Goal: Task Accomplishment & Management: Manage account settings

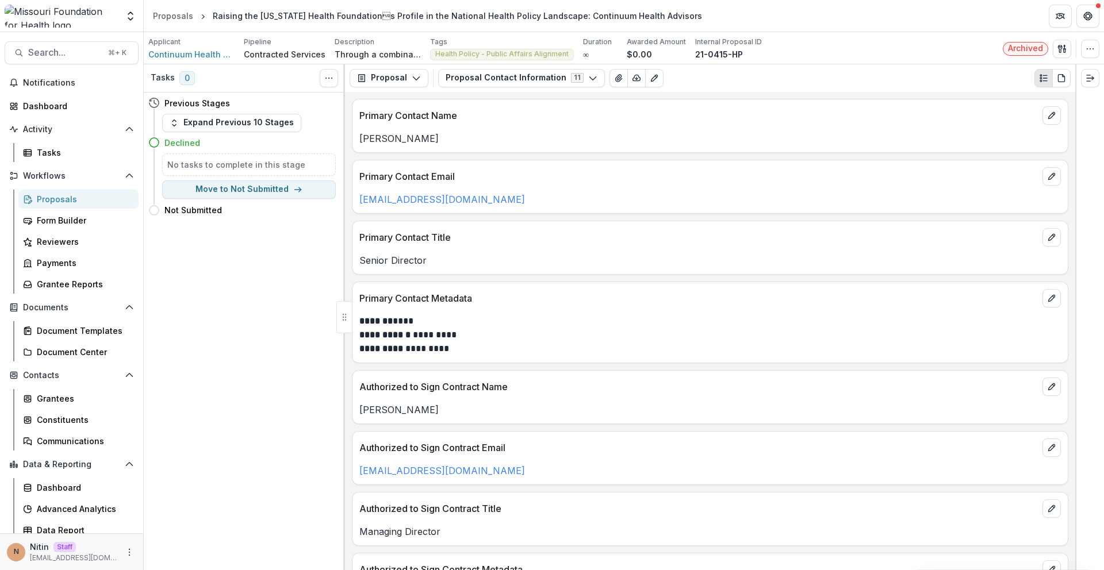
click at [253, 55] on p "Contracted Services" at bounding box center [285, 54] width 82 height 12
click at [317, 52] on p "Contracted Services" at bounding box center [285, 54] width 82 height 12
click at [550, 78] on button "Proposal Contact Information 11" at bounding box center [521, 78] width 167 height 18
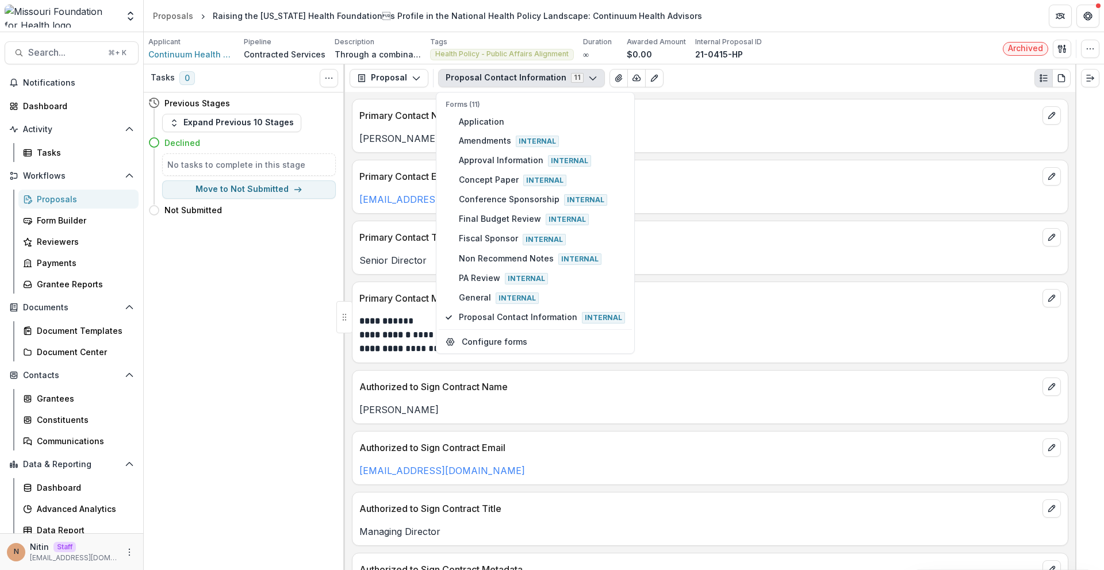
click at [550, 78] on button "Proposal Contact Information 11" at bounding box center [521, 78] width 167 height 18
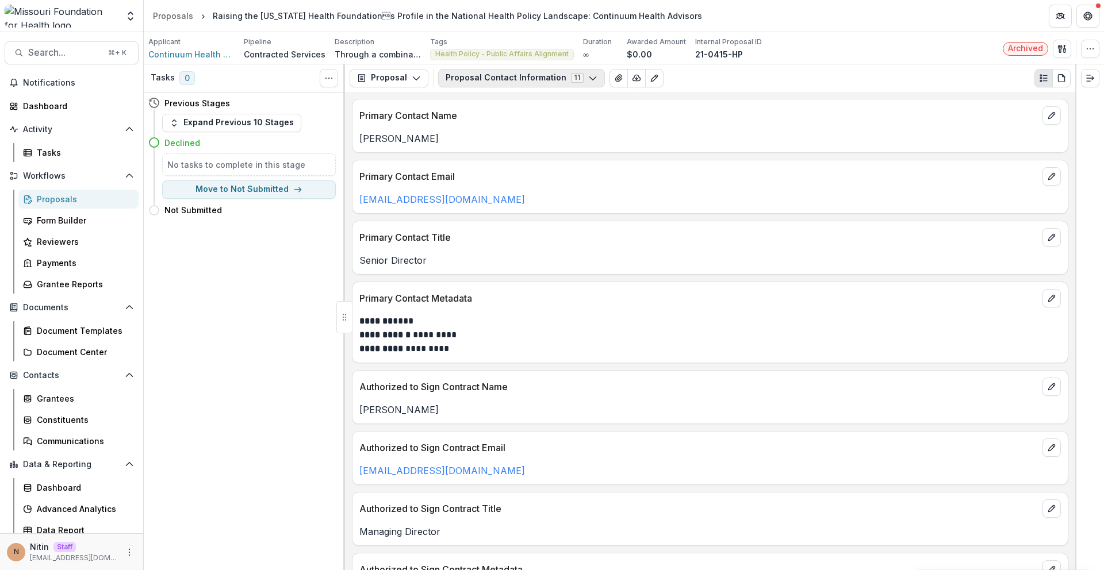
click at [453, 76] on button "Proposal Contact Information 11" at bounding box center [521, 78] width 167 height 18
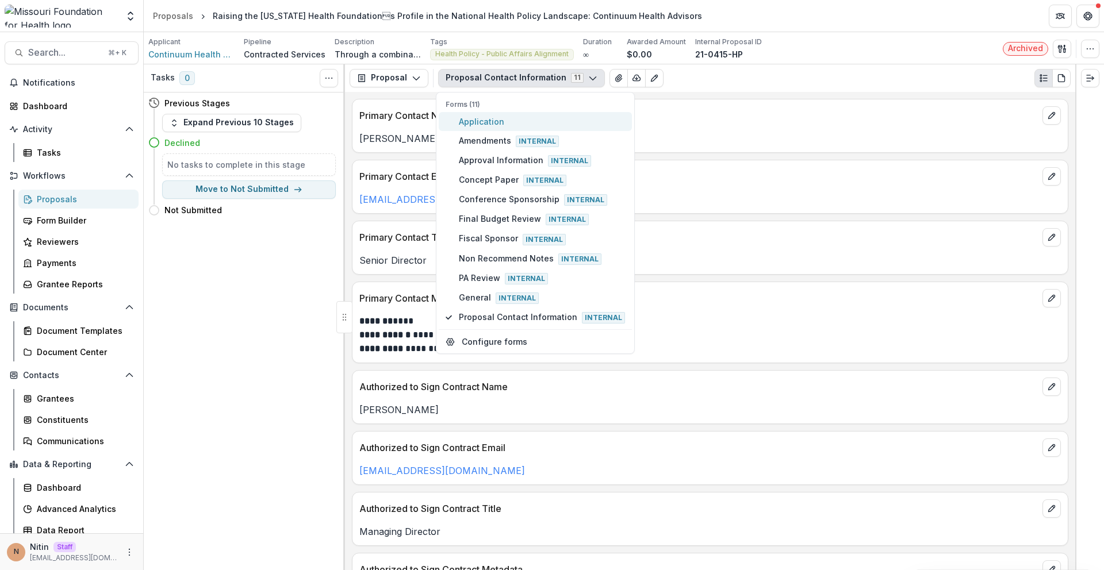
click at [462, 121] on span "Application" at bounding box center [542, 122] width 166 height 12
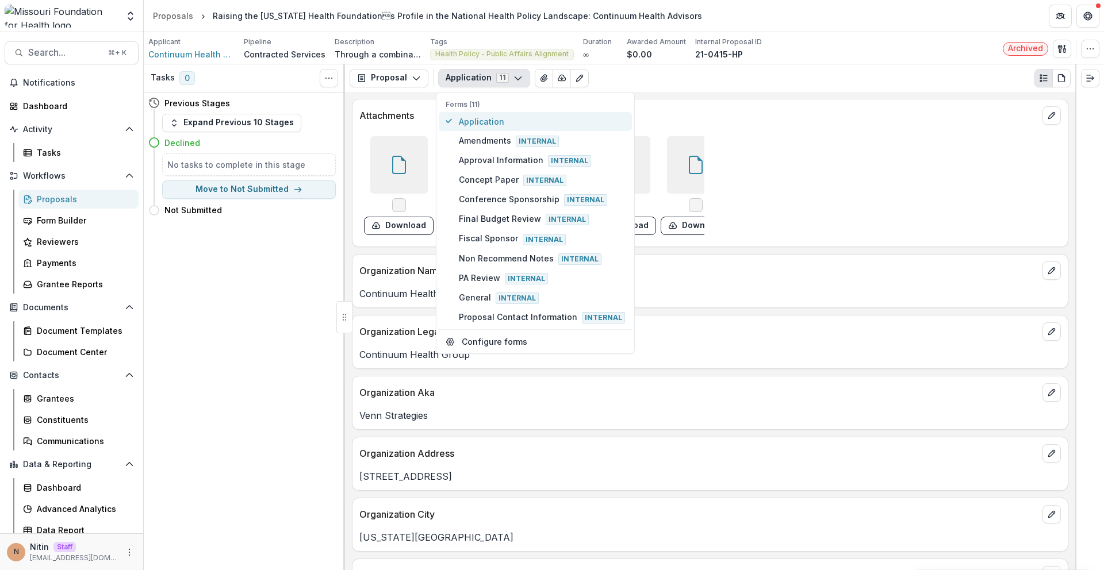
type button "0"
type button "5"
click at [1026, 112] on p "Attachments" at bounding box center [698, 116] width 678 height 14
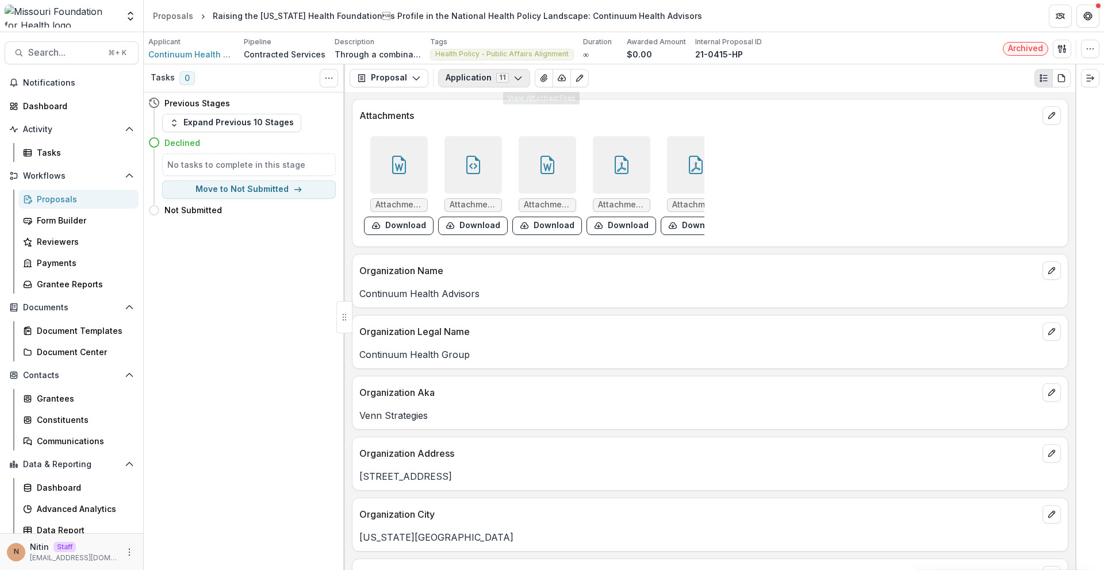
click at [495, 75] on button "Application 11" at bounding box center [484, 78] width 92 height 18
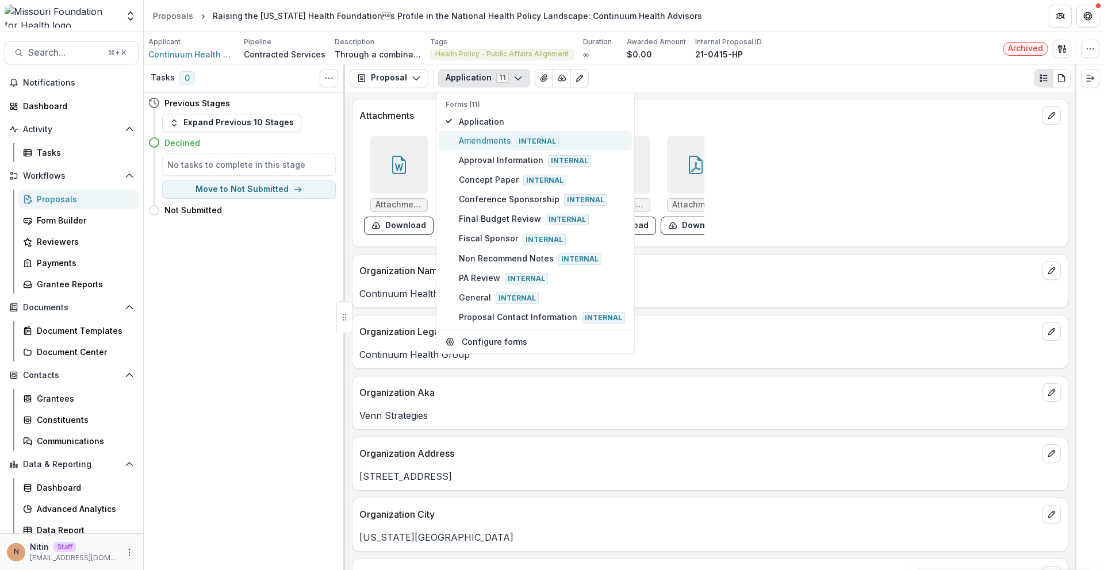
click at [474, 141] on span "Amendments Internal" at bounding box center [542, 141] width 166 height 13
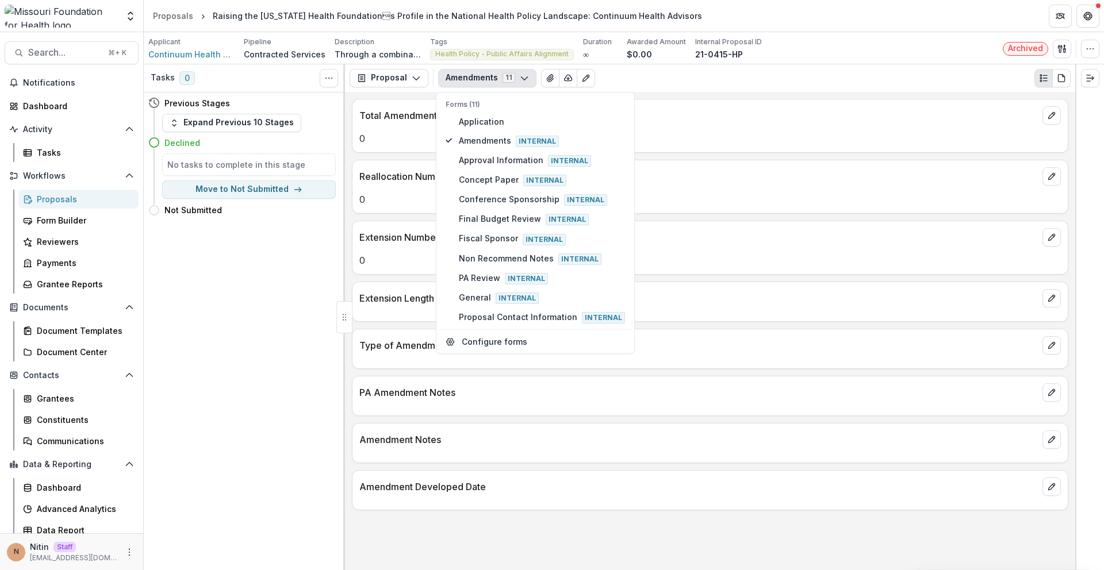
click at [816, 132] on p "0" at bounding box center [709, 139] width 701 height 14
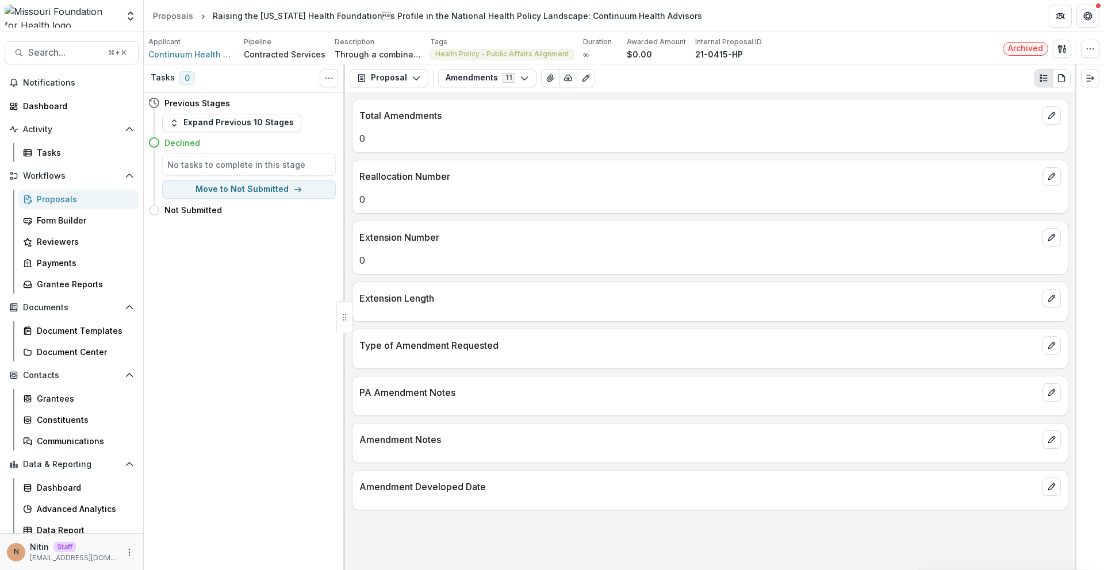
drag, startPoint x: 485, startPoint y: 60, endPoint x: 485, endPoint y: 88, distance: 27.6
click at [485, 61] on div "Applicant Continuum Health Group Pipeline Contracted Services Description Throu…" at bounding box center [624, 48] width 960 height 32
click at [485, 88] on div "Proposal Proposal Payments Reports Grant Agreements Board Summaries Bank Detail…" at bounding box center [710, 78] width 730 height 28
click at [485, 86] on button "Amendments 11" at bounding box center [487, 78] width 98 height 18
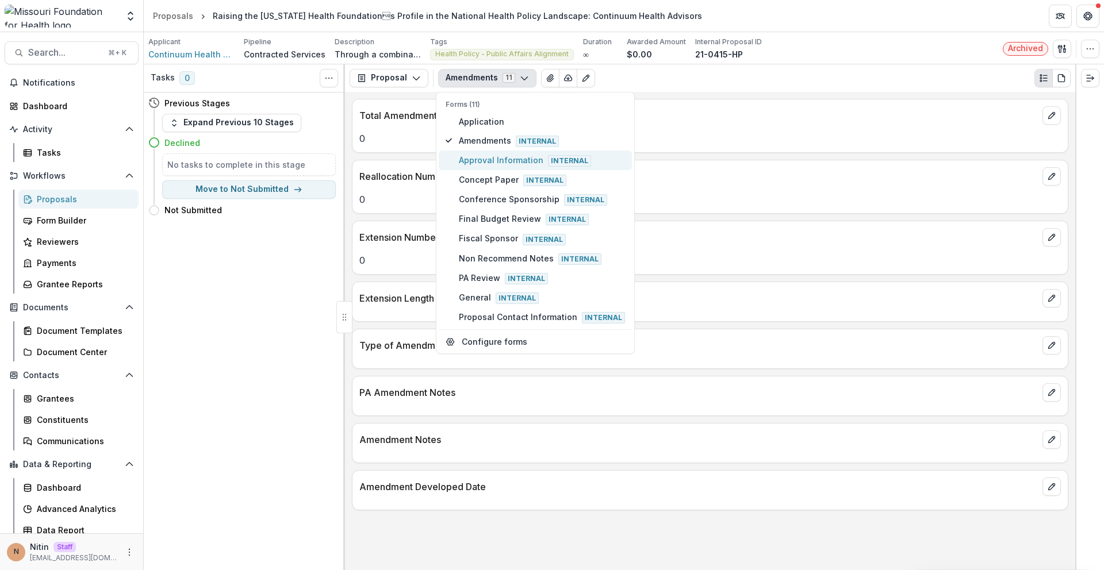
click at [481, 163] on span "Approval Information Internal" at bounding box center [542, 160] width 166 height 13
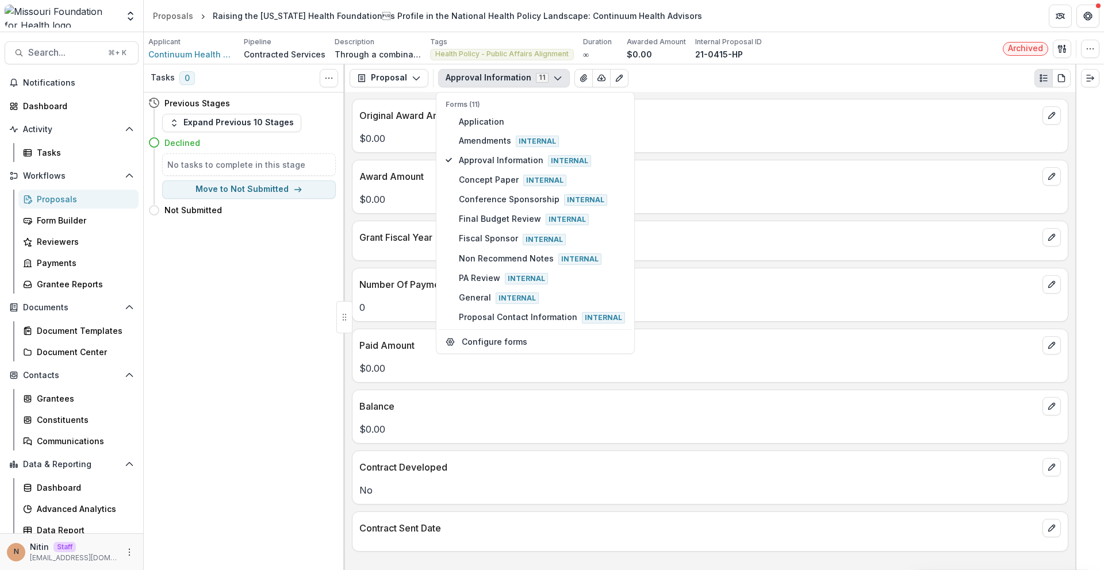
click at [698, 138] on p "$0.00" at bounding box center [709, 139] width 701 height 14
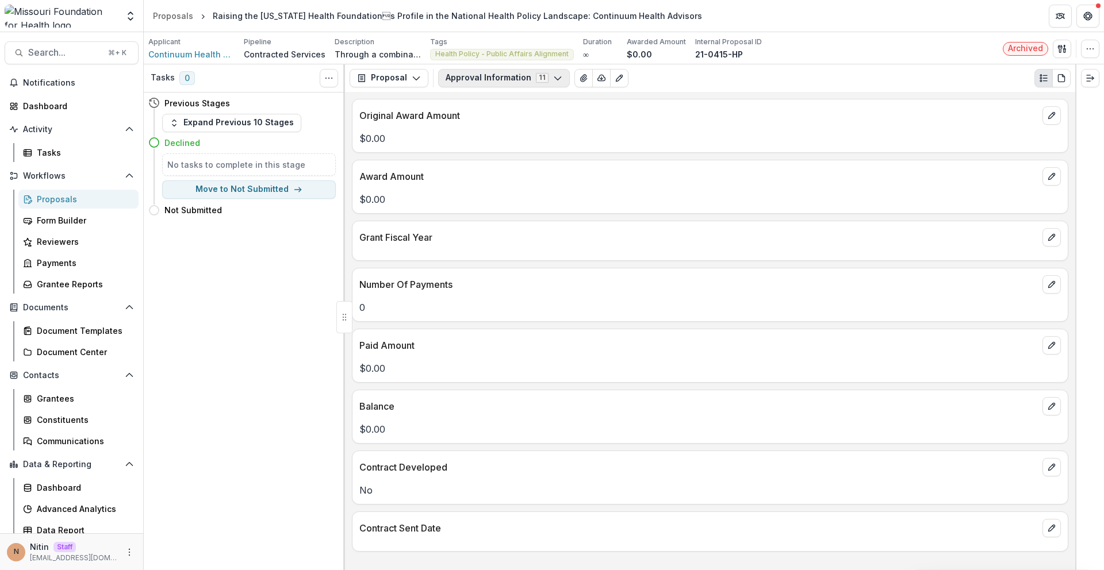
click at [490, 81] on button "Approval Information 11" at bounding box center [504, 78] width 132 height 18
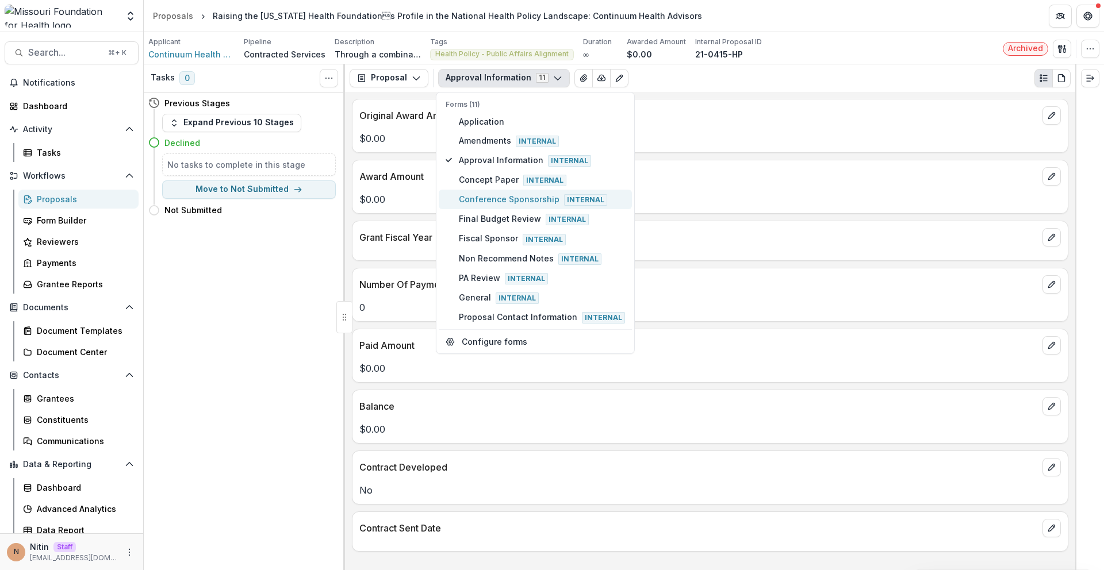
click at [486, 191] on button "Conference Sponsorship Internal" at bounding box center [535, 200] width 193 height 20
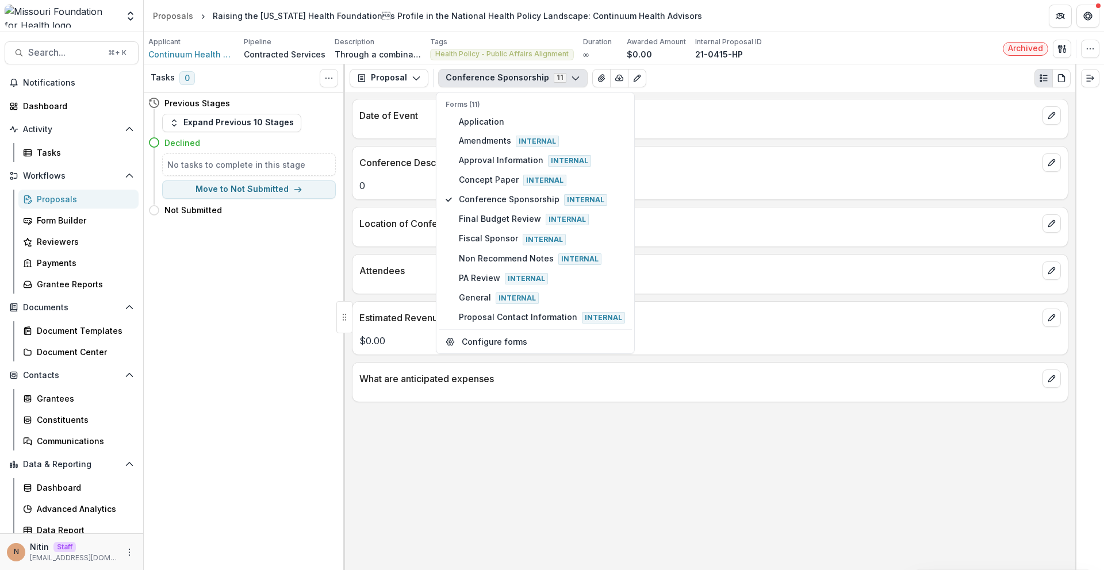
click at [733, 128] on div at bounding box center [709, 128] width 715 height 7
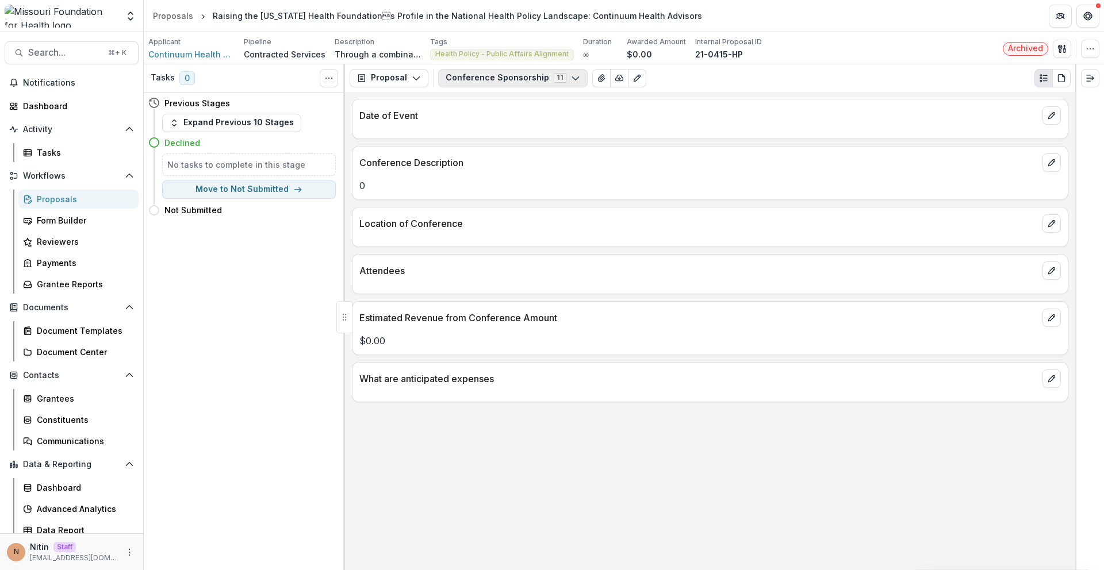
click at [489, 78] on button "Conference Sponsorship 11" at bounding box center [512, 78] width 149 height 18
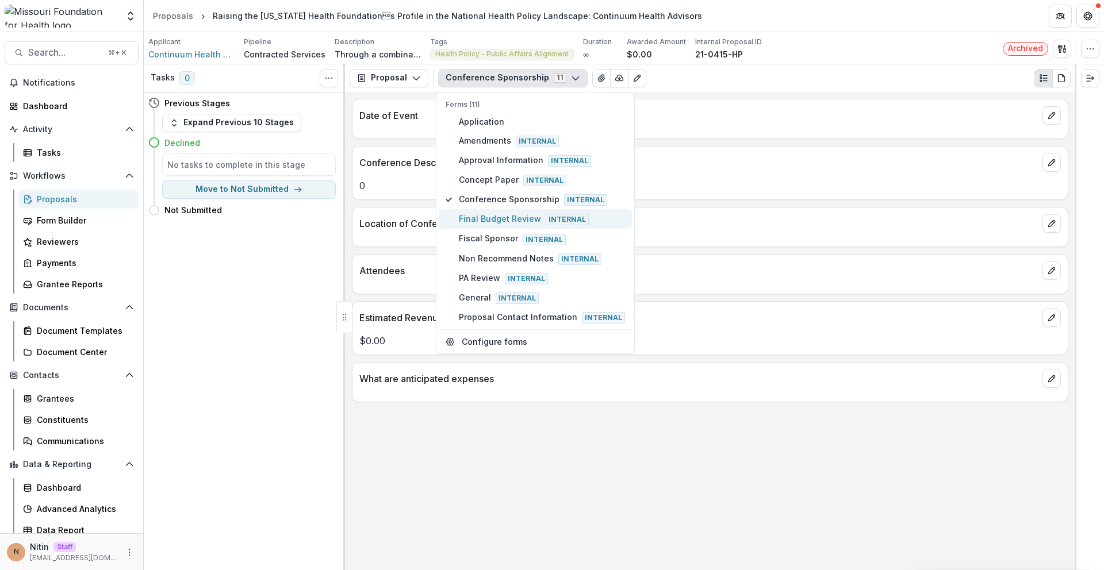
click at [496, 212] on button "Final Budget Review Internal" at bounding box center [535, 219] width 193 height 20
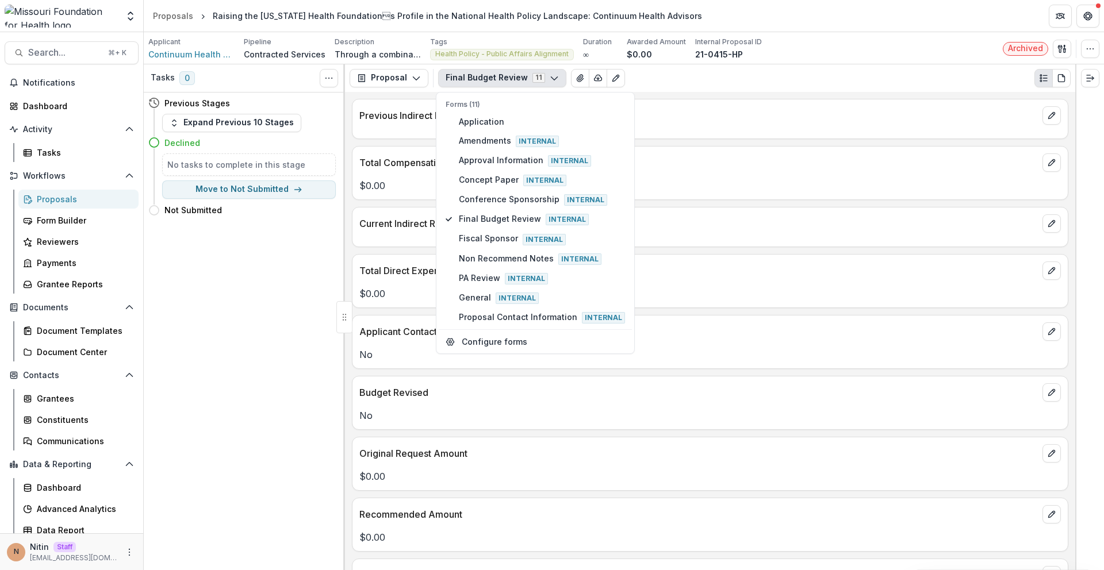
click at [760, 163] on p "Total Compensation Amount" at bounding box center [698, 163] width 678 height 14
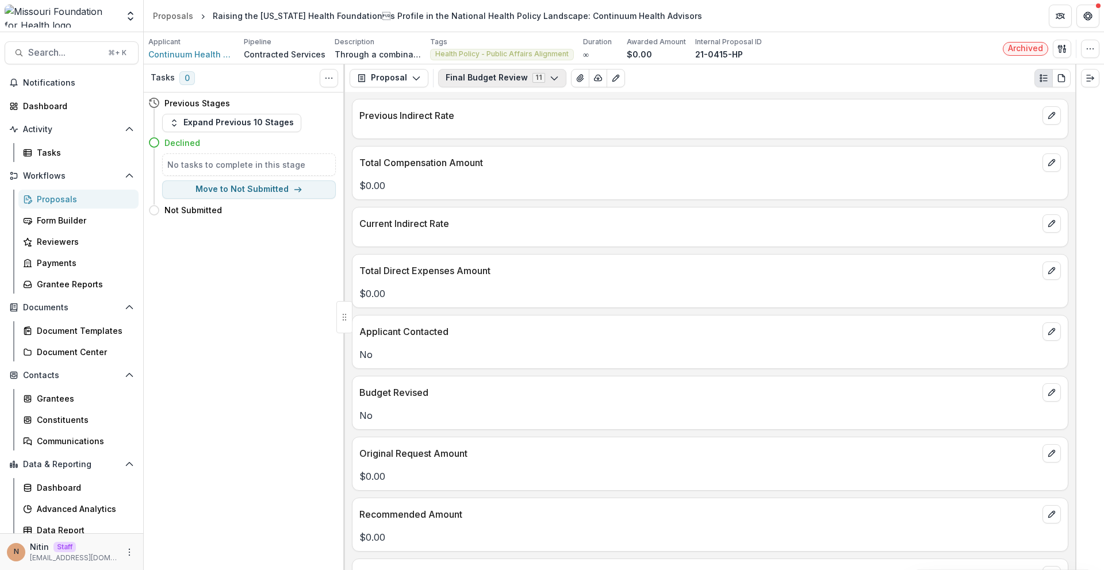
click at [473, 83] on button "Final Budget Review 11" at bounding box center [502, 78] width 128 height 18
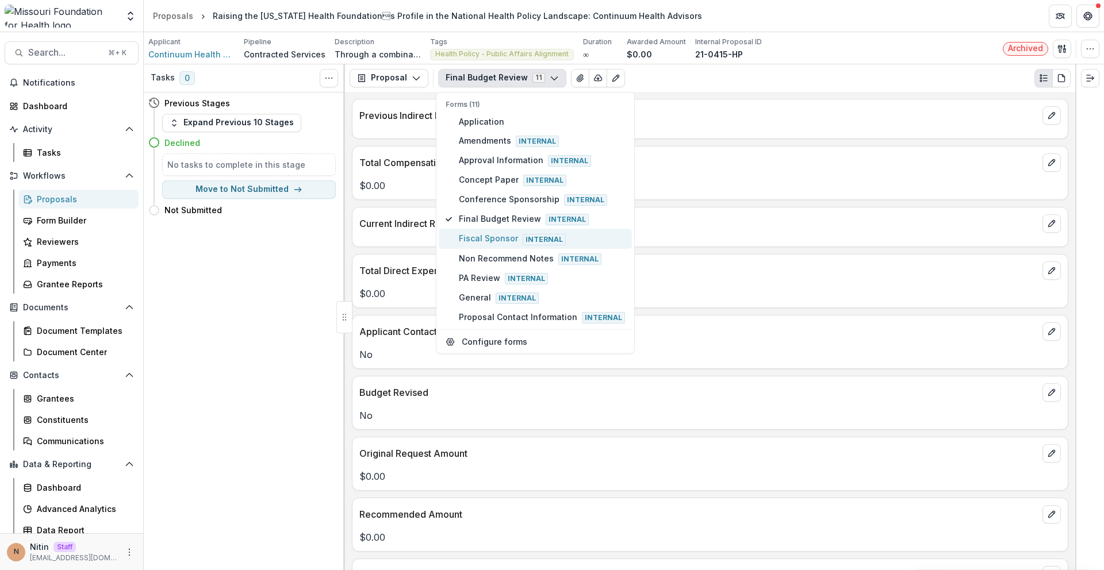
click at [474, 241] on span "Fiscal Sponsor Internal" at bounding box center [542, 238] width 166 height 13
type button "6"
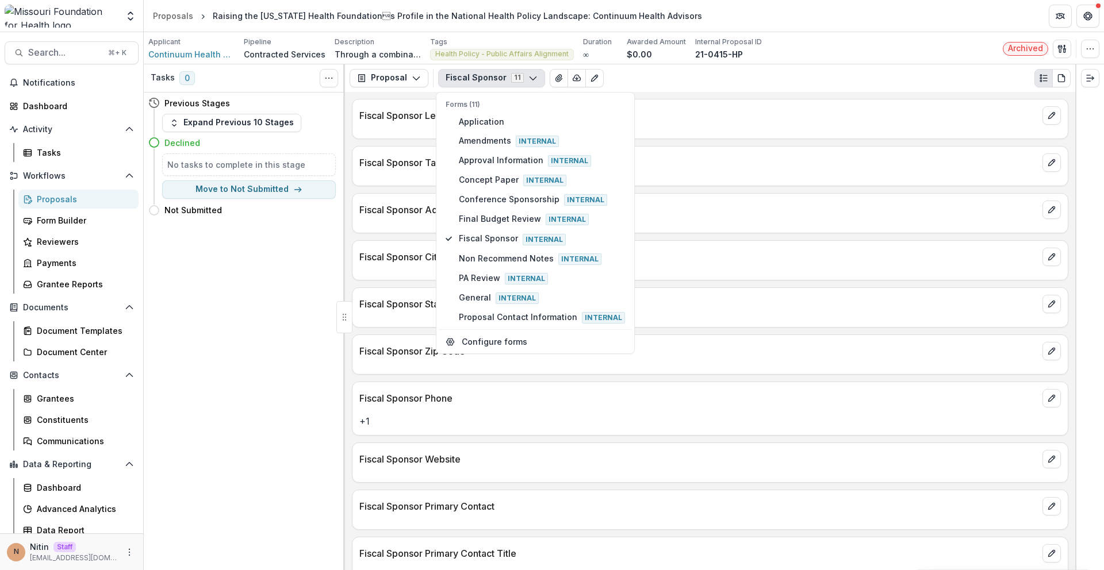
click at [1103, 241] on div at bounding box center [1089, 317] width 29 height 506
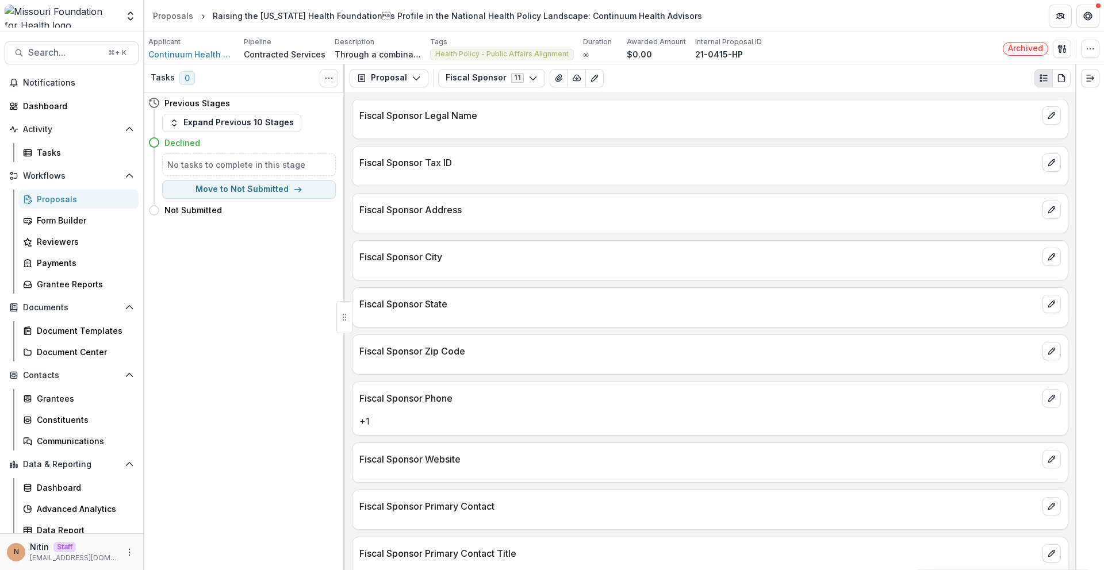
click at [489, 87] on div "Proposal Proposal Payments Reports Grant Agreements Board Summaries Bank Detail…" at bounding box center [710, 78] width 730 height 28
drag, startPoint x: 494, startPoint y: 80, endPoint x: 491, endPoint y: 93, distance: 13.1
click at [494, 82] on button "Fiscal Sponsor 11" at bounding box center [491, 78] width 107 height 18
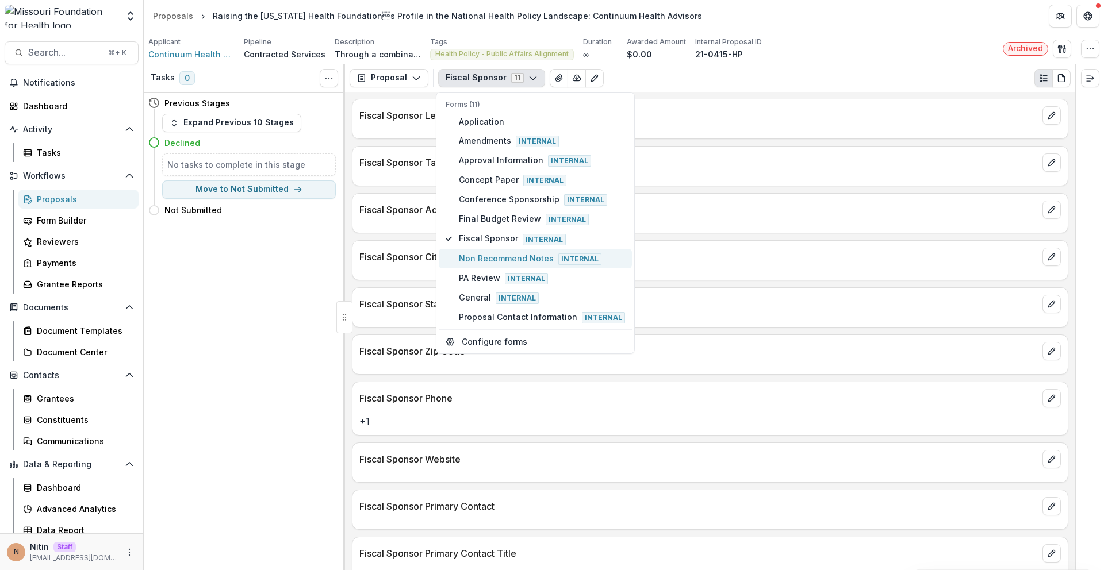
click at [493, 260] on span "Non Recommend Notes Internal" at bounding box center [542, 258] width 166 height 13
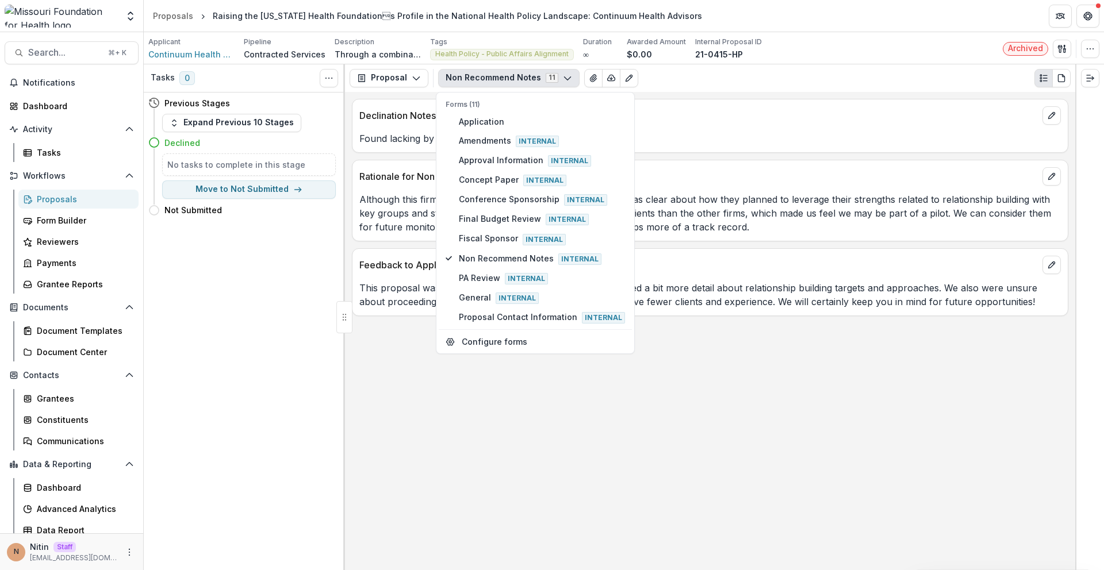
click at [729, 239] on div "Rationale for Non Recommend Although this firm submitted a strong proposal, the…" at bounding box center [710, 201] width 716 height 82
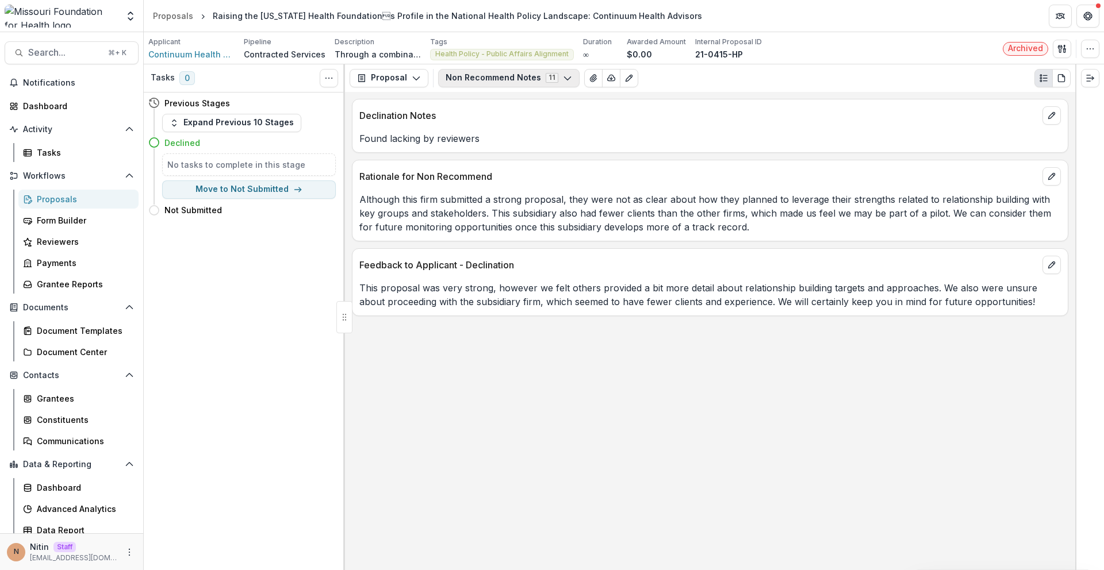
click at [512, 80] on button "Non Recommend Notes 11" at bounding box center [508, 78] width 141 height 18
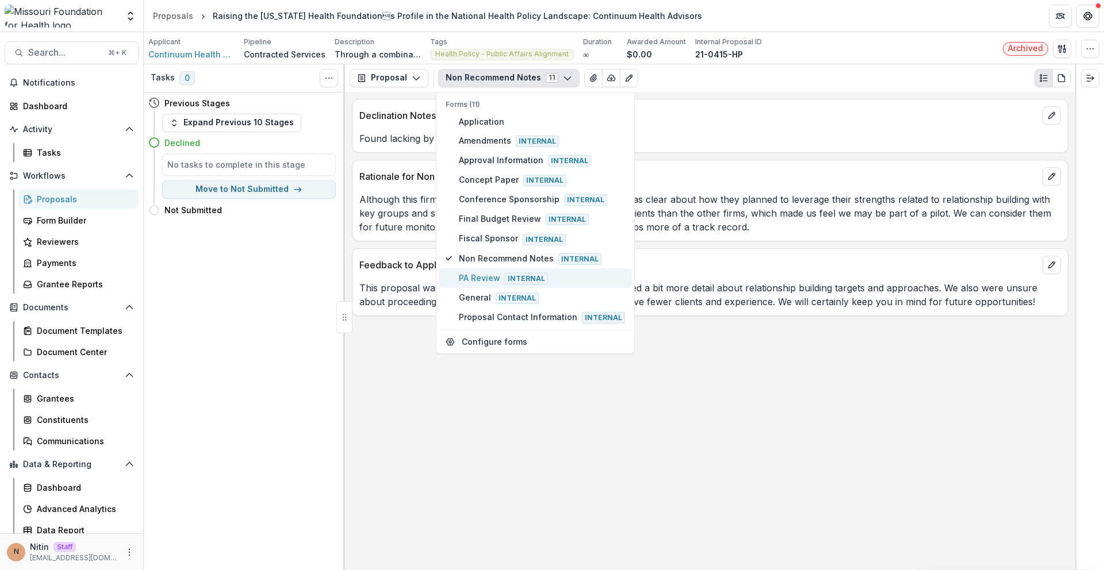
click at [494, 283] on span "PA Review Internal" at bounding box center [542, 278] width 166 height 13
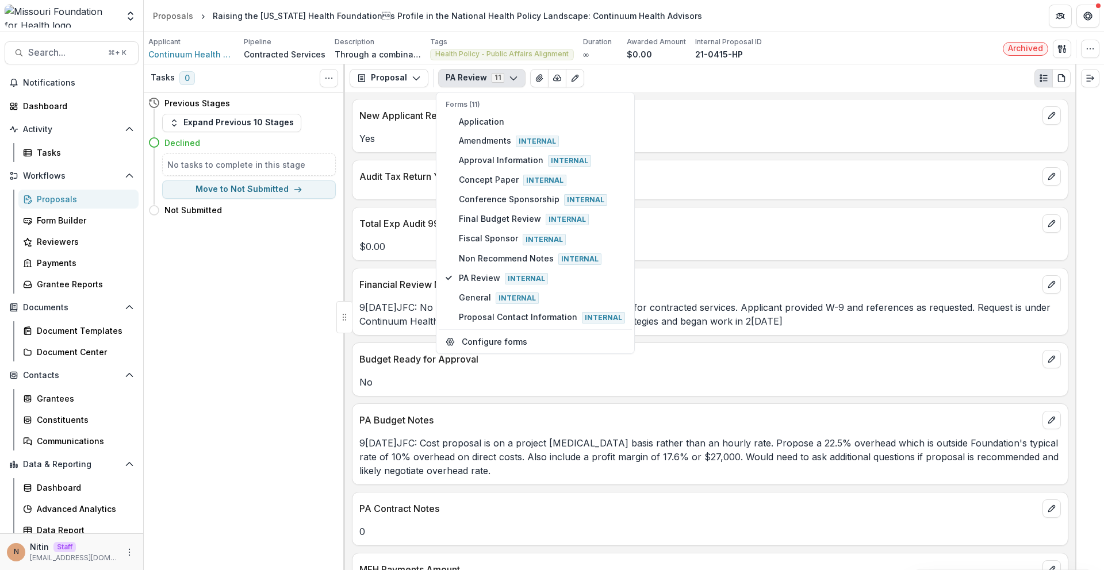
click at [735, 169] on div "Audit Tax Return Year Date" at bounding box center [709, 172] width 715 height 25
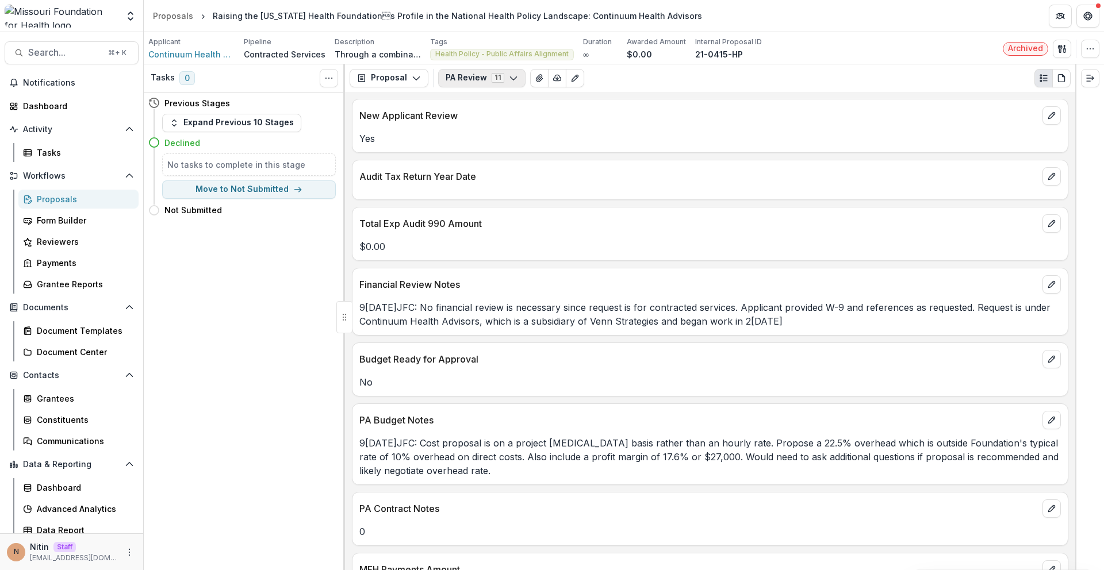
click at [461, 70] on button "PA Review 11" at bounding box center [481, 78] width 87 height 18
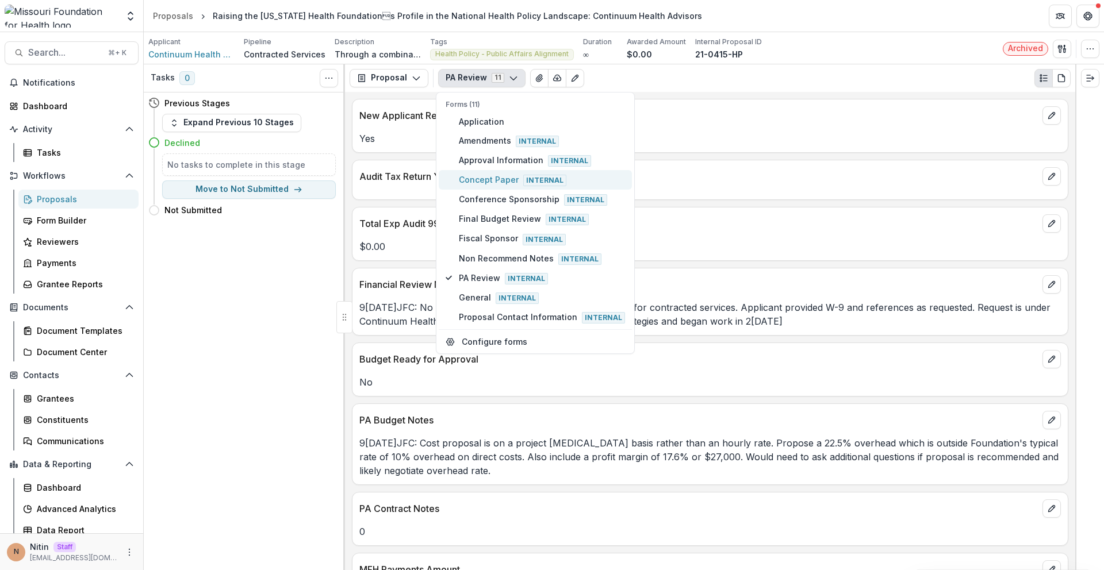
click at [490, 178] on span "Concept Paper Internal" at bounding box center [542, 180] width 166 height 13
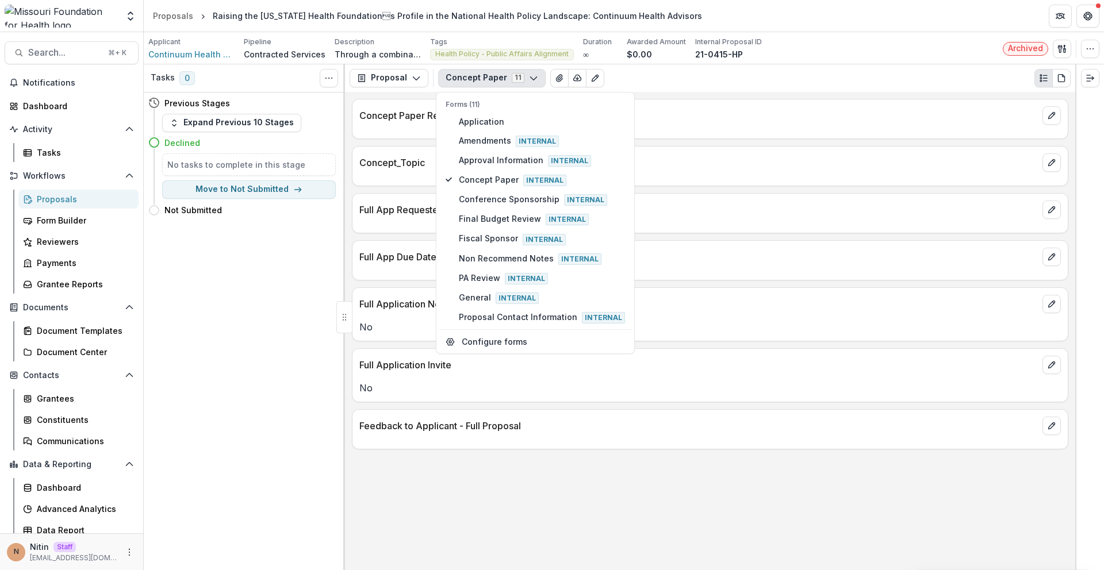
click at [764, 197] on div "Full App Requested Date" at bounding box center [709, 206] width 715 height 25
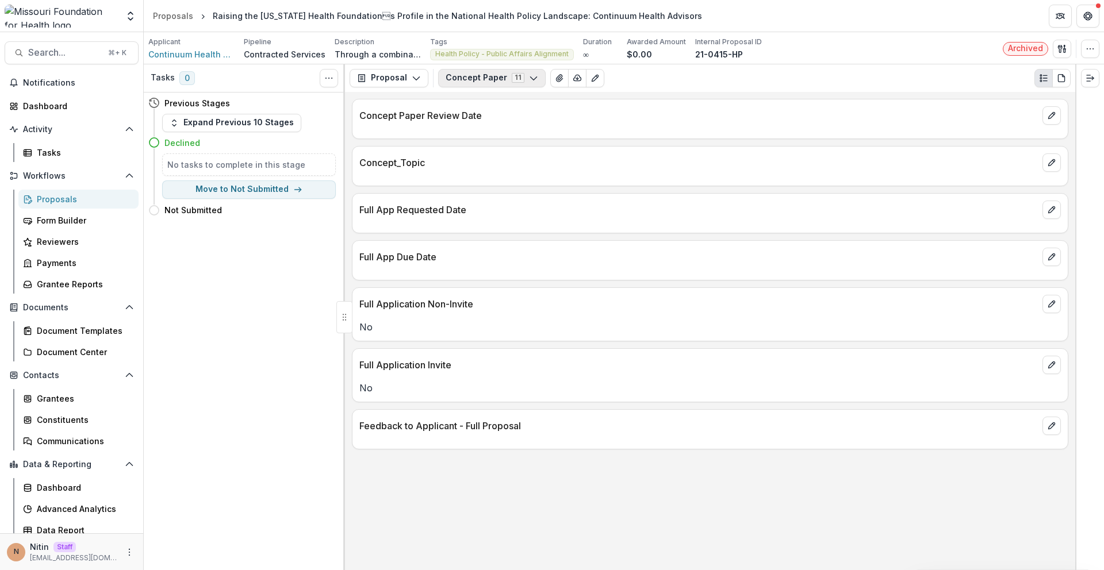
click at [449, 74] on button "Concept Paper 11" at bounding box center [492, 78] width 108 height 18
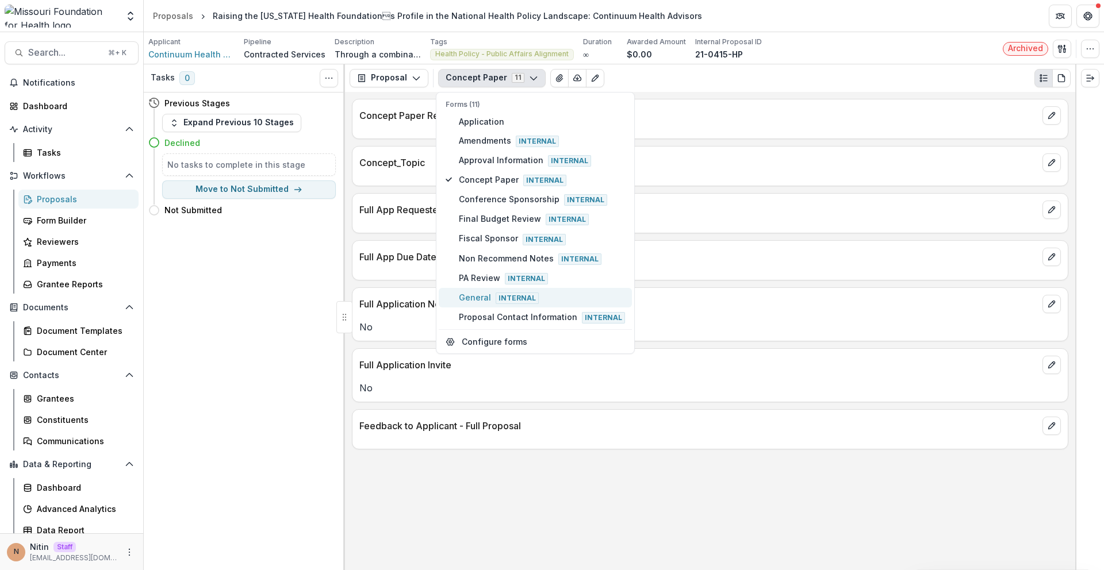
click at [522, 298] on span "Internal" at bounding box center [517, 298] width 43 height 11
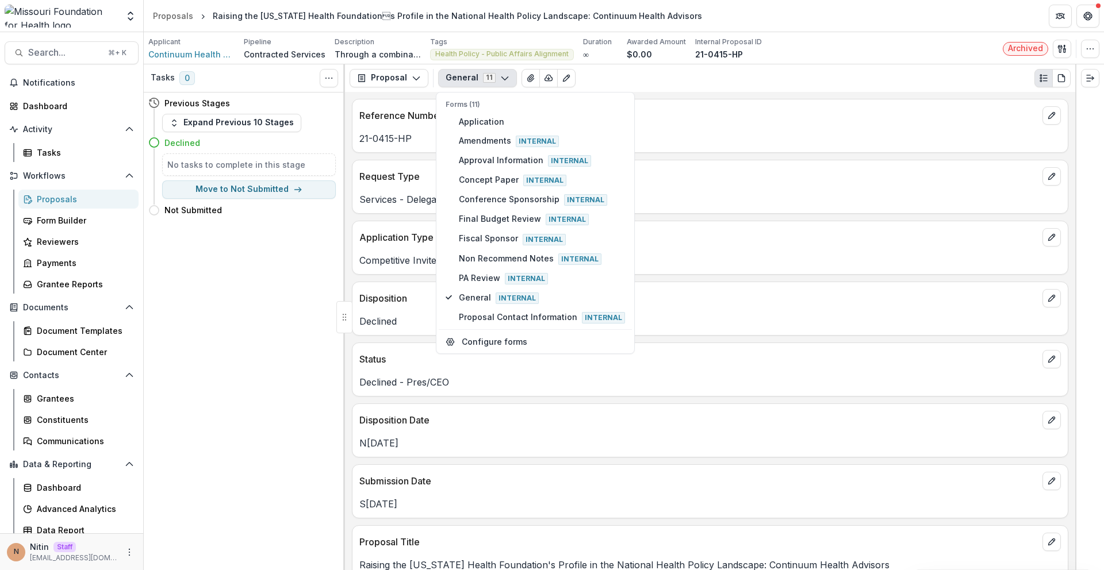
click at [666, 228] on div "Application Type" at bounding box center [709, 233] width 715 height 25
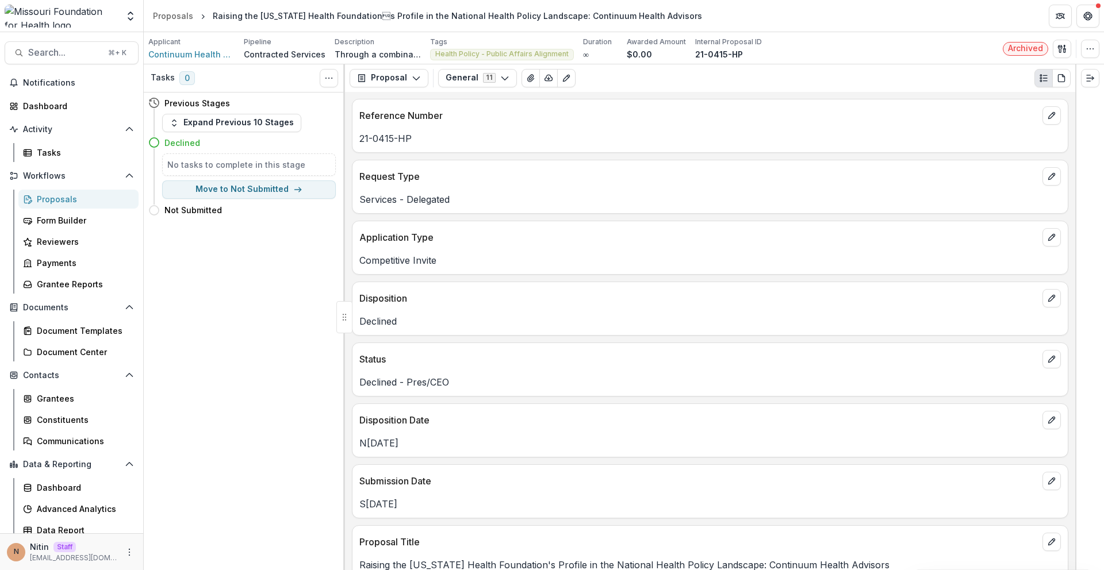
scroll to position [942, 0]
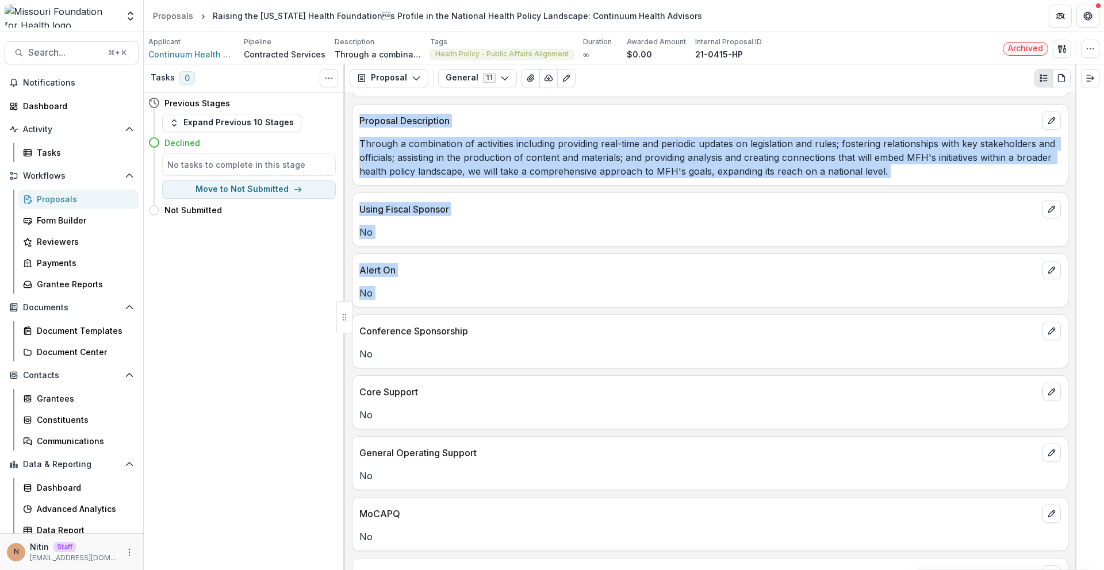
drag, startPoint x: 491, startPoint y: 324, endPoint x: 498, endPoint y: 213, distance: 111.8
click at [344, 329] on div "Tasks 0 Show Cancelled Tasks Previous Stages Expand Previous 10 Stages Declined…" at bounding box center [624, 317] width 960 height 506
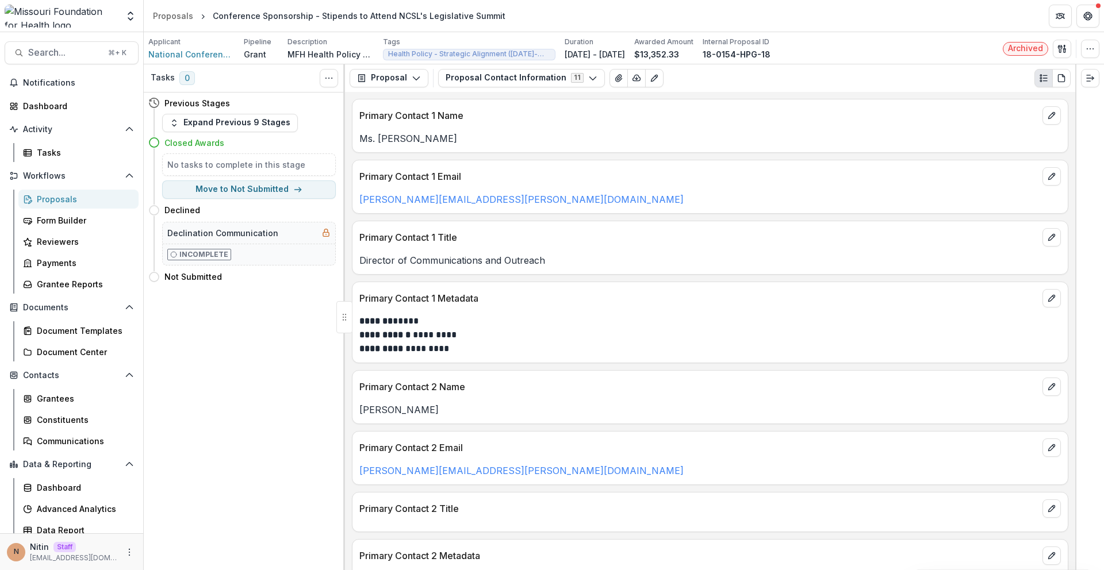
click at [504, 83] on button "Proposal Contact Information 11" at bounding box center [521, 78] width 167 height 18
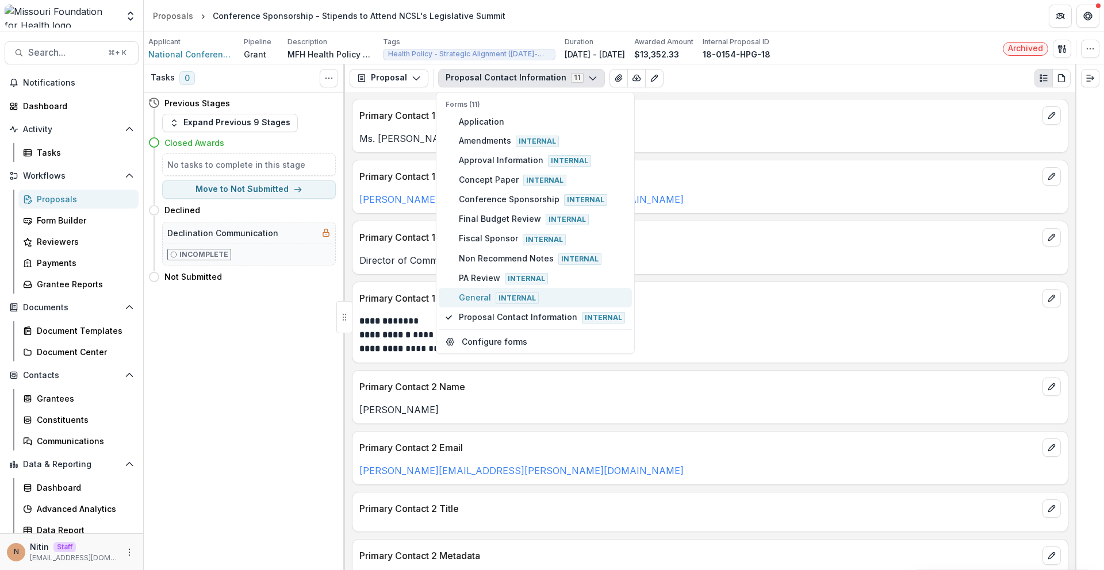
click at [482, 299] on span "General Internal" at bounding box center [542, 297] width 166 height 13
type button "9"
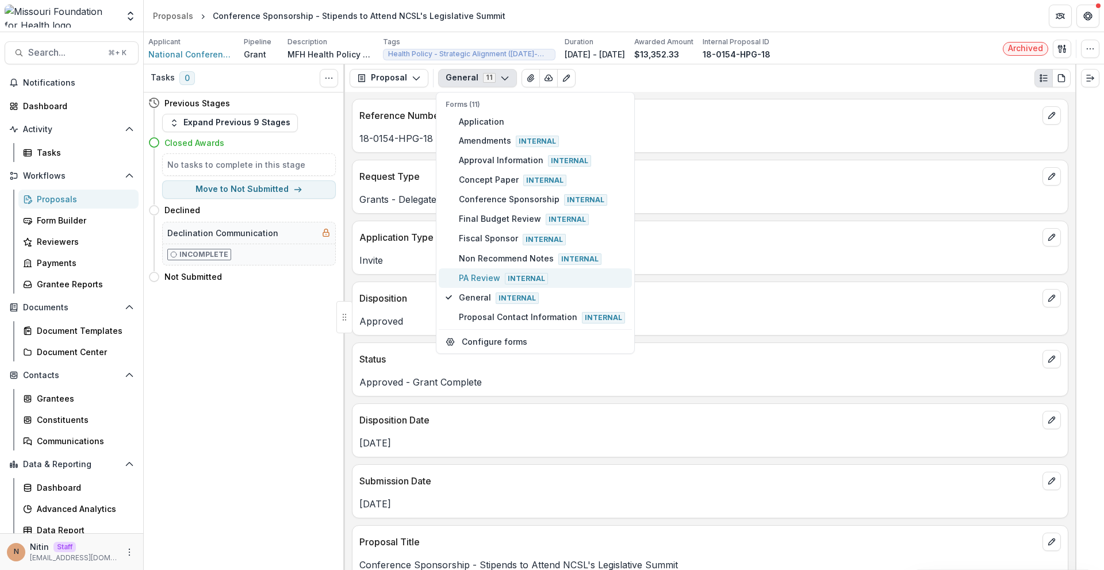
type button "8"
click at [852, 250] on div "Invite" at bounding box center [709, 257] width 715 height 21
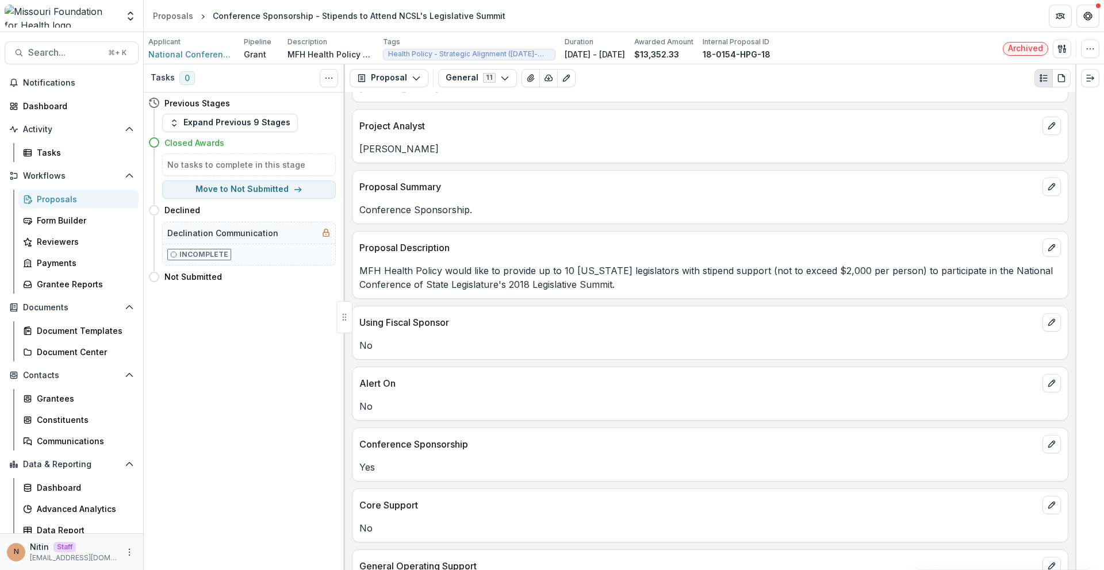
scroll to position [838, 0]
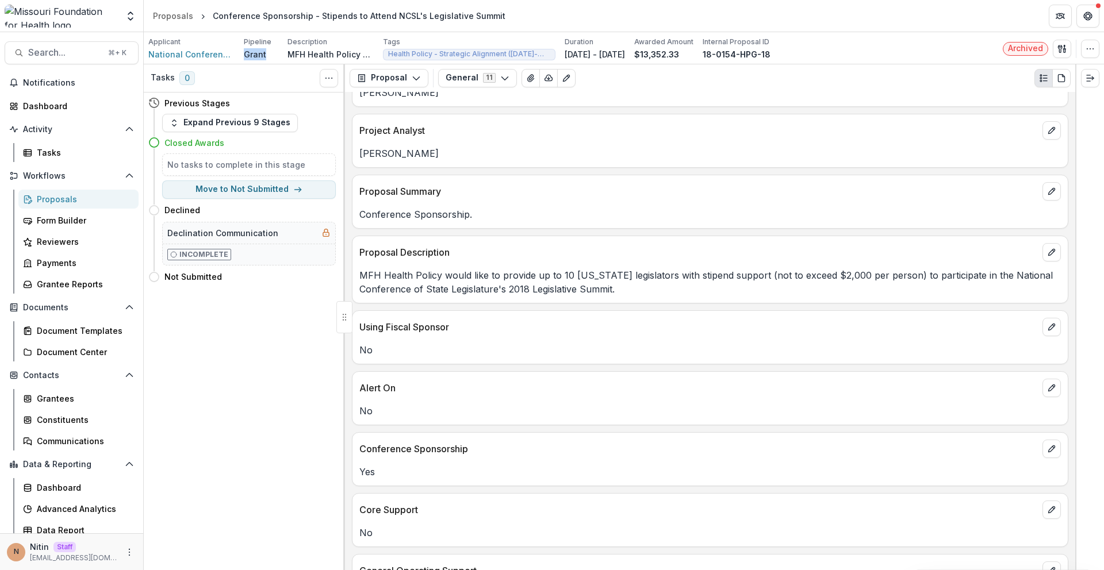
drag, startPoint x: 251, startPoint y: 57, endPoint x: 272, endPoint y: 57, distance: 20.7
click at [272, 57] on div "Grant" at bounding box center [261, 54] width 34 height 12
click at [183, 22] on link "Proposals" at bounding box center [172, 15] width 49 height 17
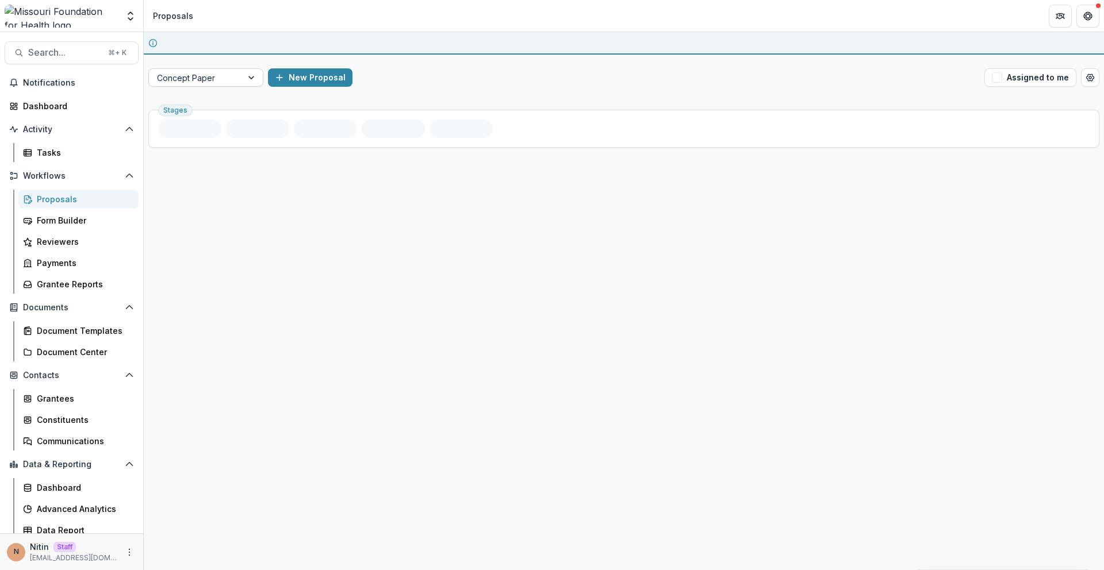
click at [199, 78] on div at bounding box center [195, 78] width 77 height 14
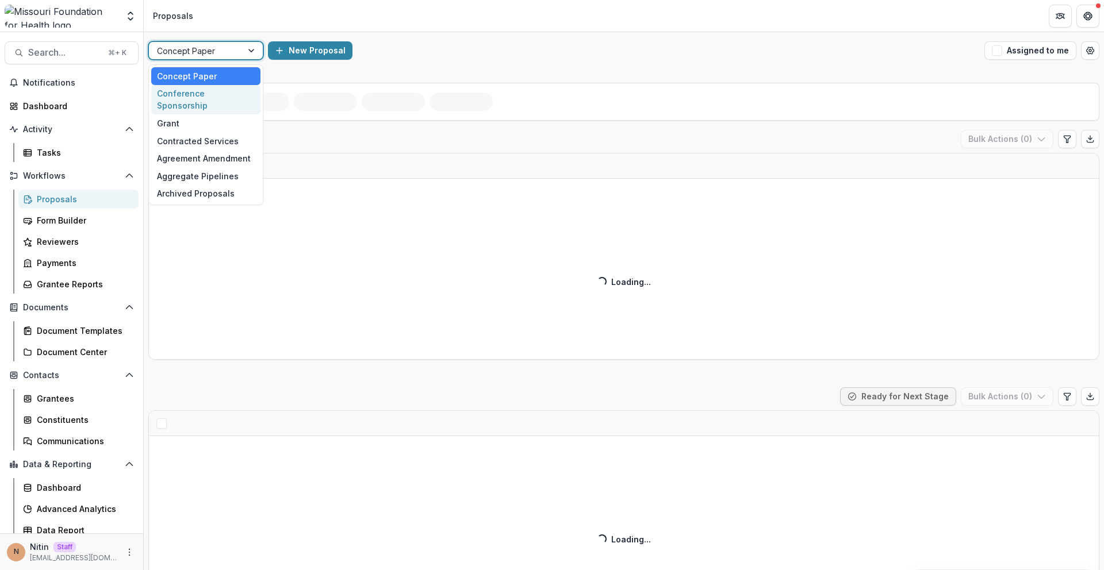
click at [214, 100] on div "Conference Sponsorship" at bounding box center [205, 100] width 109 height 30
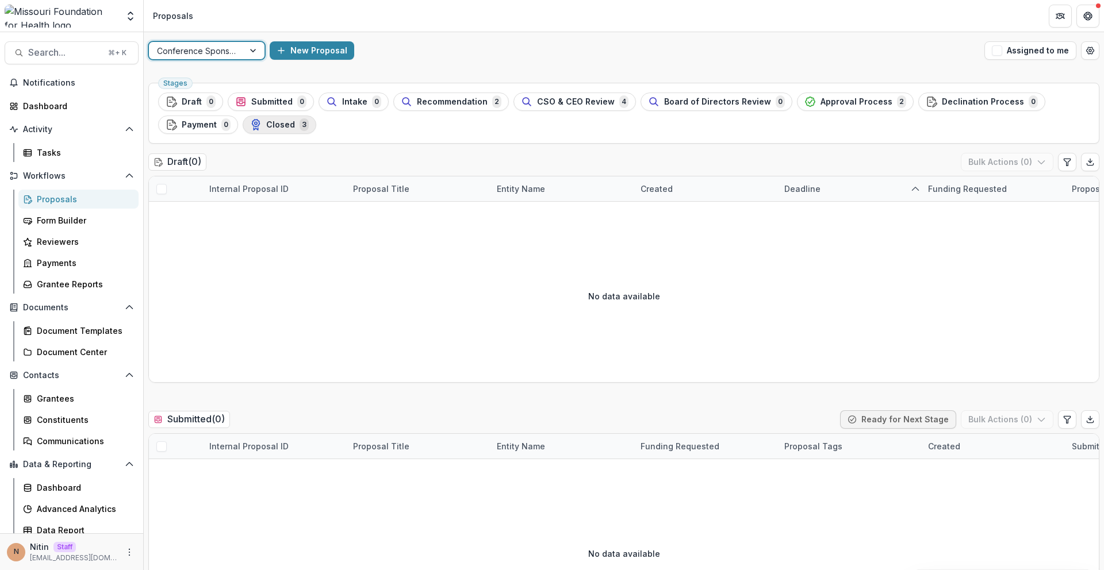
click at [283, 132] on button "Closed 3" at bounding box center [280, 125] width 74 height 18
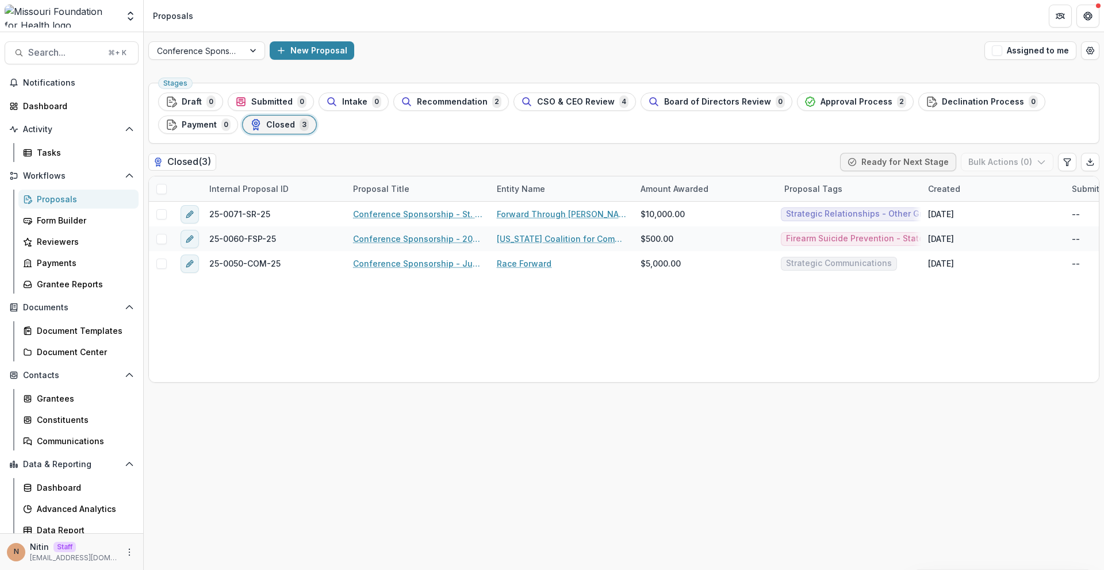
click at [503, 57] on div "New Proposal" at bounding box center [625, 50] width 710 height 18
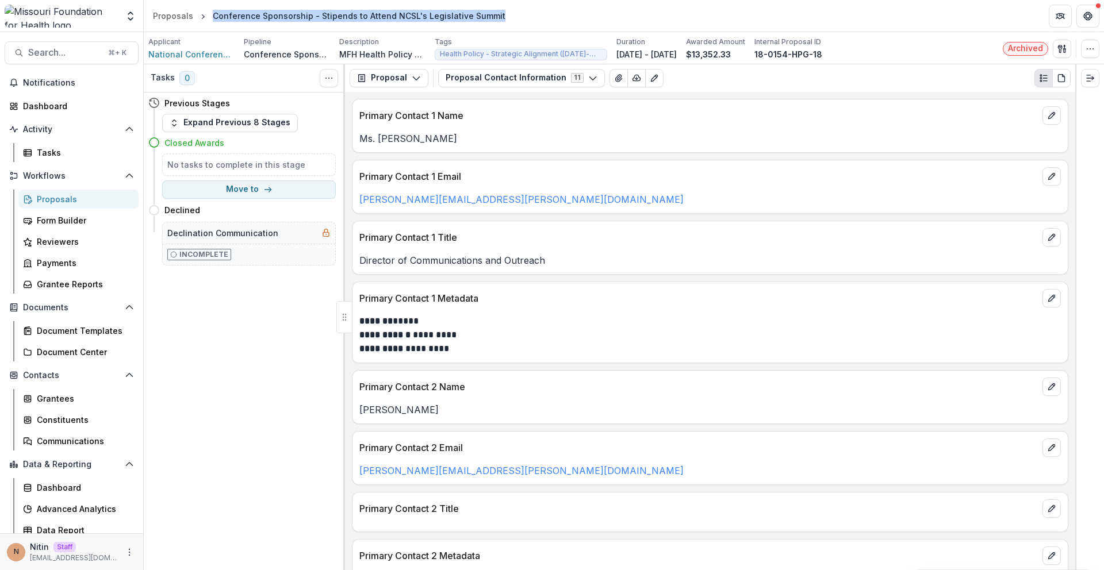
drag, startPoint x: 201, startPoint y: 15, endPoint x: 527, endPoint y: 21, distance: 326.1
click at [529, 22] on header "Proposals Conference Sponsorship - Stipends to Attend NCSL's Legislative Summit" at bounding box center [624, 16] width 960 height 32
copy div "Conference Sponsorship - Stipends to Attend NCSL's Legislative Summit"
click at [174, 16] on div "Proposals" at bounding box center [173, 16] width 40 height 12
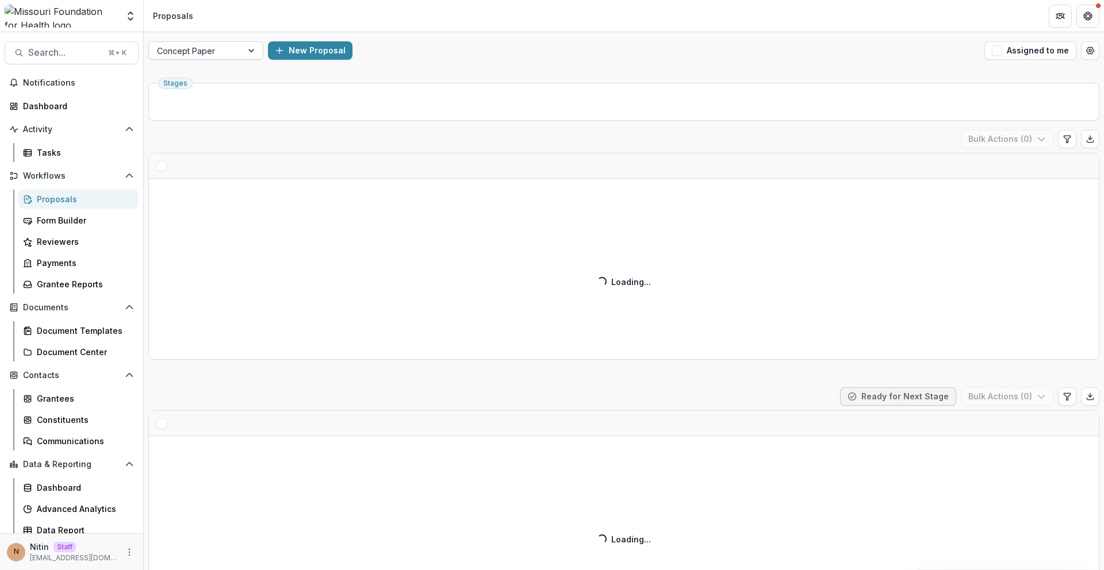
click at [209, 52] on div at bounding box center [195, 51] width 77 height 14
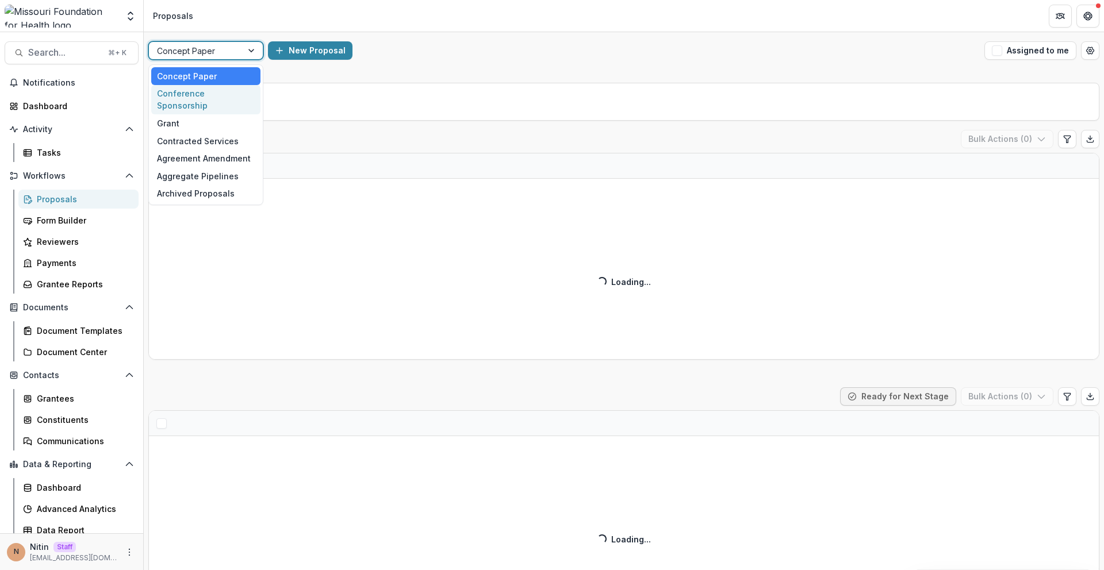
click at [200, 91] on div "Conference Sponsorship" at bounding box center [205, 100] width 109 height 30
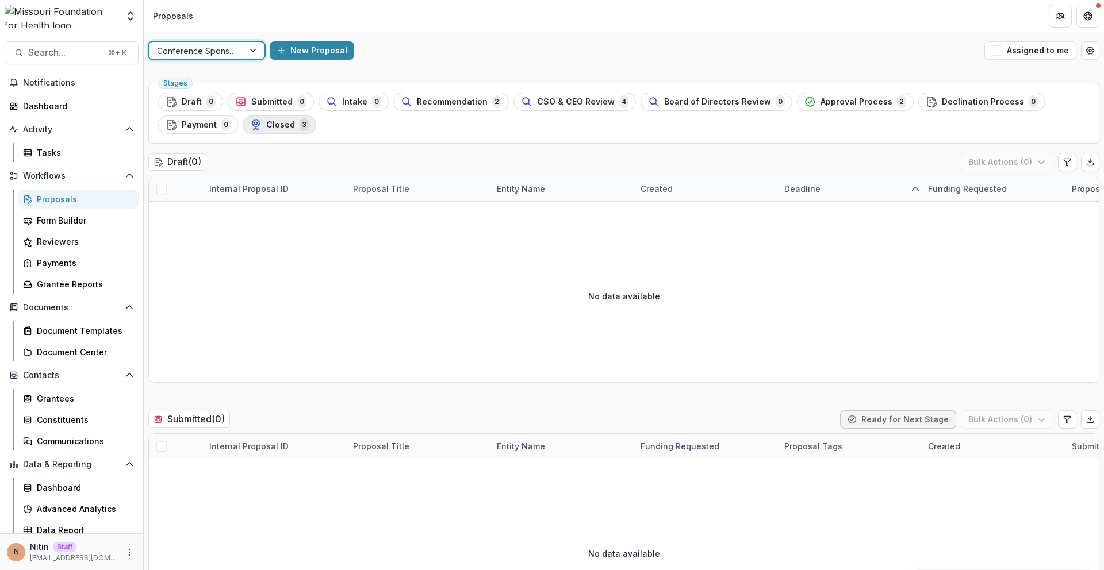
click at [275, 118] on div "Closed 3" at bounding box center [279, 124] width 59 height 13
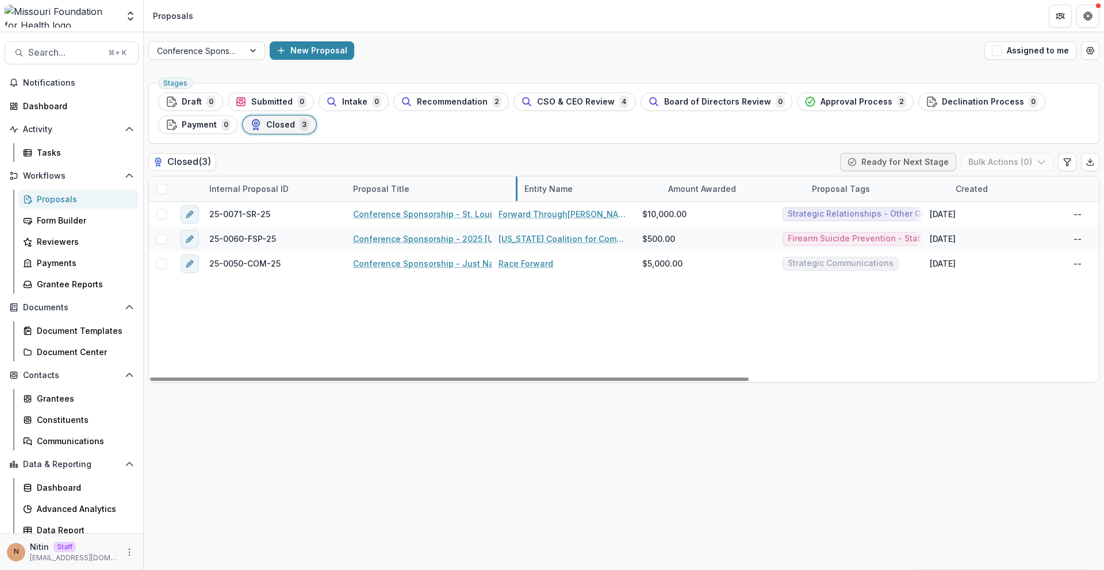
drag, startPoint x: 489, startPoint y: 191, endPoint x: 851, endPoint y: 194, distance: 362.8
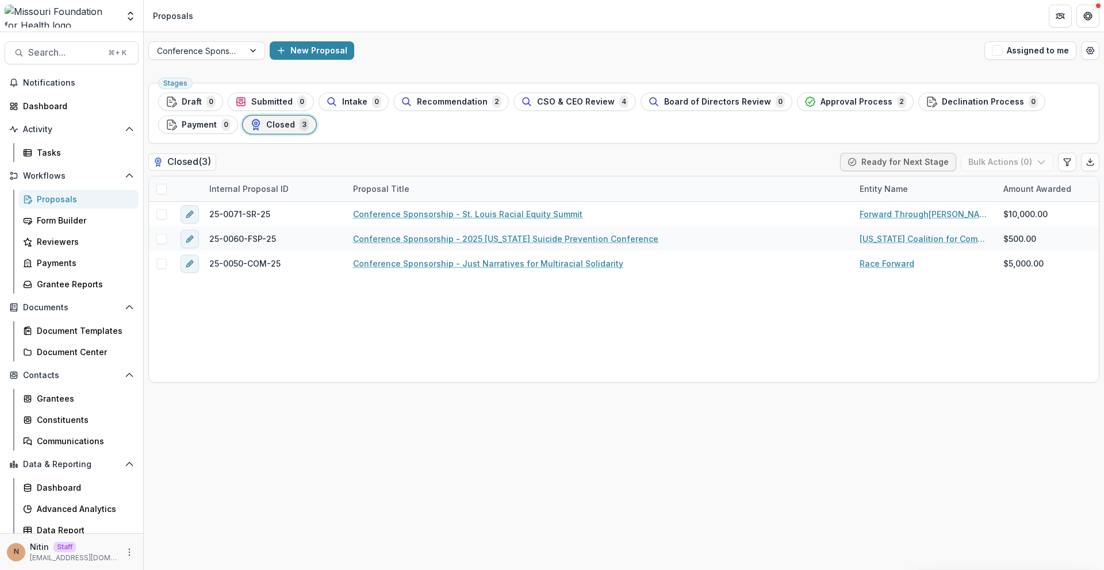
click at [543, 131] on ul "Stages Draft 0 Submitted 0 Intake 0 Recommendation 2 CSO & CEO Review 4 Board o…" at bounding box center [623, 113] width 931 height 41
click at [100, 47] on button "Search... ⌘ + K" at bounding box center [72, 52] width 134 height 23
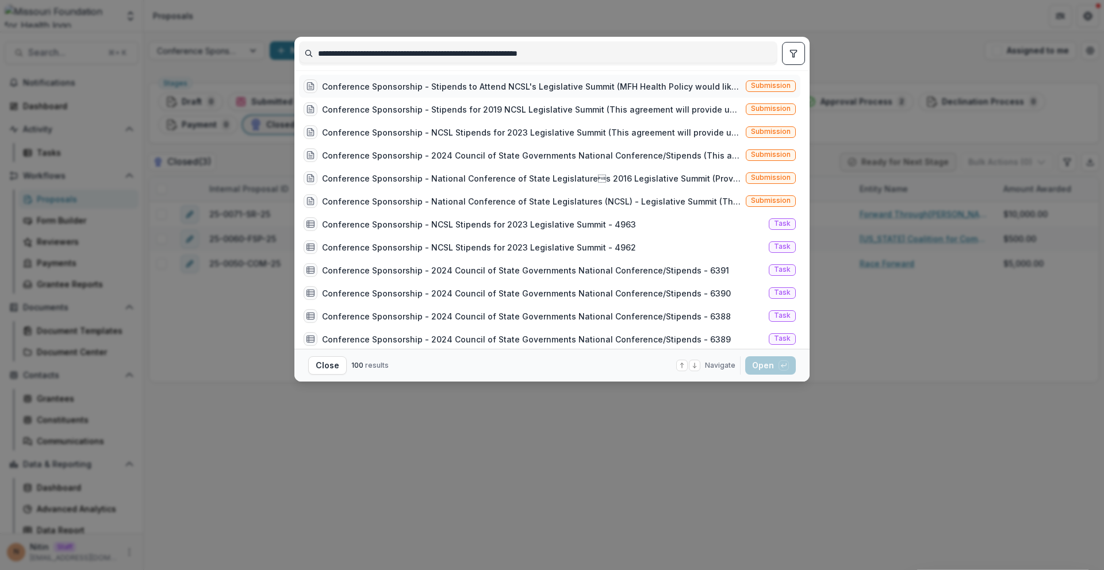
type input "**********"
click at [768, 86] on span "Submission" at bounding box center [771, 86] width 40 height 8
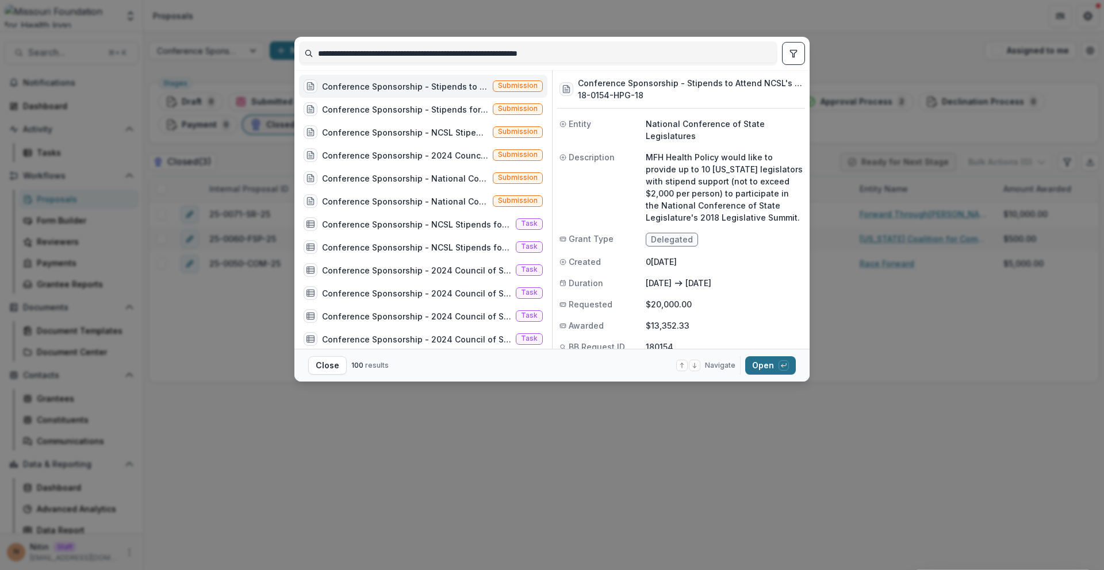
click at [760, 360] on button "Open with enter key" at bounding box center [770, 365] width 51 height 18
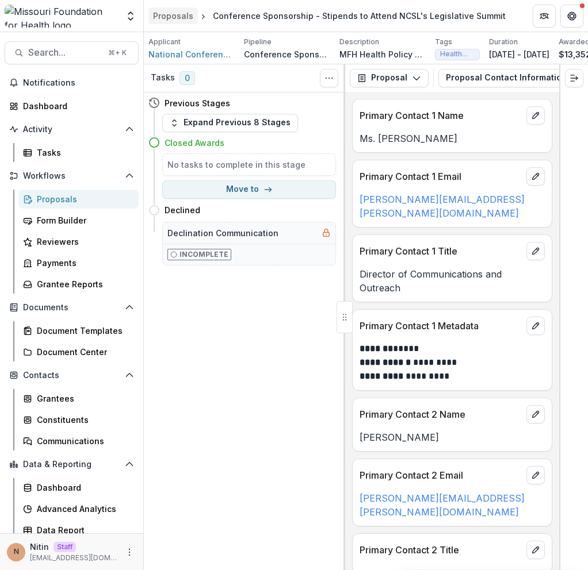
click at [178, 13] on div "Proposals" at bounding box center [173, 16] width 40 height 12
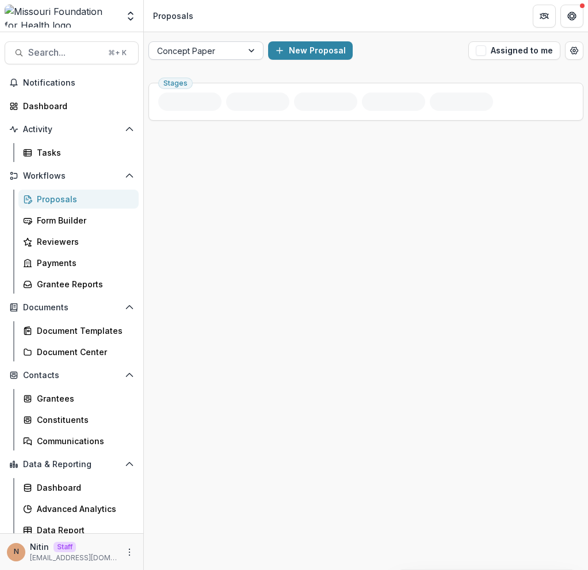
click at [184, 56] on div at bounding box center [195, 51] width 77 height 14
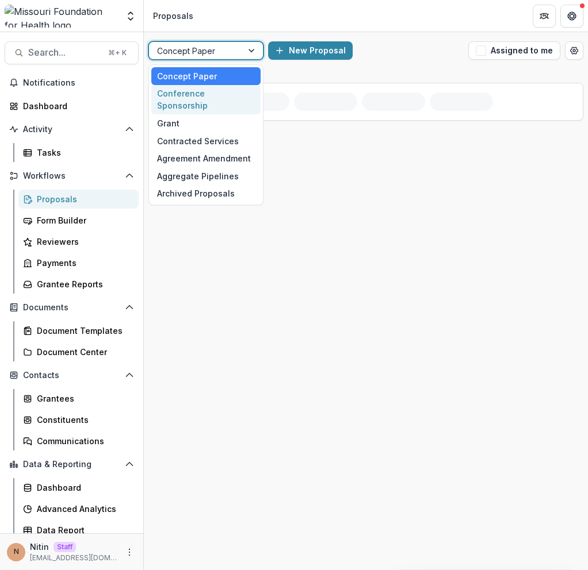
click at [191, 88] on div "Conference Sponsorship" at bounding box center [205, 100] width 109 height 30
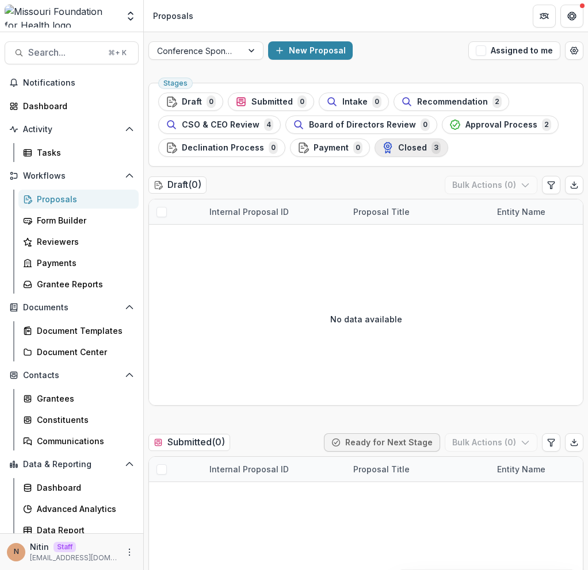
click at [402, 148] on span "Closed" at bounding box center [412, 148] width 29 height 10
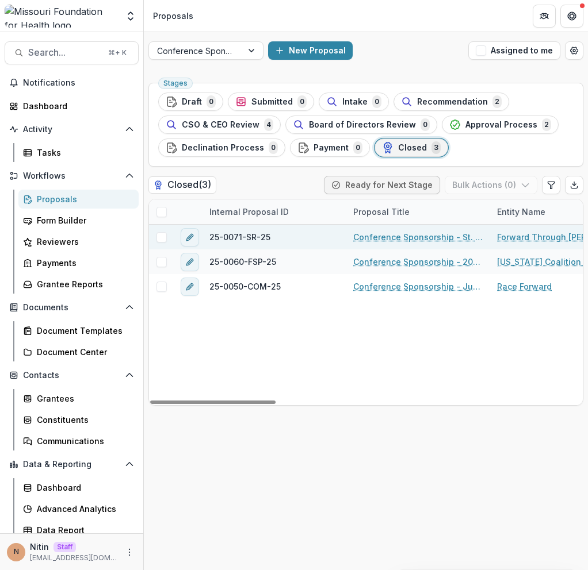
click at [371, 233] on link "Conference Sponsorship - St. Louis Racial Equity Summit" at bounding box center [418, 237] width 130 height 12
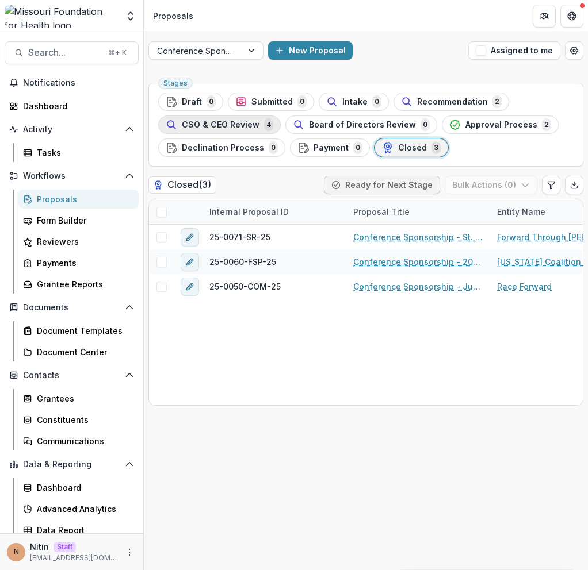
click at [255, 124] on span "CSO & CEO Review" at bounding box center [221, 125] width 78 height 10
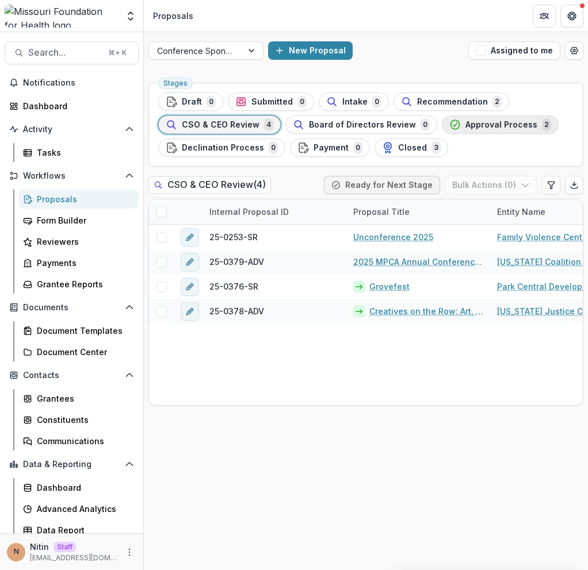
click at [480, 121] on span "Approval Process" at bounding box center [501, 125] width 72 height 10
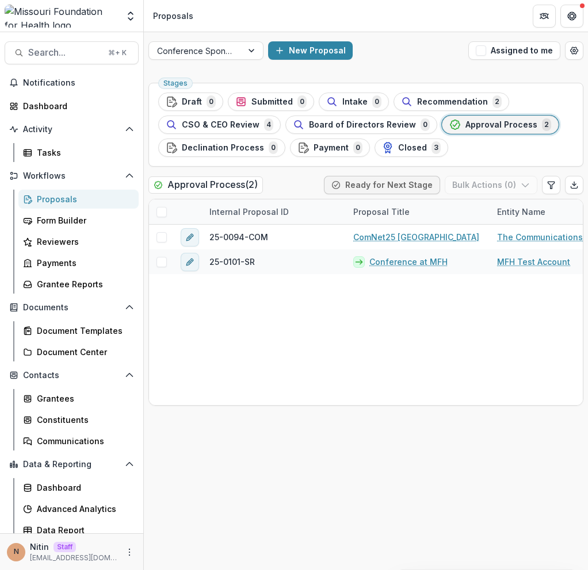
click at [461, 97] on span "Recommendation" at bounding box center [452, 102] width 71 height 10
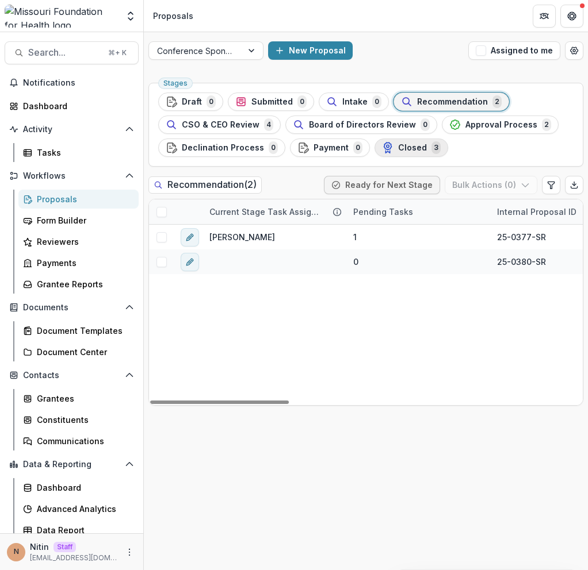
click at [428, 155] on button "Closed 3" at bounding box center [411, 148] width 74 height 18
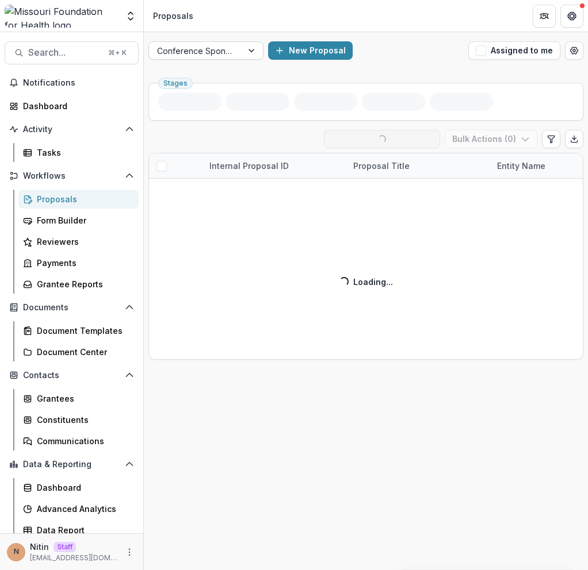
click at [237, 48] on div "Conference Sponsorship" at bounding box center [195, 51] width 93 height 17
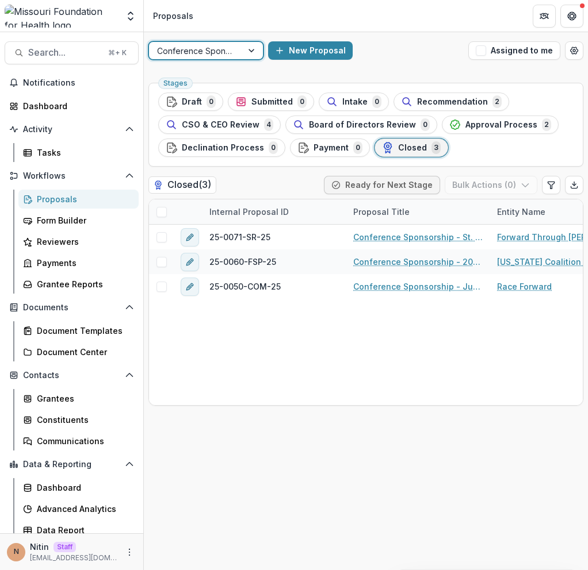
click at [237, 48] on div "Conference Sponsorship" at bounding box center [195, 51] width 93 height 17
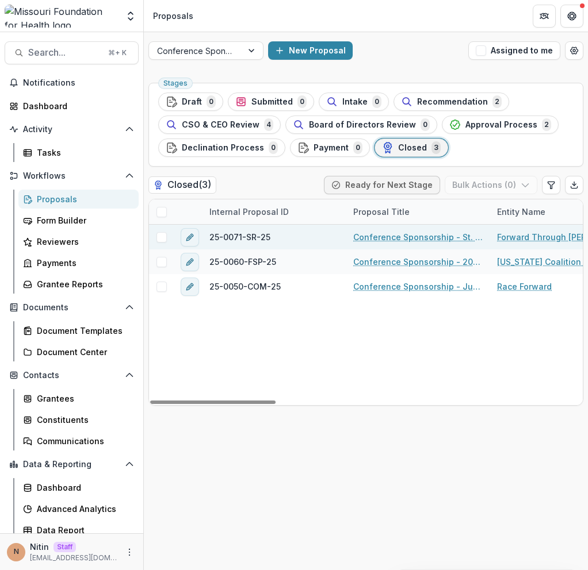
click at [363, 240] on link "Conference Sponsorship - St. Louis Racial Equity Summit" at bounding box center [418, 237] width 130 height 12
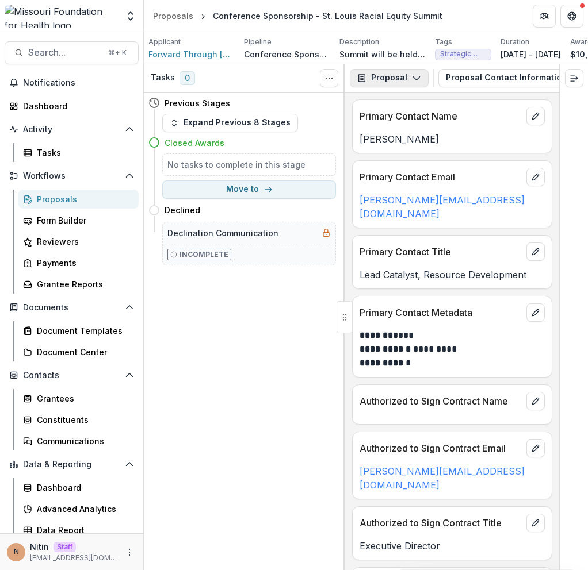
click at [373, 80] on button "Proposal" at bounding box center [389, 78] width 79 height 18
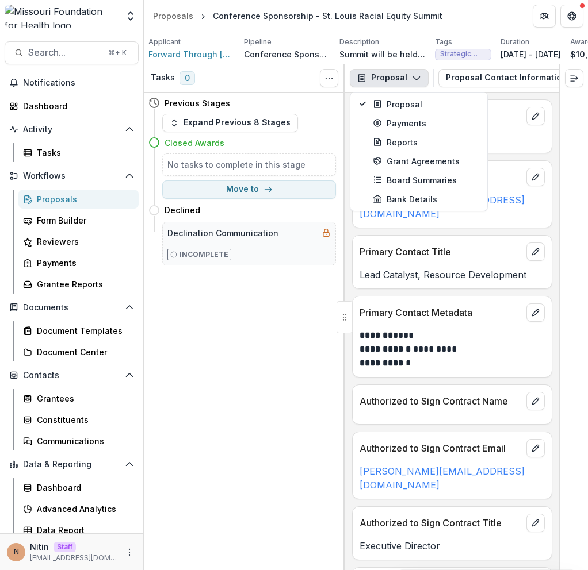
click at [261, 87] on div "Tasks 0 Show Cancelled Tasks" at bounding box center [244, 78] width 201 height 28
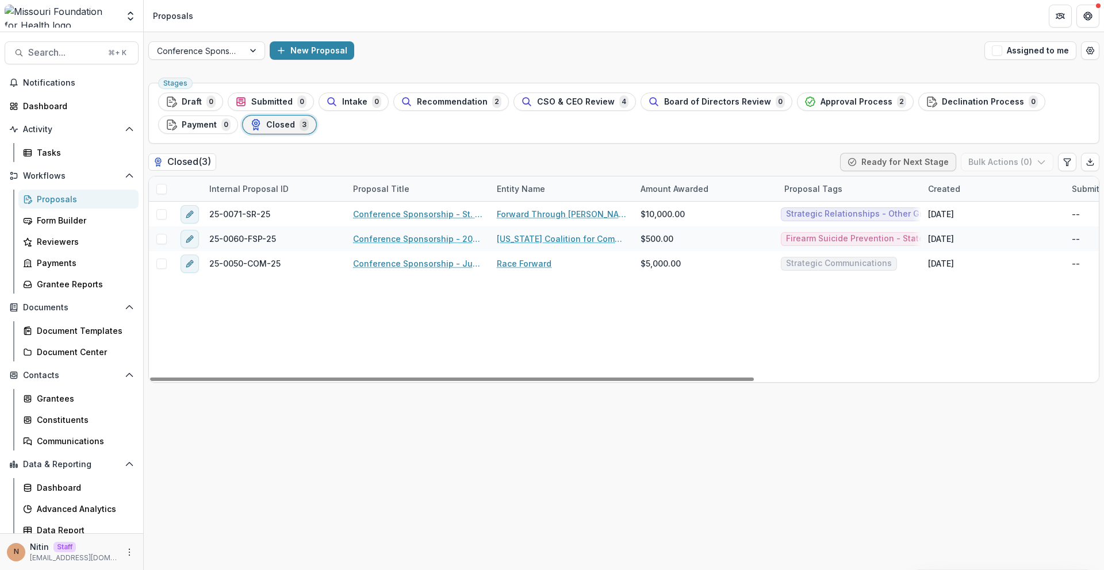
click at [492, 191] on div "Entity Name" at bounding box center [521, 189] width 62 height 12
click at [567, 143] on div "Stages Draft 0 Submitted 0 Intake 0 Recommendation 2 CSO & CEO Review 4 Board o…" at bounding box center [623, 113] width 951 height 61
click at [244, 48] on div at bounding box center [254, 50] width 21 height 17
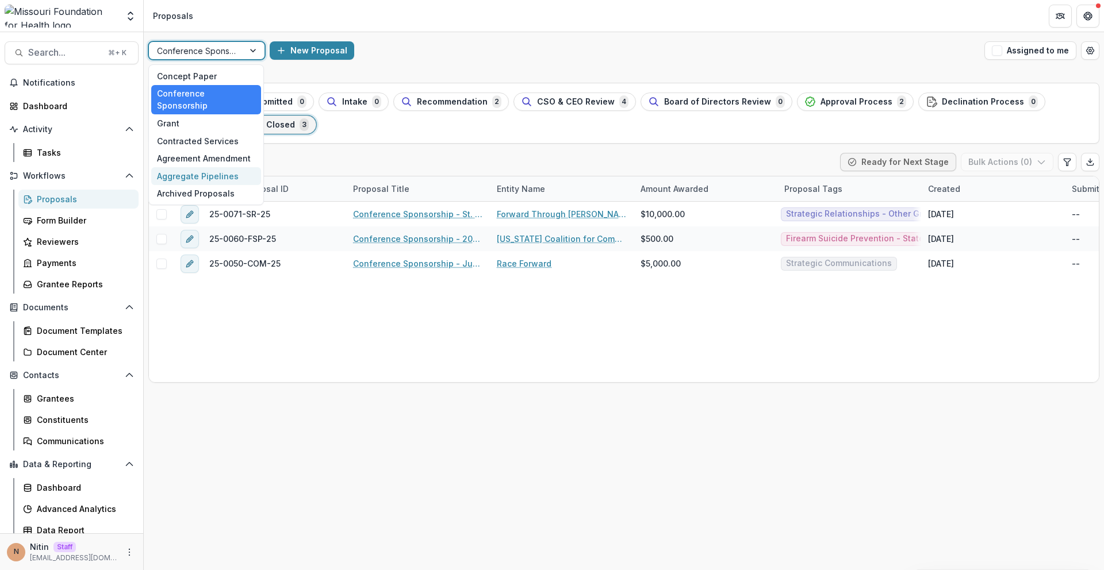
click at [183, 167] on div "Aggregate Pipelines" at bounding box center [206, 176] width 110 height 18
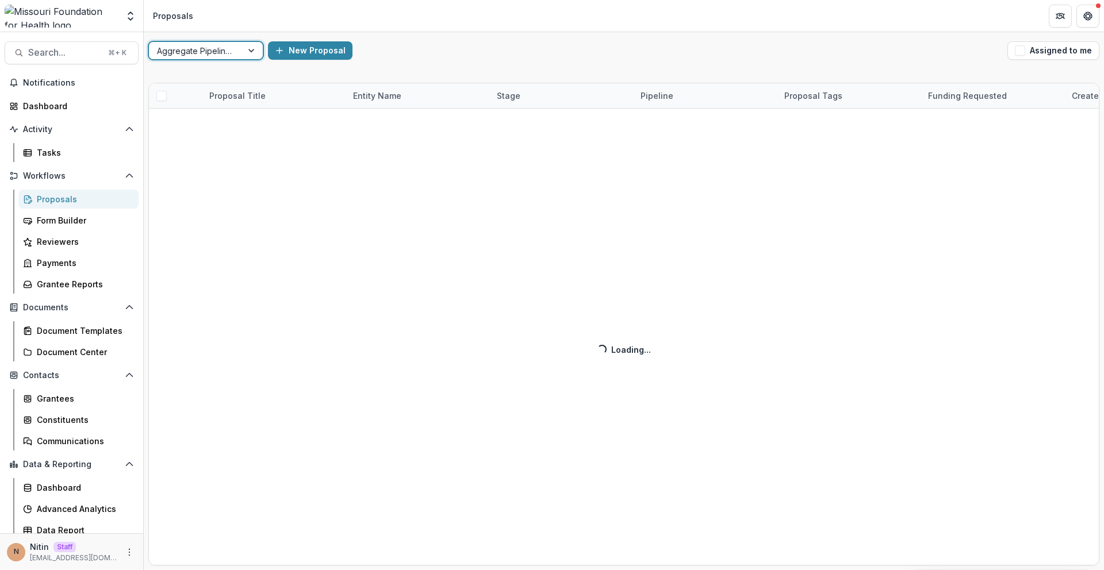
click at [219, 48] on div at bounding box center [195, 51] width 77 height 14
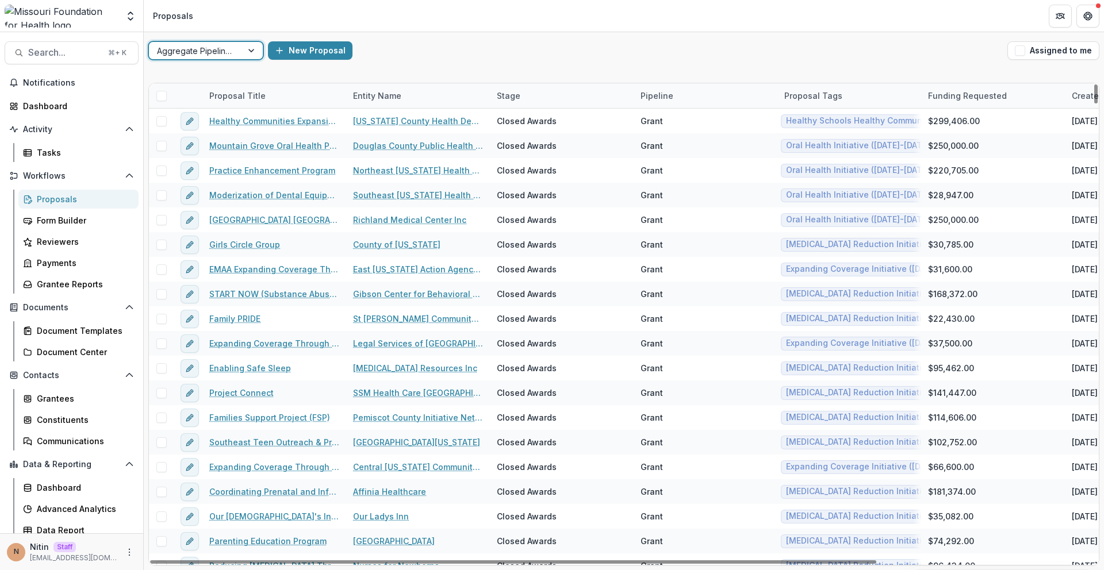
click at [244, 91] on div "Proposal Title" at bounding box center [237, 96] width 70 height 12
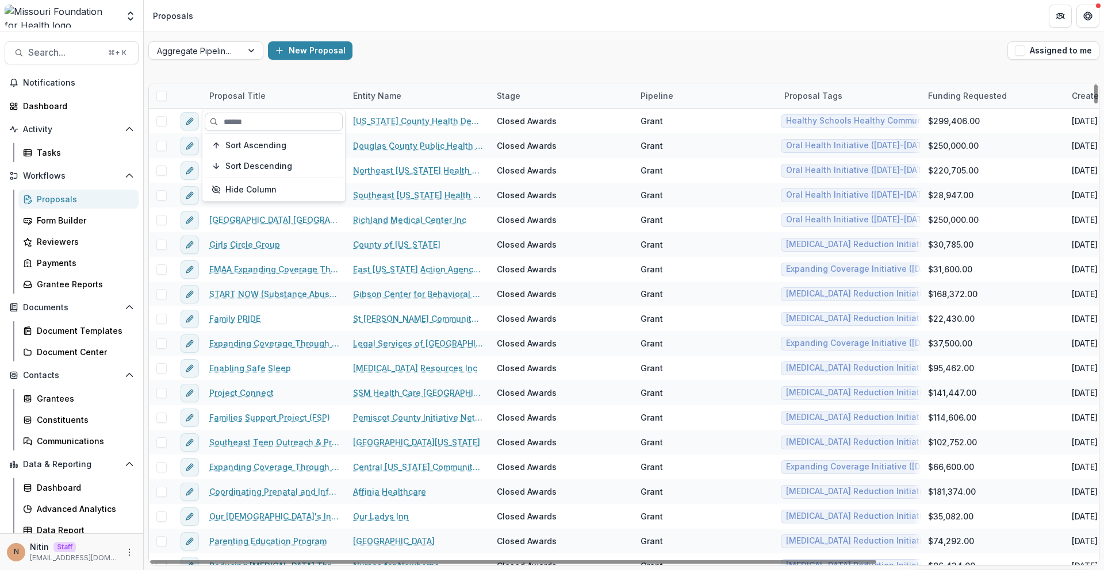
click at [278, 118] on input at bounding box center [274, 122] width 138 height 18
paste input "**********"
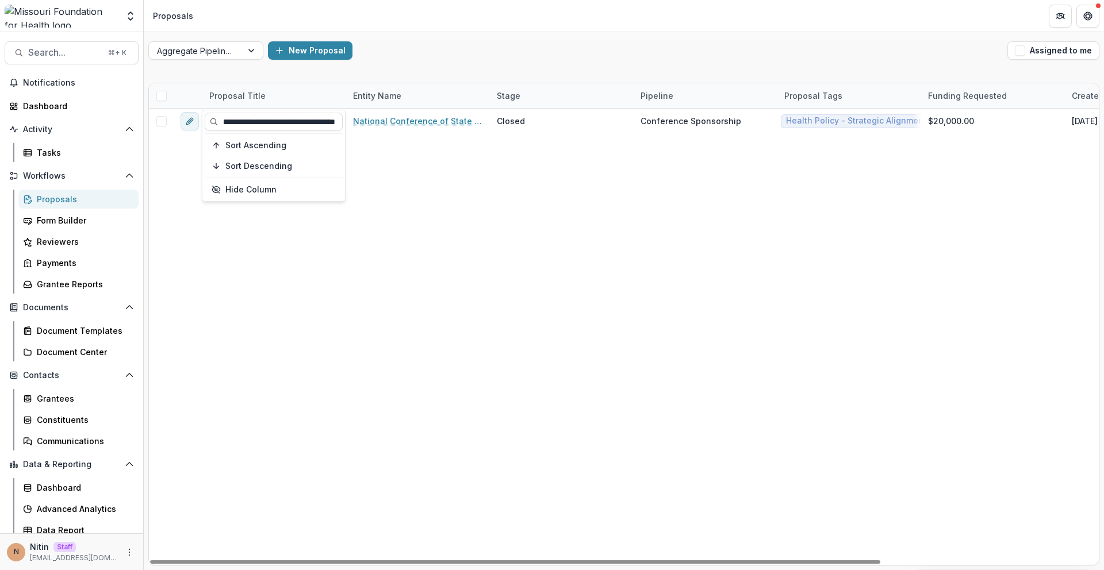
type input "**********"
click at [419, 70] on div "Aggregate Pipelines New Proposal Assigned to me Proposal Title Entity Name Stag…" at bounding box center [624, 301] width 960 height 538
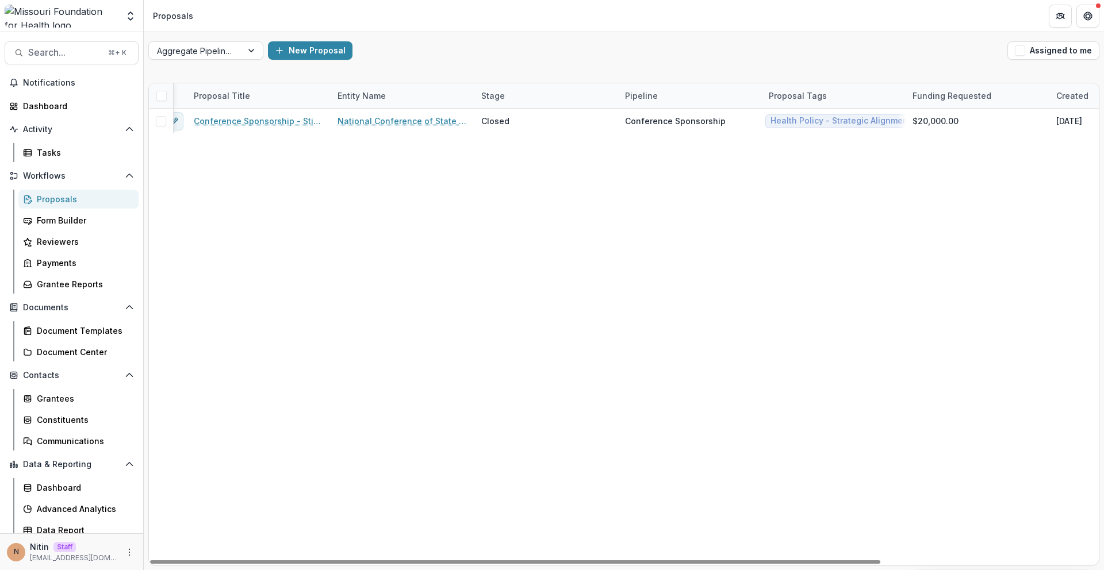
scroll to position [0, 0]
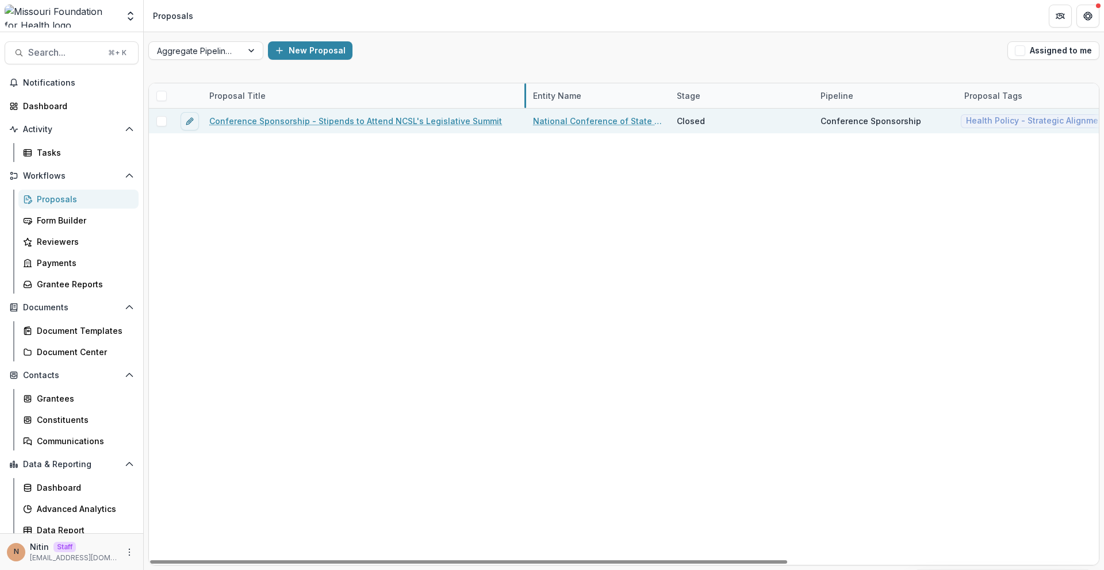
drag, startPoint x: 344, startPoint y: 94, endPoint x: 524, endPoint y: 117, distance: 181.4
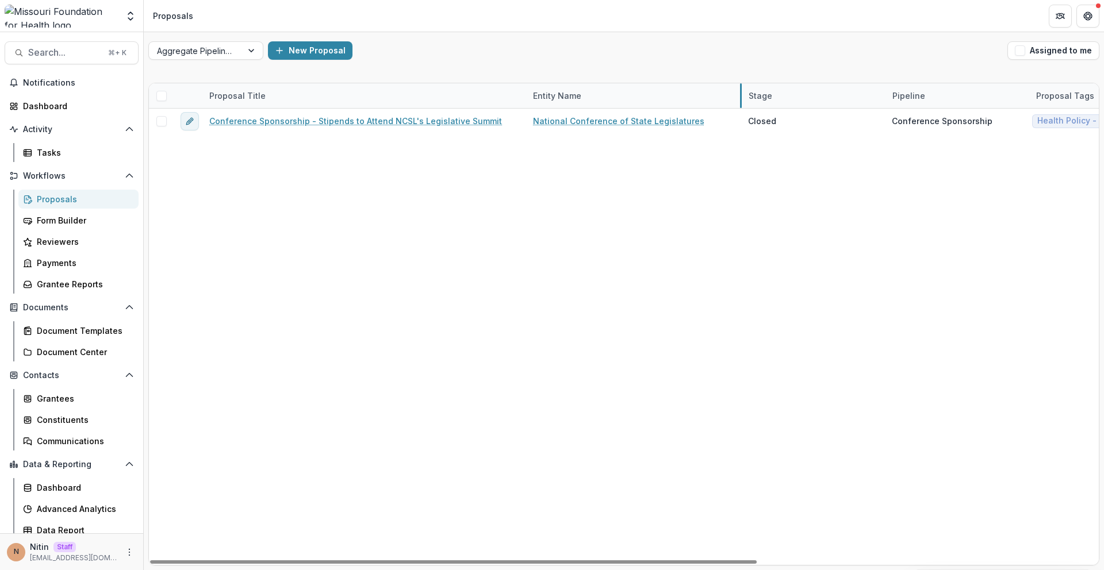
drag, startPoint x: 669, startPoint y: 98, endPoint x: 743, endPoint y: 100, distance: 74.8
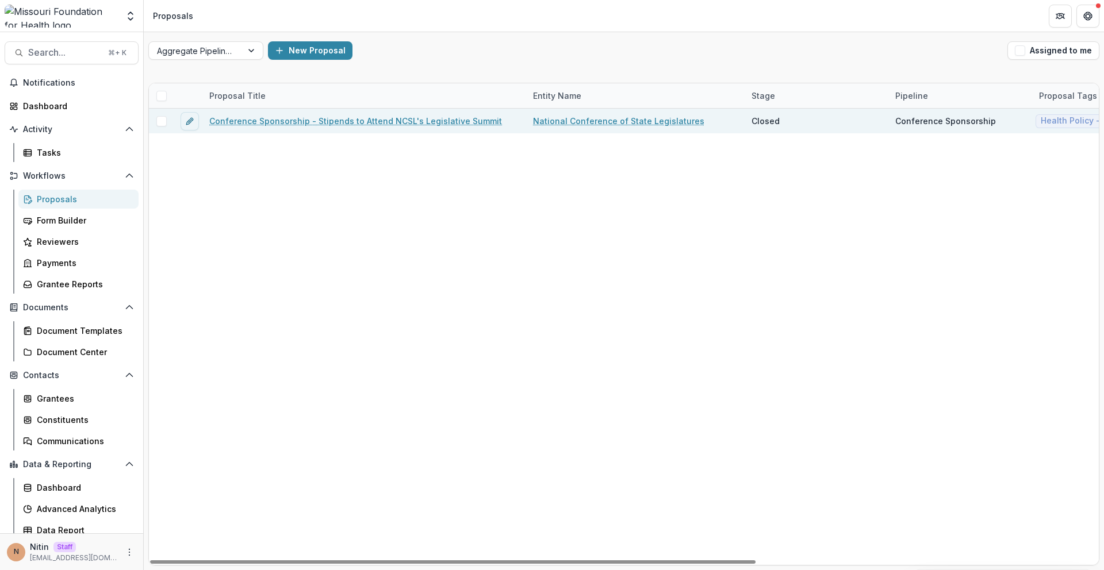
click at [369, 123] on link "Conference Sponsorship - Stipends to Attend NCSL's Legislative Summit" at bounding box center [355, 121] width 293 height 12
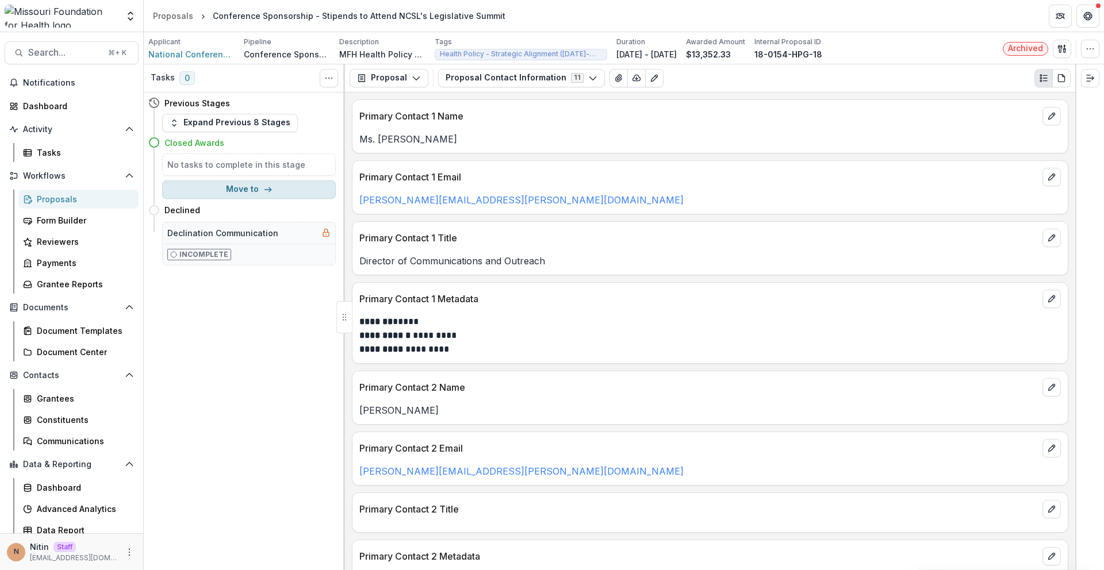
click at [229, 185] on button "Move to" at bounding box center [249, 190] width 174 height 18
select select "******"
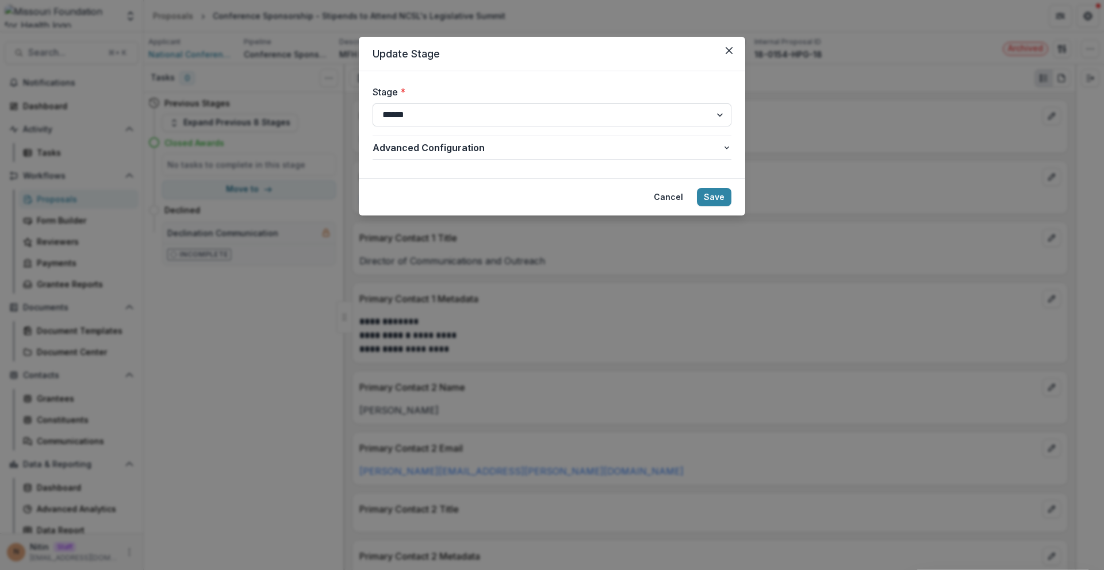
click at [409, 114] on select "**********" at bounding box center [552, 114] width 359 height 23
click at [373, 103] on select "**********" at bounding box center [552, 114] width 359 height 23
click at [587, 195] on button "Save" at bounding box center [714, 197] width 34 height 18
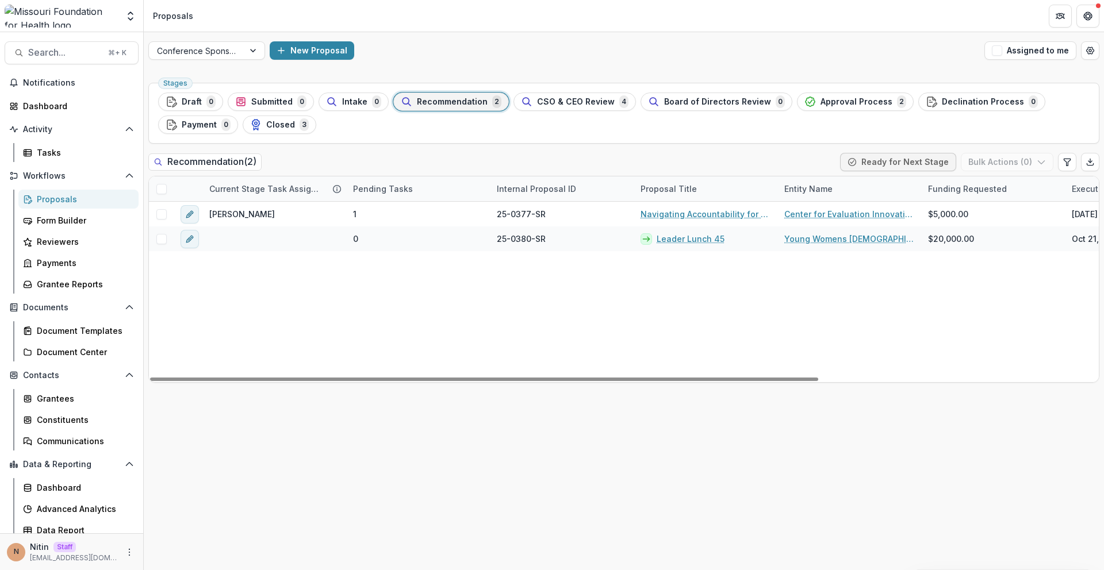
click at [266, 137] on div "Stages Draft 0 Submitted 0 Intake 0 Recommendation 2 CSO & CEO Review 4 Board o…" at bounding box center [623, 113] width 951 height 61
click at [270, 129] on span "Closed" at bounding box center [280, 125] width 29 height 10
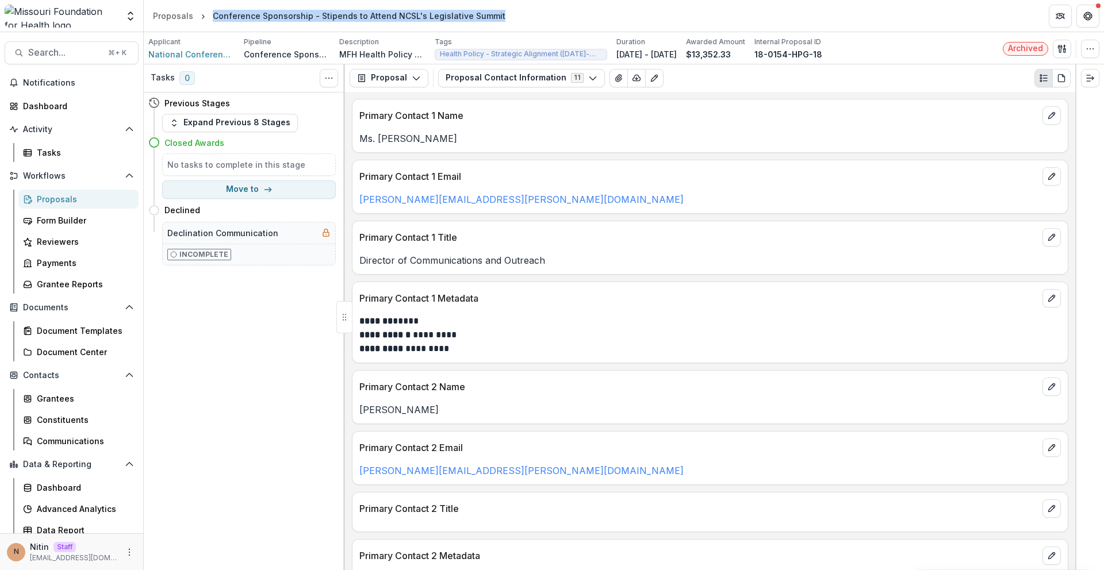
drag, startPoint x: 209, startPoint y: 16, endPoint x: 572, endPoint y: 10, distance: 363.4
click at [580, 13] on header "Proposals Conference Sponsorship - Stipends to Attend NCSL's Legislative Summit" at bounding box center [624, 16] width 960 height 32
copy div "Conference Sponsorship - Stipends to Attend NCSL's Legislative Summit"
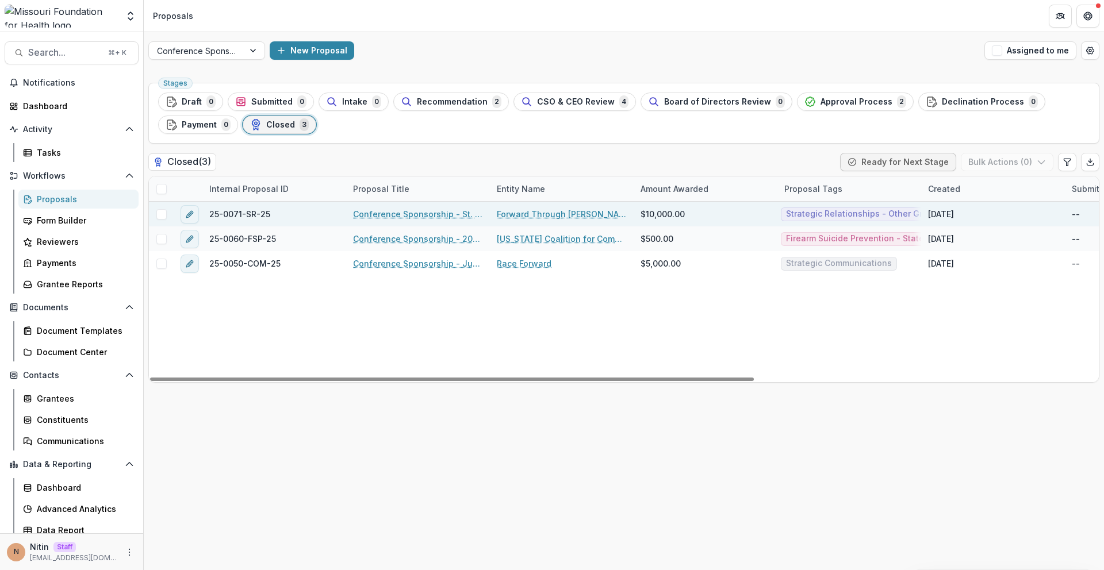
click at [397, 213] on link "Conference Sponsorship - St. Louis Racial Equity Summit" at bounding box center [418, 214] width 130 height 12
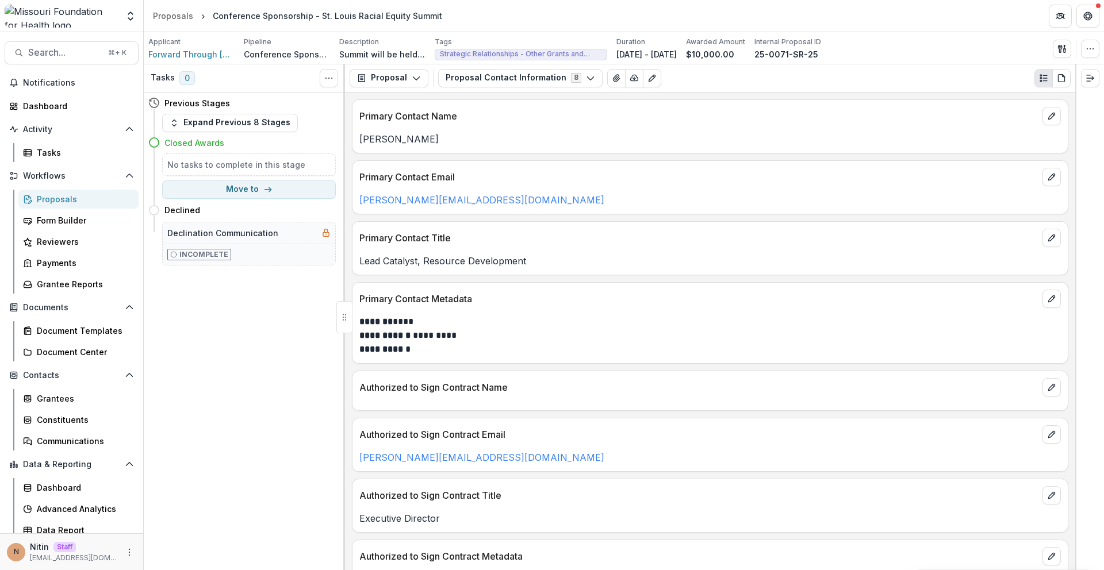
click at [484, 23] on header "Proposals Conference Sponsorship - St. Louis Racial Equity Summit" at bounding box center [624, 16] width 960 height 32
click at [183, 17] on div "Proposals" at bounding box center [173, 16] width 40 height 12
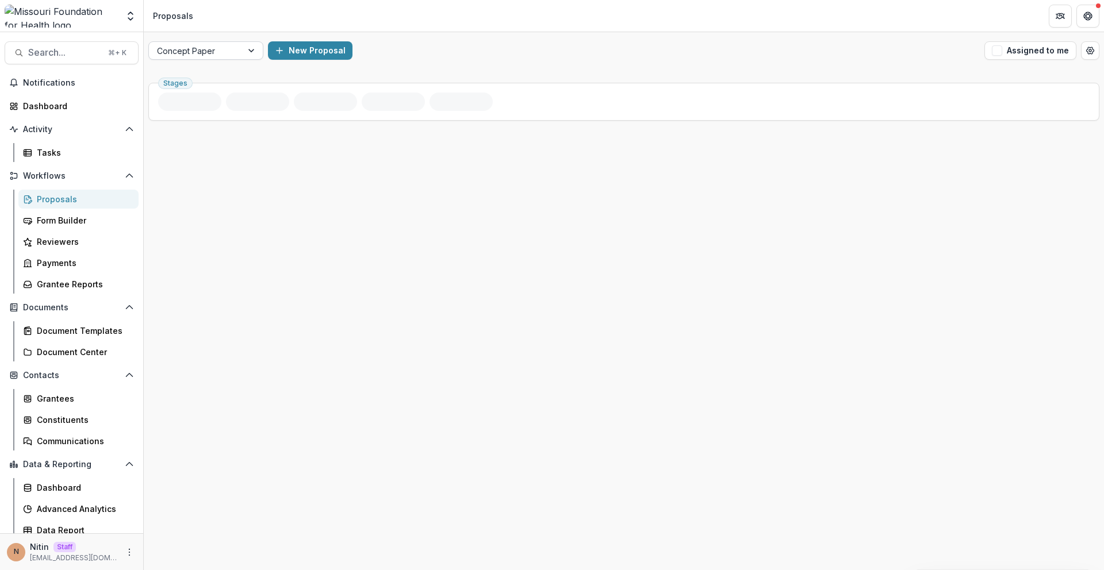
click at [236, 52] on div "Concept Paper" at bounding box center [195, 51] width 93 height 17
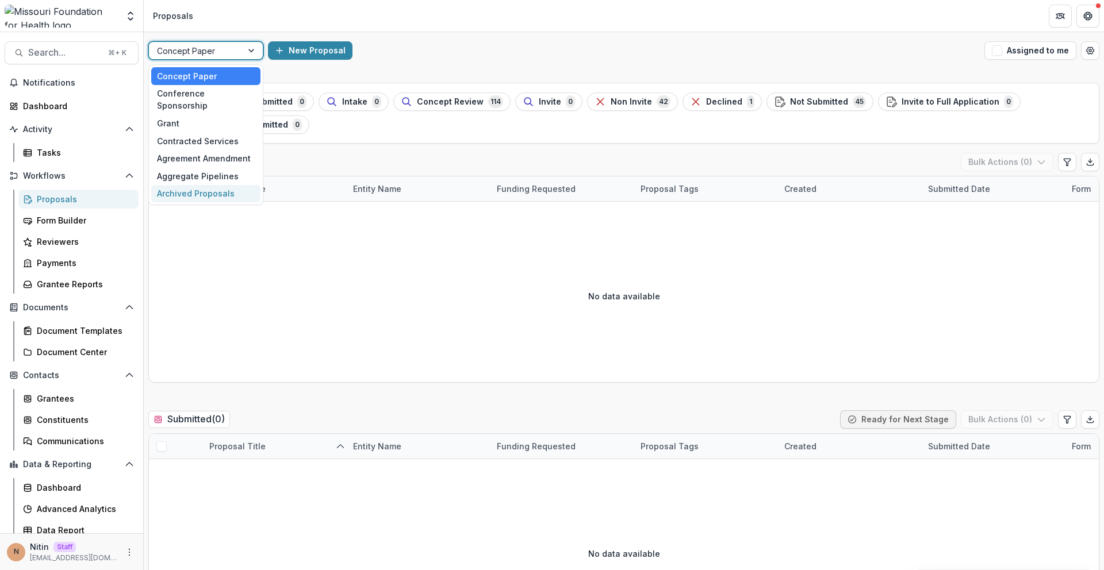
click at [213, 185] on div "Archived Proposals" at bounding box center [205, 194] width 109 height 18
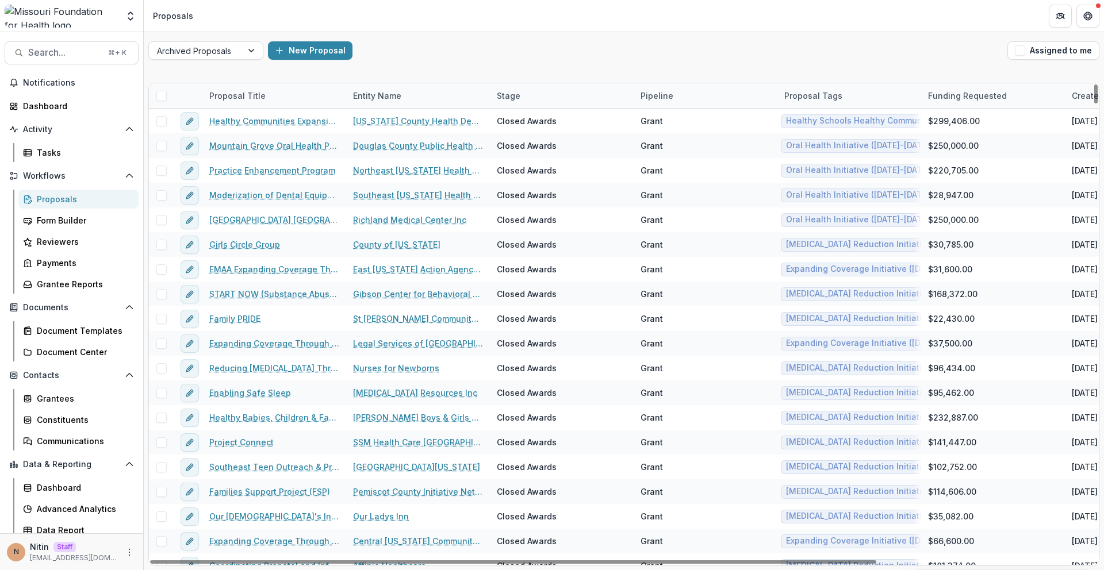
click at [379, 91] on div "Entity Name" at bounding box center [377, 96] width 62 height 12
click at [385, 130] on input at bounding box center [417, 122] width 138 height 18
paste input "**********"
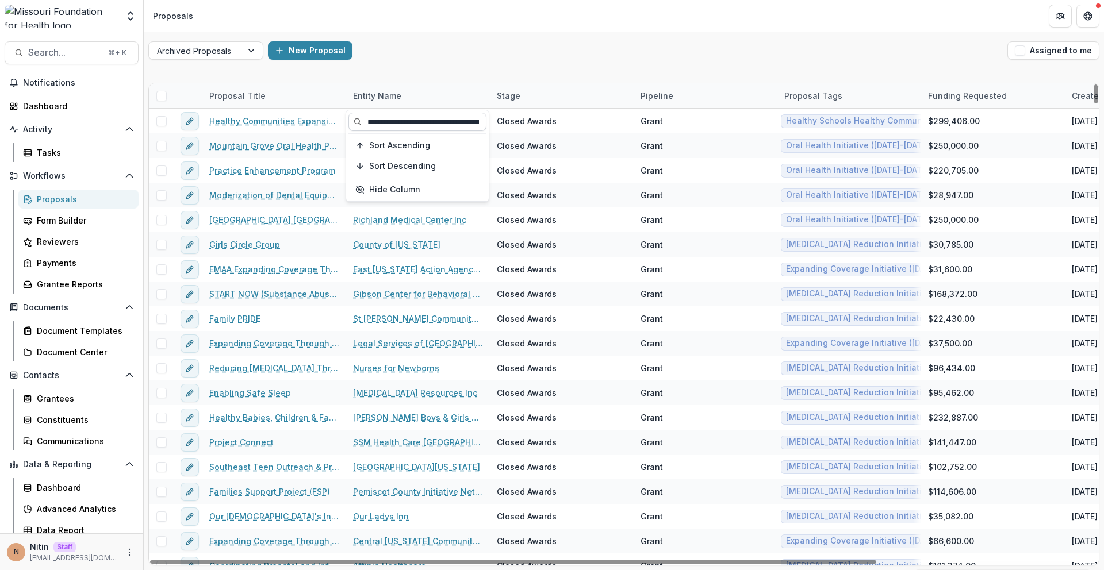
scroll to position [0, 164]
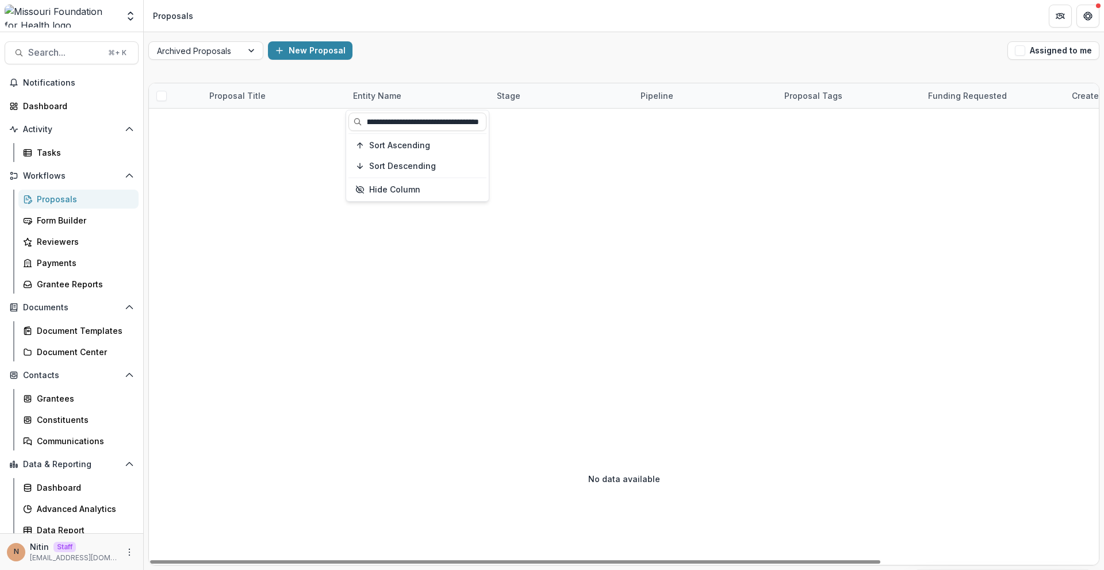
type input "**********"
click at [494, 63] on div "Archived Proposals New Proposal Assigned to me" at bounding box center [624, 50] width 960 height 37
click at [422, 93] on div "Entity Name" at bounding box center [418, 95] width 144 height 25
click at [414, 120] on input "**********" at bounding box center [417, 122] width 138 height 18
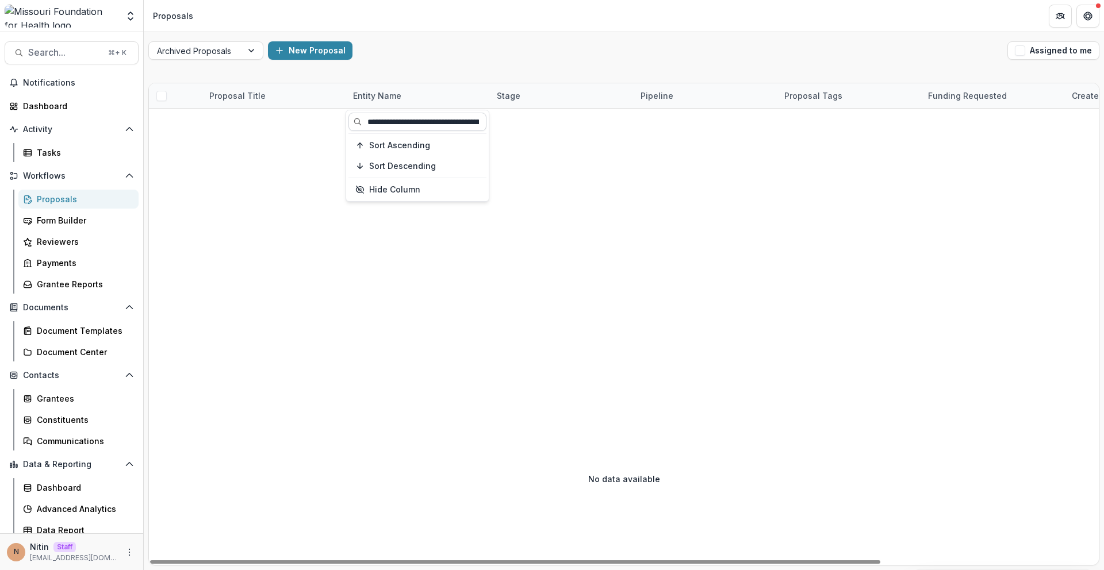
click at [375, 118] on input "**********" at bounding box center [417, 122] width 138 height 18
click at [450, 117] on input "**********" at bounding box center [417, 122] width 138 height 18
click at [485, 70] on div "Archived Proposals New Proposal Assigned to me Proposal Title Entity Name Stage…" at bounding box center [624, 301] width 960 height 538
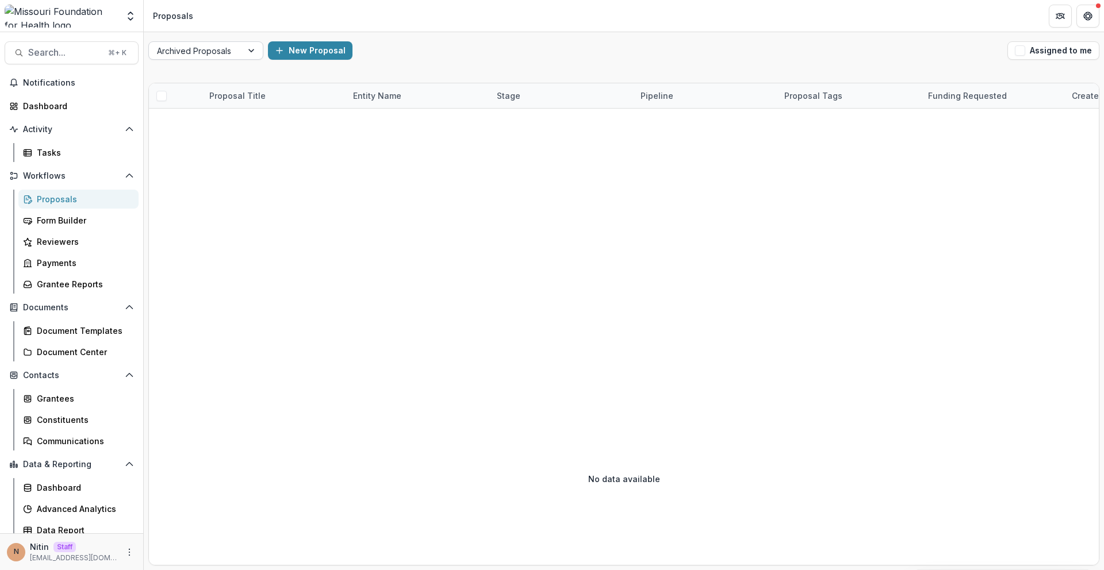
click at [243, 46] on div at bounding box center [252, 50] width 21 height 17
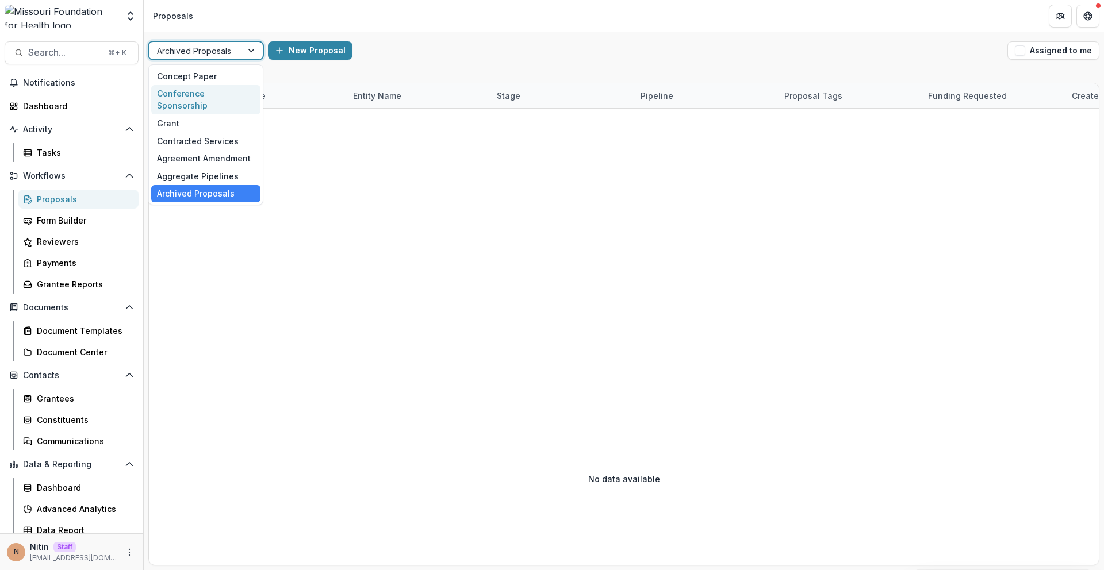
click at [195, 98] on div "Conference Sponsorship" at bounding box center [205, 100] width 109 height 30
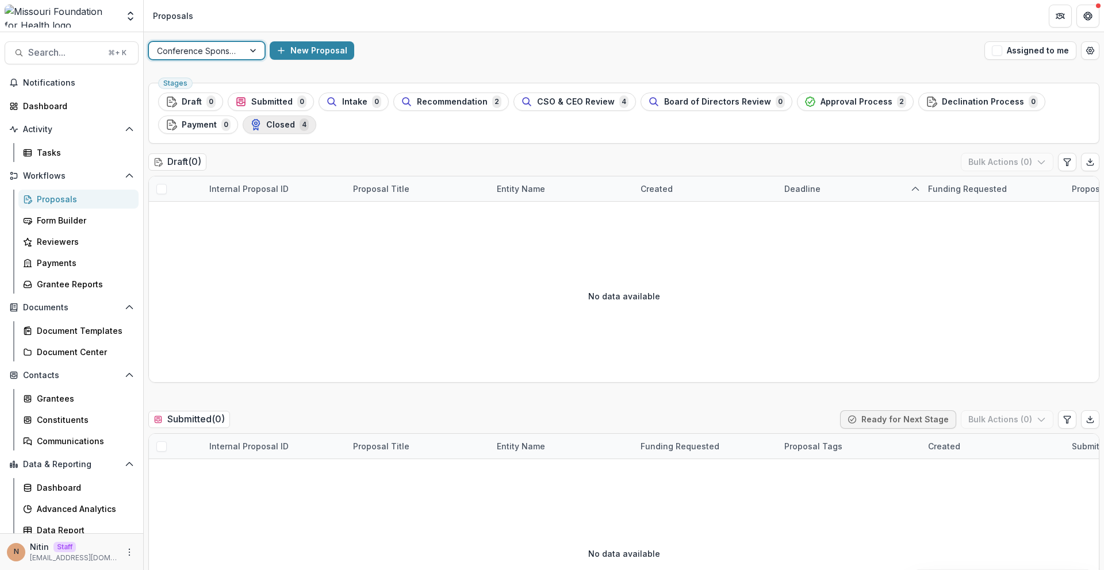
click at [283, 133] on button "Closed 4" at bounding box center [280, 125] width 74 height 18
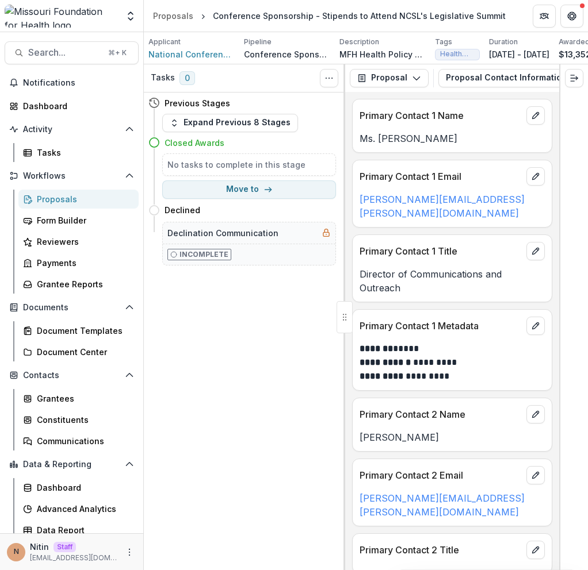
click at [309, 15] on div "Conference Sponsorship - Stipends to Attend NCSL's Legislative Summit" at bounding box center [359, 16] width 293 height 12
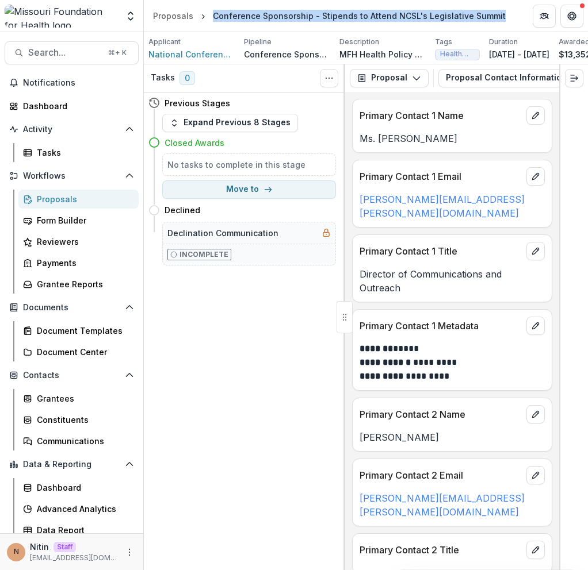
click at [309, 15] on div "Conference Sponsorship - Stipends to Attend NCSL's Legislative Summit" at bounding box center [359, 16] width 293 height 12
copy header "Conference Sponsorship - Stipends to Attend NCSL's Legislative Summit"
click at [309, 5] on header "Proposals Conference Sponsorship - Stipends to Attend NCSL's Legislative Summit" at bounding box center [366, 16] width 444 height 32
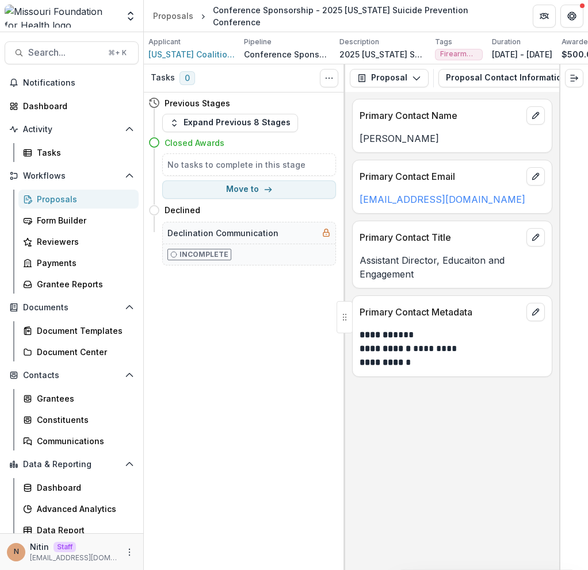
click at [404, 5] on header "Proposals Conference Sponsorship - 2025 [US_STATE] Suicide Prevention Conference" at bounding box center [366, 16] width 444 height 32
click at [395, 16] on div "Conference Sponsorship - 2025 [US_STATE] Suicide Prevention Conference" at bounding box center [363, 16] width 301 height 24
click at [395, 15] on div "Conference Sponsorship - 2025 [US_STATE] Suicide Prevention Conference" at bounding box center [363, 16] width 301 height 24
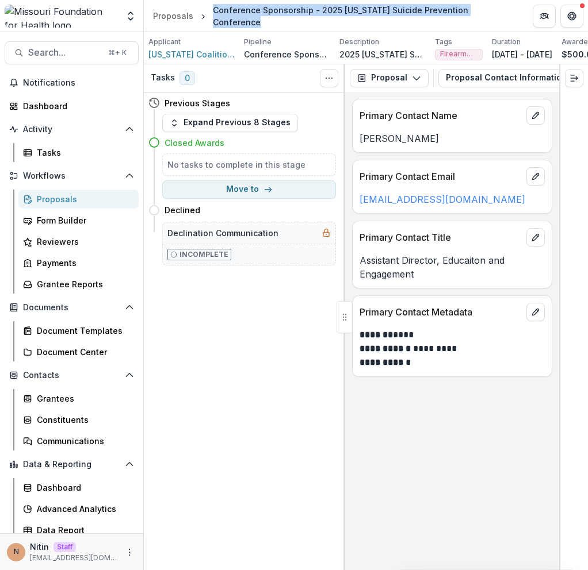
click at [395, 15] on div "Conference Sponsorship - 2025 [US_STATE] Suicide Prevention Conference" at bounding box center [363, 16] width 301 height 24
copy header "Conference Sponsorship - 2025 [US_STATE] Suicide Prevention Conference"
click at [398, 20] on div "Conference Sponsorship - 2025 [US_STATE] Suicide Prevention Conference" at bounding box center [363, 16] width 301 height 24
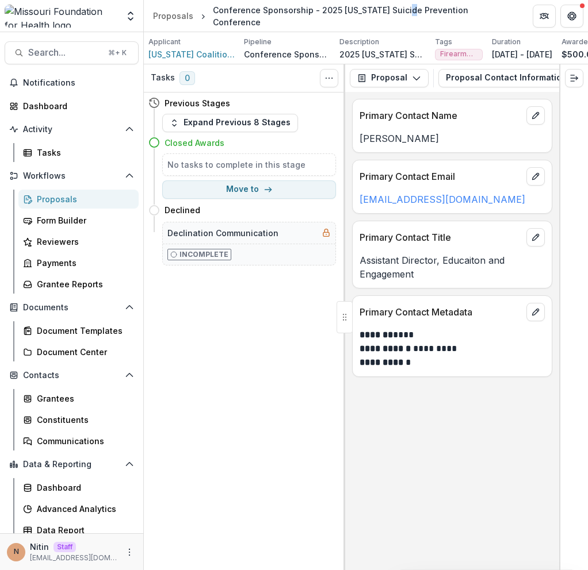
click at [398, 20] on div "Conference Sponsorship - 2025 [US_STATE] Suicide Prevention Conference" at bounding box center [363, 16] width 301 height 24
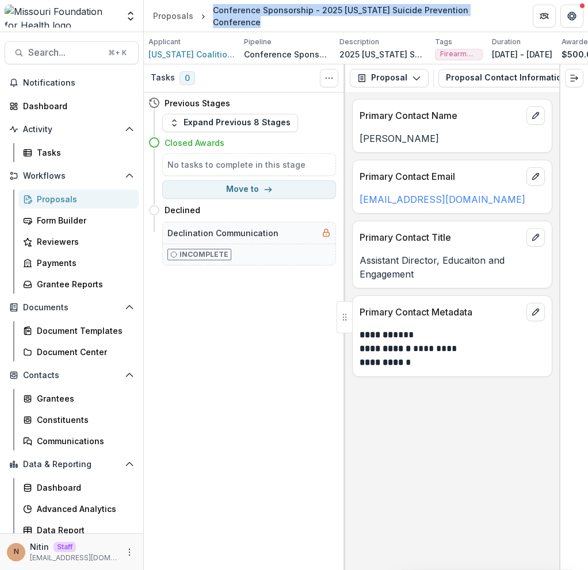
click at [398, 20] on div "Conference Sponsorship - 2025 [US_STATE] Suicide Prevention Conference" at bounding box center [363, 16] width 301 height 24
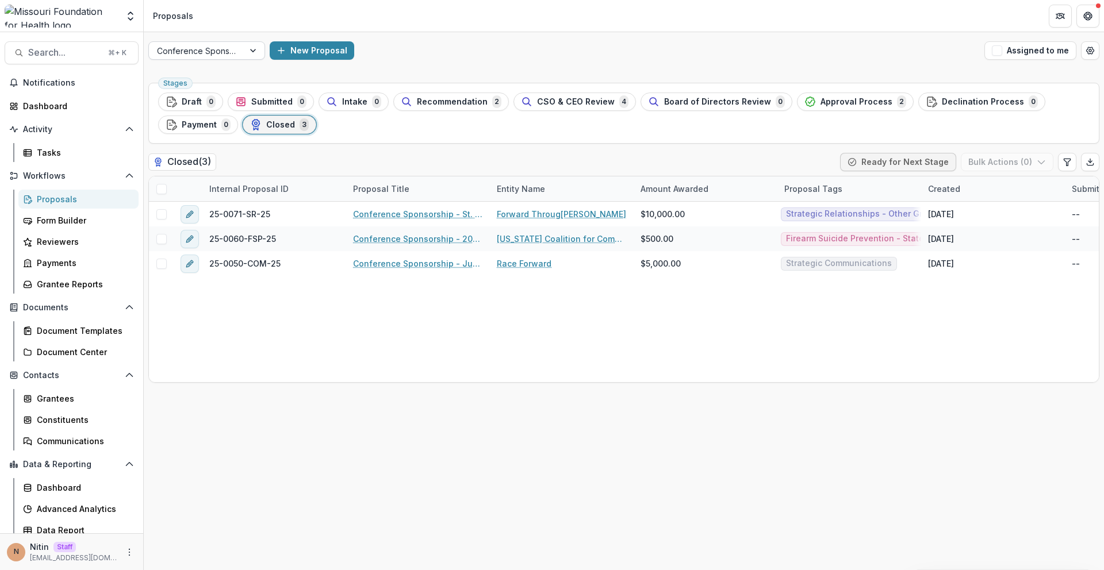
click at [216, 50] on div at bounding box center [196, 51] width 79 height 14
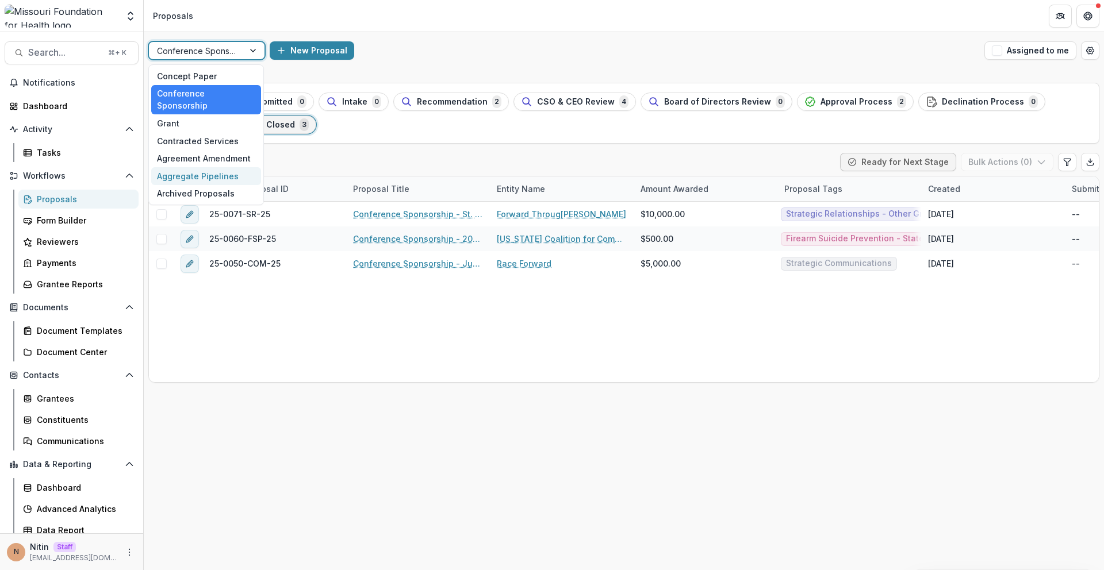
click at [197, 167] on div "Aggregate Pipelines" at bounding box center [206, 176] width 110 height 18
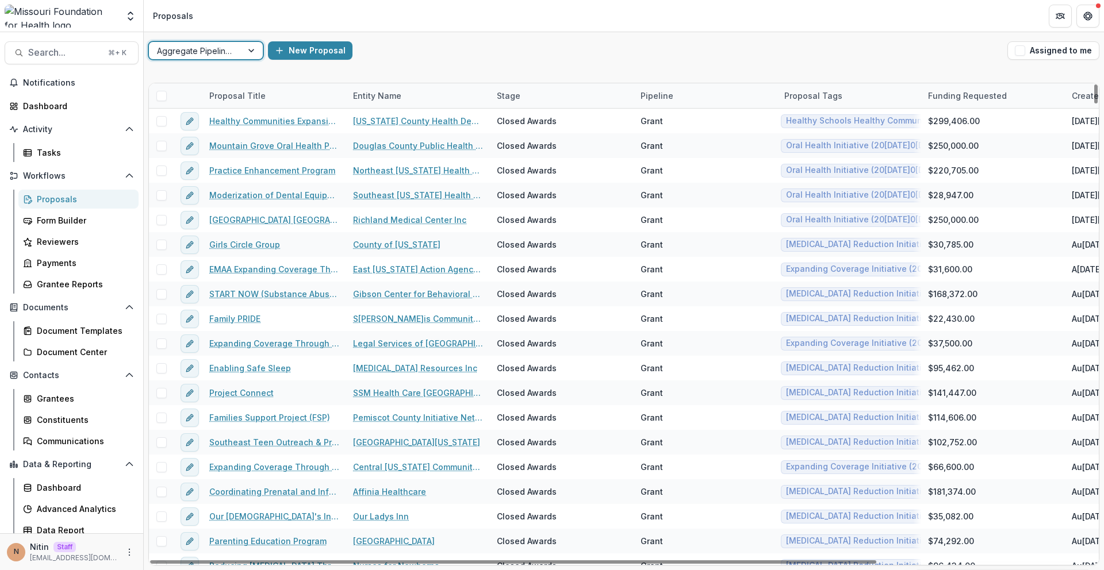
click at [373, 87] on div "Entity Name" at bounding box center [418, 95] width 144 height 25
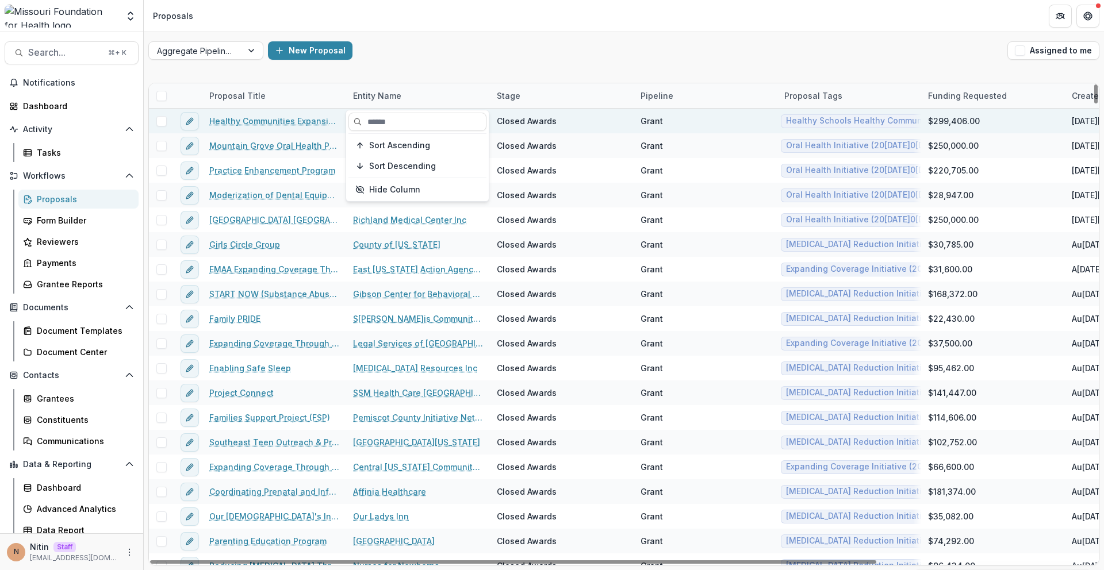
drag, startPoint x: 373, startPoint y: 121, endPoint x: 386, endPoint y: 109, distance: 18.7
click at [373, 121] on input at bounding box center [417, 122] width 138 height 18
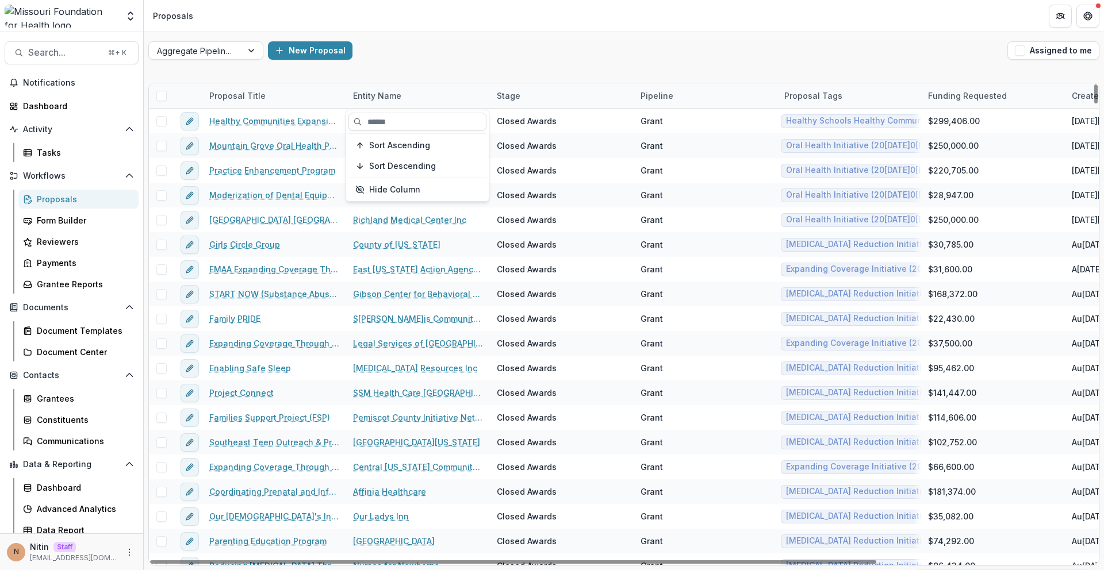
paste input "**********"
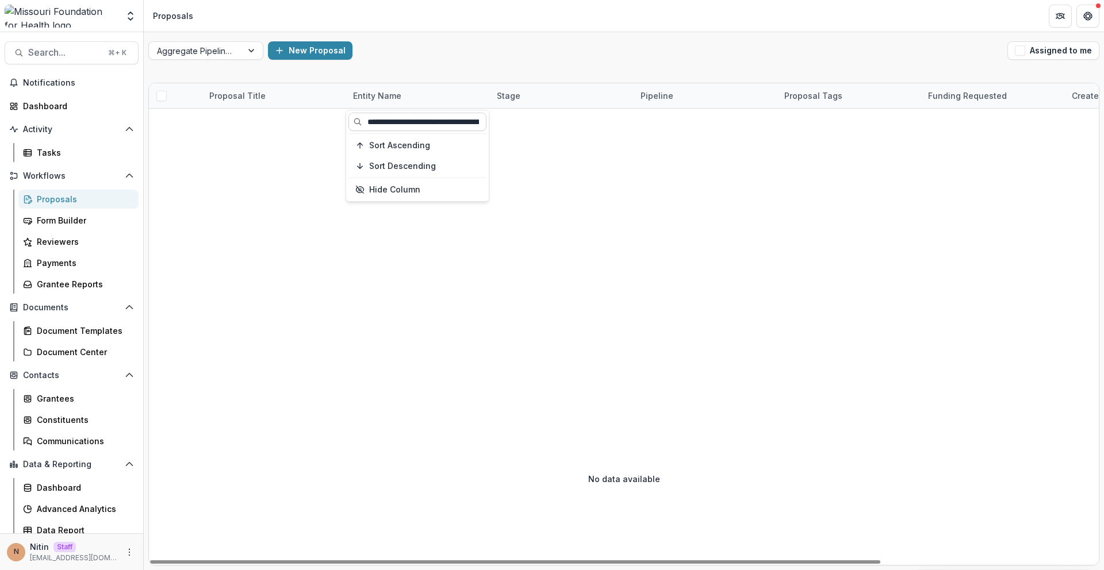
click at [398, 120] on input "**********" at bounding box center [417, 122] width 138 height 18
paste input
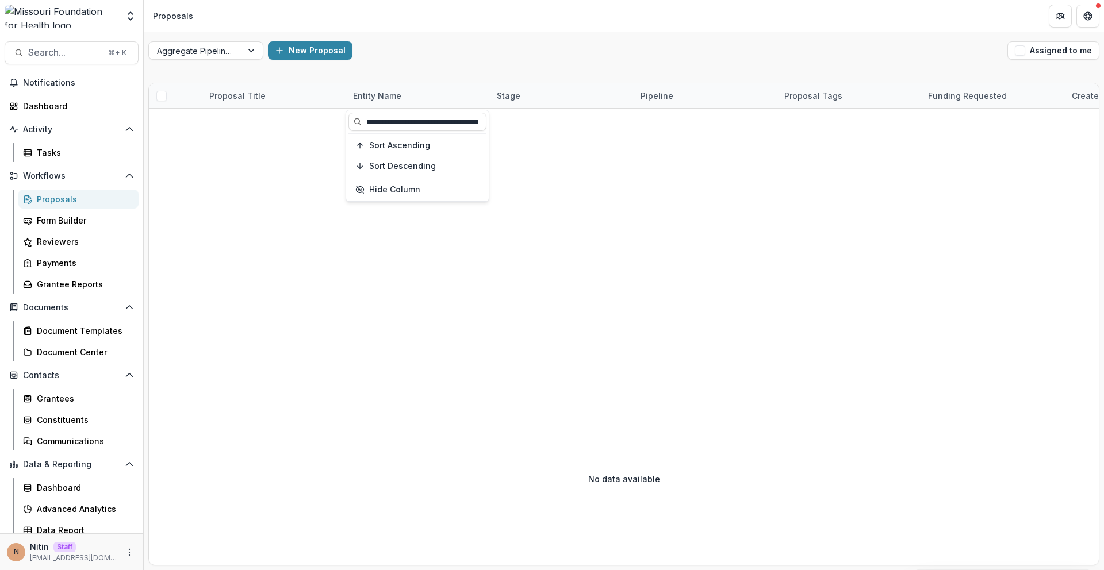
scroll to position [0, 48]
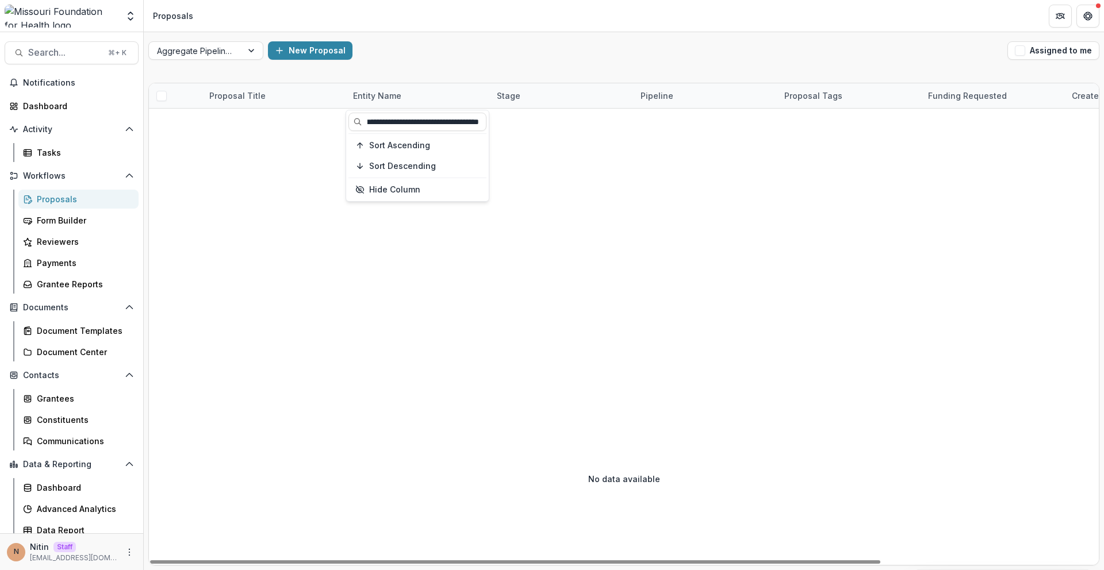
type input "**********"
click at [561, 231] on div at bounding box center [765, 251] width 1232 height 284
click at [204, 38] on div "Aggregate Pipelines New Proposal Assigned to me" at bounding box center [624, 50] width 960 height 37
click at [458, 43] on div "New Proposal" at bounding box center [635, 50] width 735 height 18
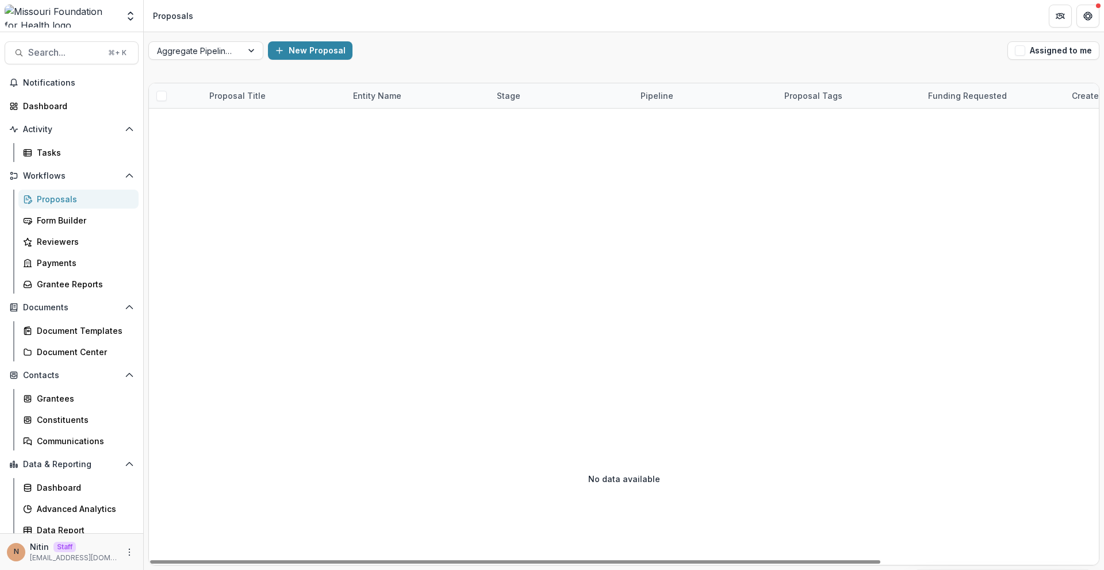
click at [386, 102] on div "Entity Name" at bounding box center [418, 95] width 144 height 25
click at [393, 124] on input "**********" at bounding box center [417, 122] width 138 height 18
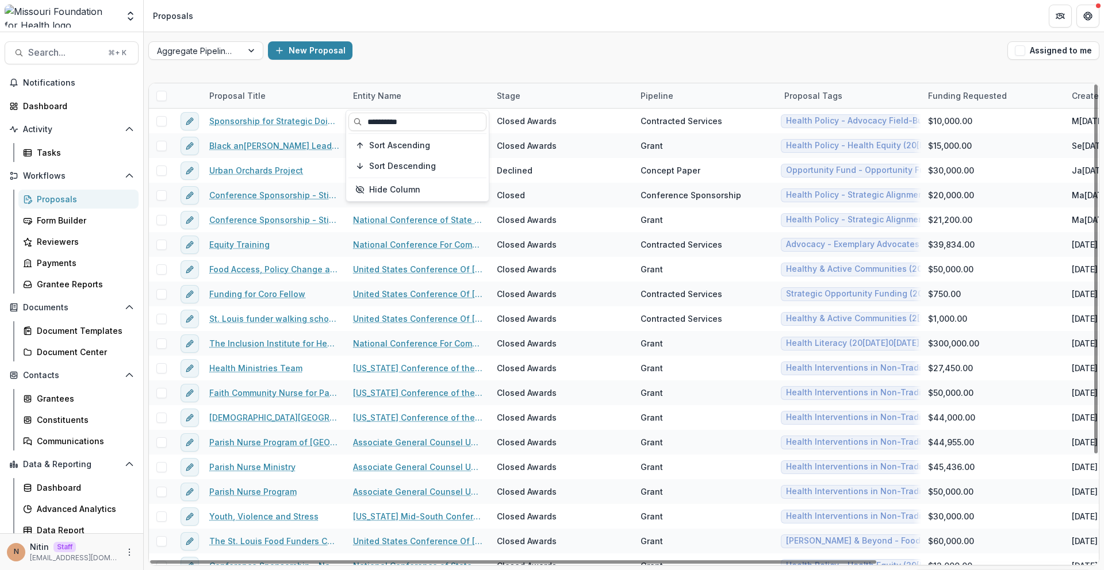
type input "**********"
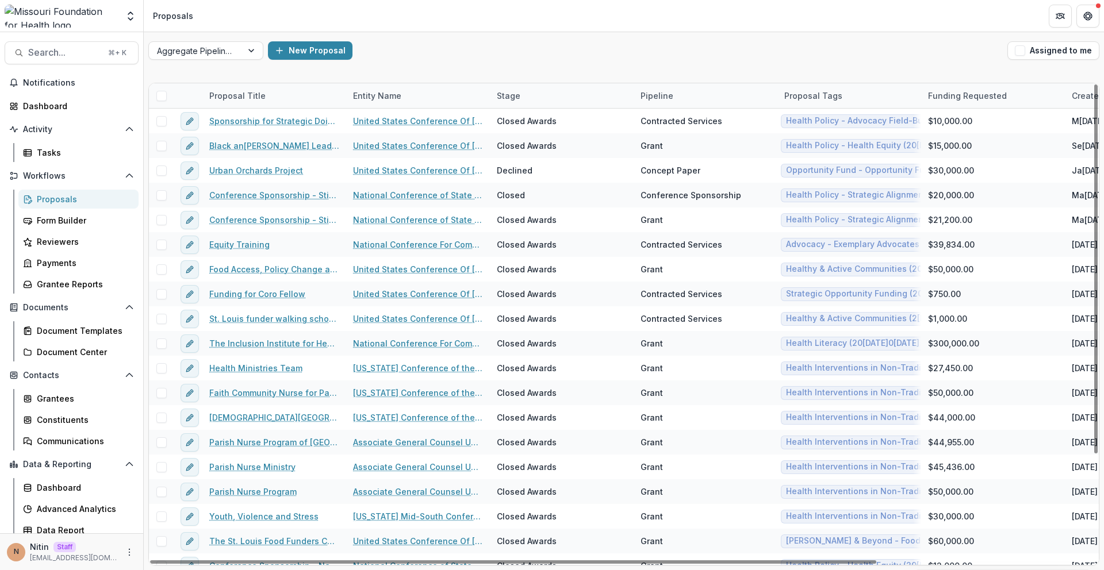
click at [447, 68] on div "Aggregate Pipelines New Proposal Assigned to me" at bounding box center [624, 50] width 960 height 37
click at [388, 94] on div "Entity Name" at bounding box center [377, 96] width 62 height 12
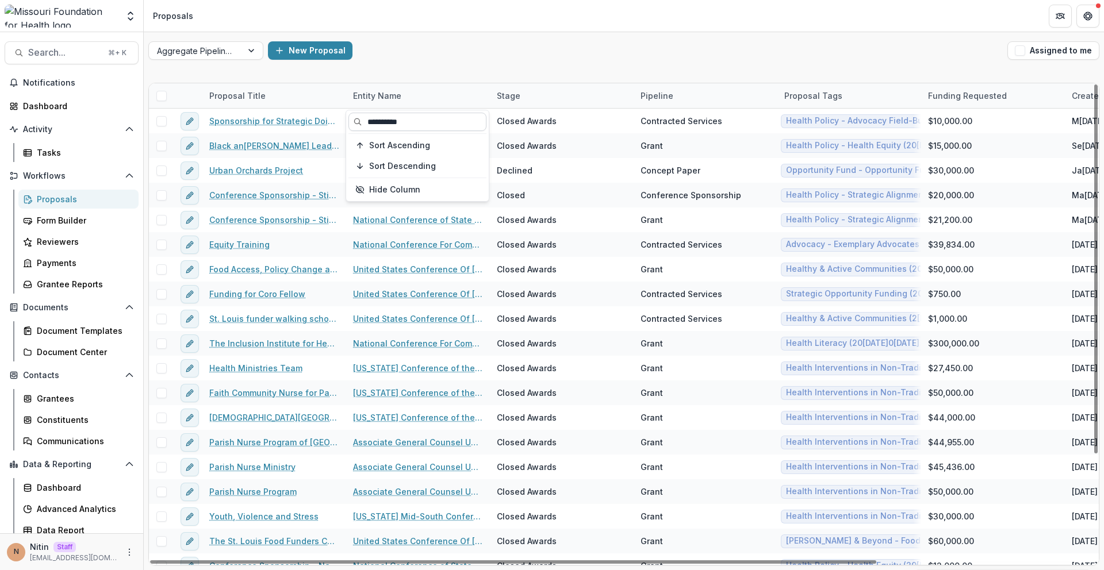
click at [396, 130] on input "**********" at bounding box center [417, 122] width 138 height 18
paste input "**********"
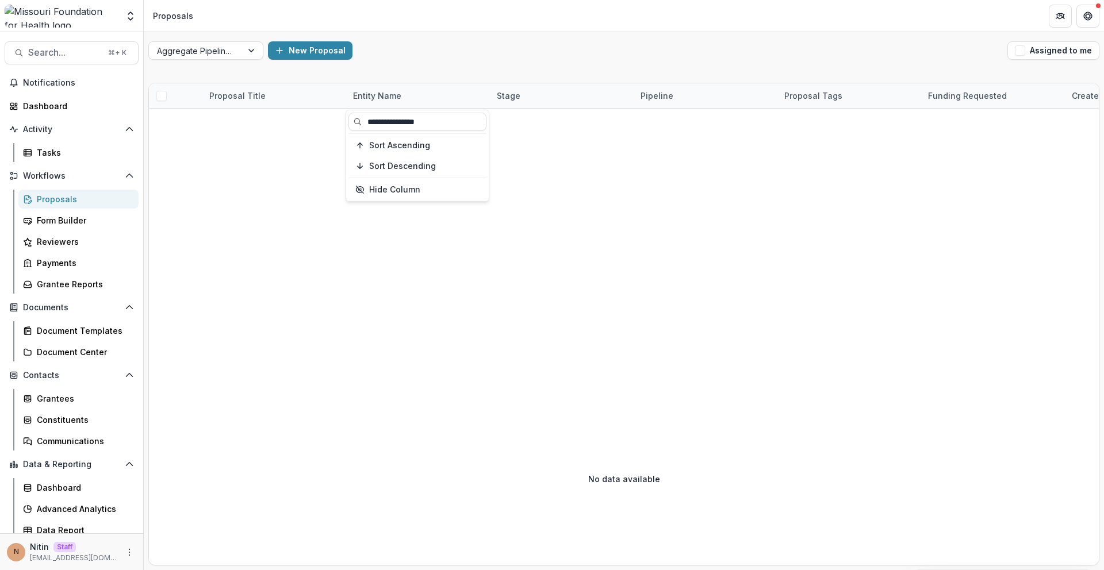
type input "**********"
click at [472, 72] on div "Aggregate Pipelines New Proposal Assigned to me Proposal Title Entity Name Stag…" at bounding box center [624, 301] width 960 height 538
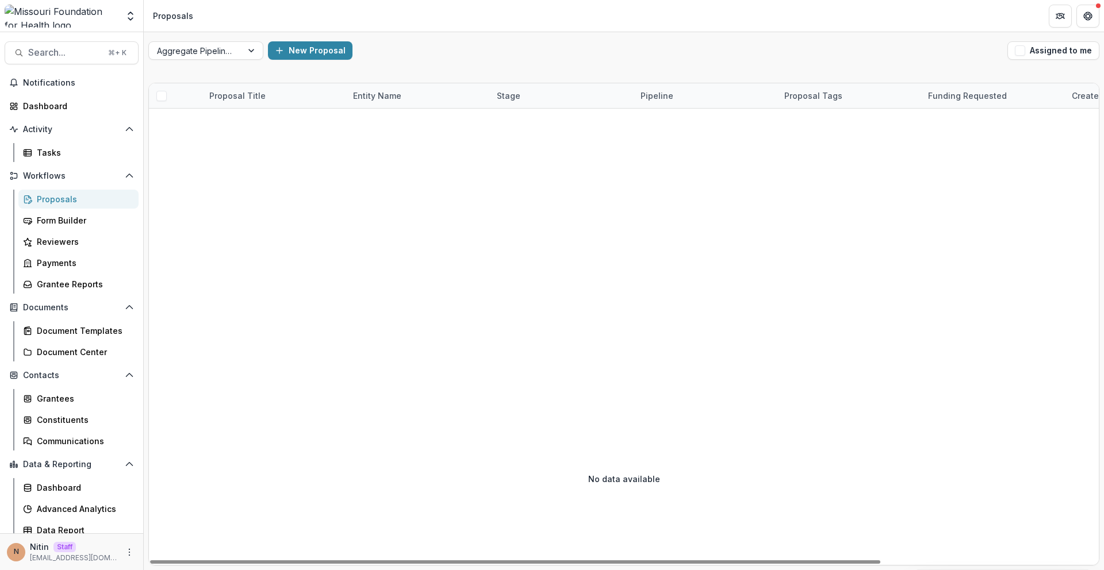
click at [377, 86] on div "Entity Name" at bounding box center [418, 95] width 144 height 25
click at [403, 120] on input "**********" at bounding box center [417, 122] width 138 height 18
paste input "******"
type input "**********"
click at [470, 72] on div "Aggregate Pipelines New Proposal Assigned to me Proposal Title Entity Name Stag…" at bounding box center [624, 301] width 960 height 538
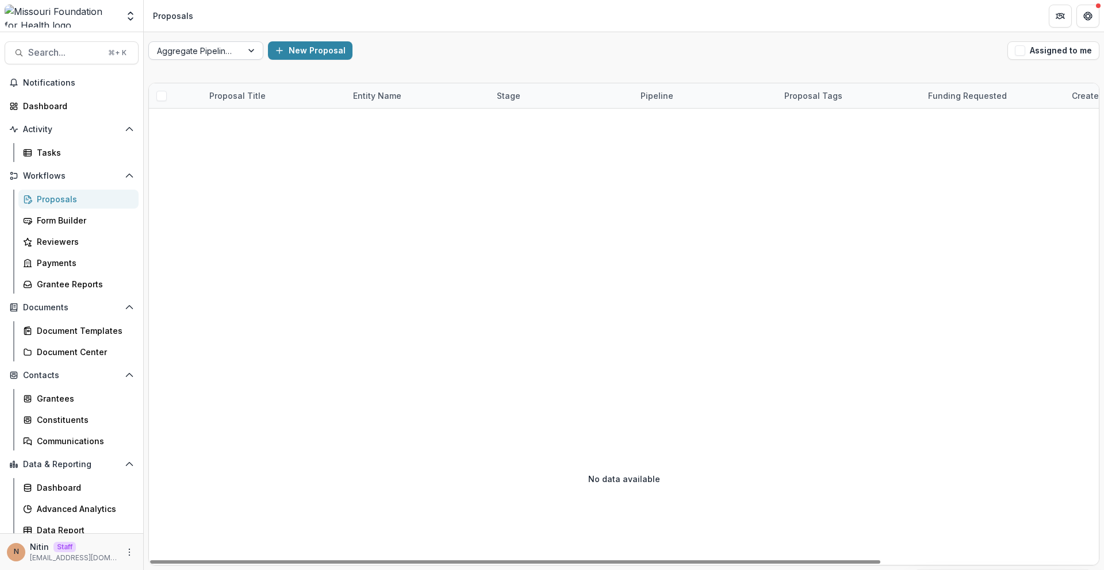
click at [172, 55] on div at bounding box center [195, 51] width 77 height 14
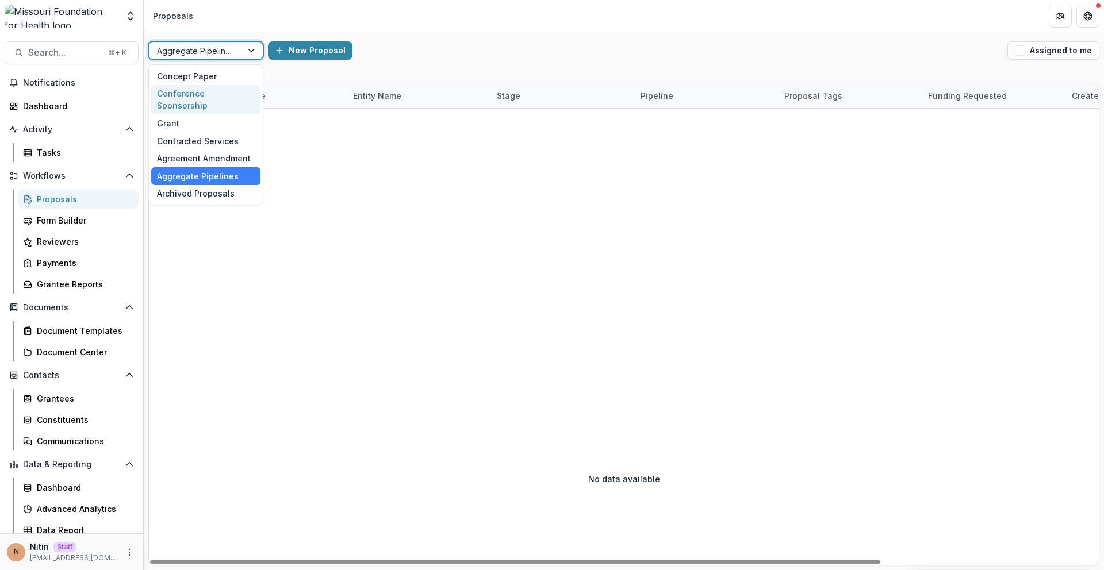
click at [190, 94] on div "Conference Sponsorship" at bounding box center [205, 100] width 109 height 30
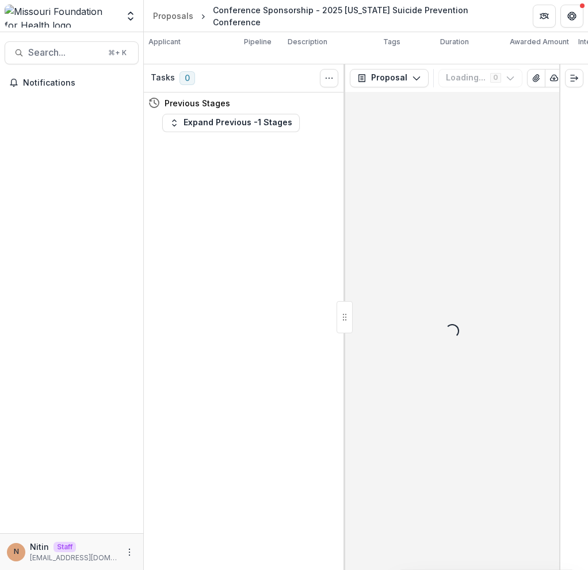
click at [305, 18] on div "Conference Sponsorship - 2025 [US_STATE] Suicide Prevention Conference" at bounding box center [363, 16] width 301 height 24
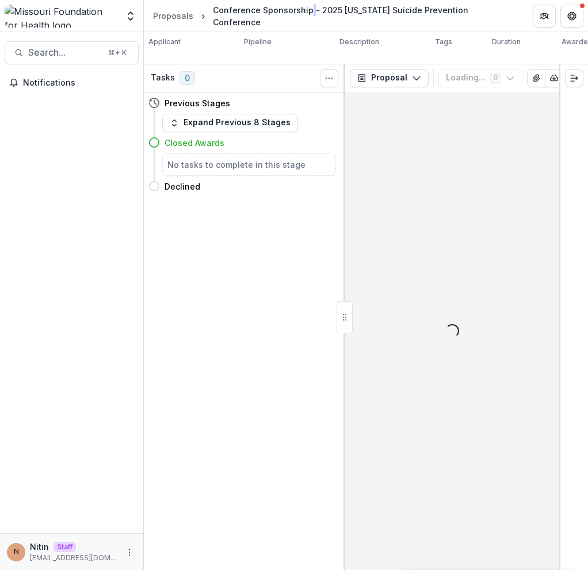
click at [305, 18] on div "Conference Sponsorship - 2025 [US_STATE] Suicide Prevention Conference" at bounding box center [363, 16] width 301 height 24
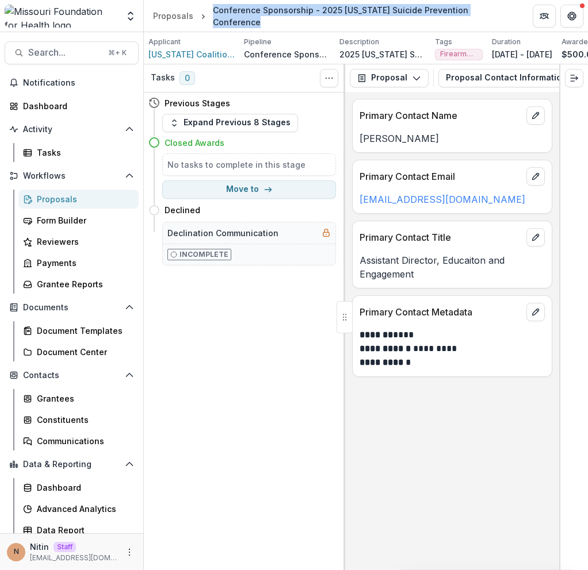
copy header "Conference Sponsorship - 2025 [US_STATE] Suicide Prevention Conference"
click at [277, 19] on div "Conference Sponsorship - 2025 [US_STATE] Suicide Prevention Conference" at bounding box center [363, 16] width 301 height 24
drag, startPoint x: 210, startPoint y: 15, endPoint x: 333, endPoint y: 18, distance: 123.1
click at [333, 18] on div "Conference Sponsorship - 2025 [US_STATE] Suicide Prevention Conference" at bounding box center [363, 16] width 301 height 24
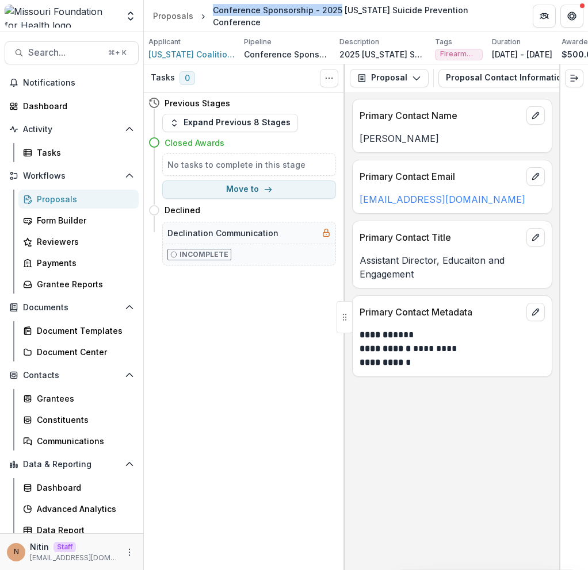
copy div "Conference Sponsorship - 2025"
drag, startPoint x: 268, startPoint y: 11, endPoint x: 238, endPoint y: 17, distance: 31.0
click at [268, 12] on div "Conference Sponsorship - 2025 [US_STATE] Suicide Prevention Conference" at bounding box center [363, 16] width 301 height 24
drag, startPoint x: 206, startPoint y: 17, endPoint x: 305, endPoint y: 21, distance: 99.5
click at [305, 21] on div "Conference Sponsorship - 2025 [US_STATE] Suicide Prevention Conference" at bounding box center [363, 16] width 310 height 29
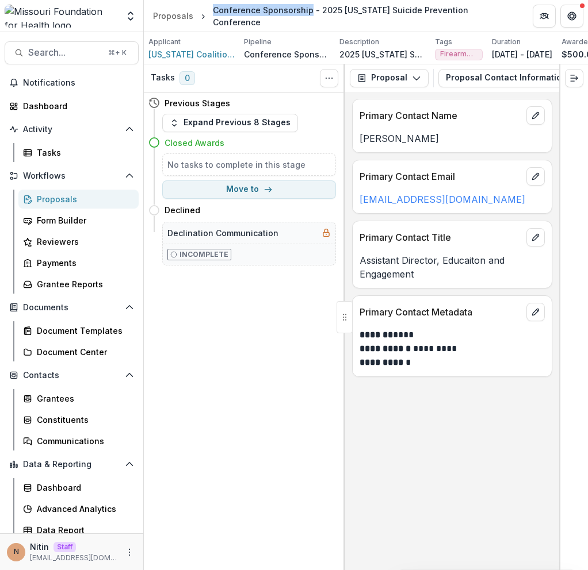
copy div "Conference Sponsorship"
click at [301, 10] on div "Conference Sponsorship - 2025 [US_STATE] Suicide Prevention Conference" at bounding box center [363, 16] width 301 height 24
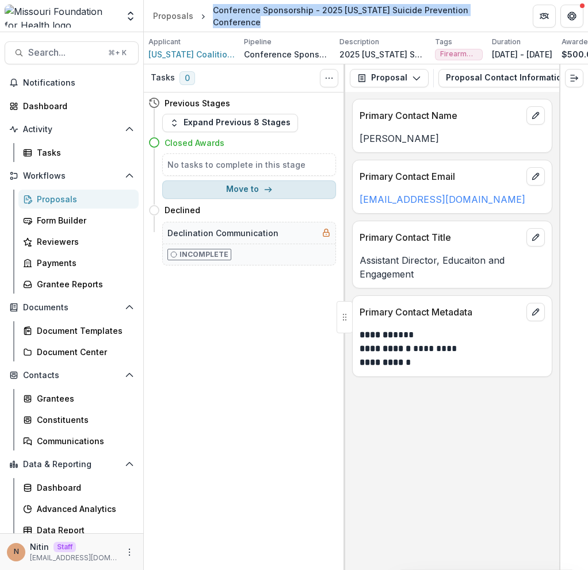
click at [244, 197] on button "Move to" at bounding box center [249, 190] width 174 height 18
select select "******"
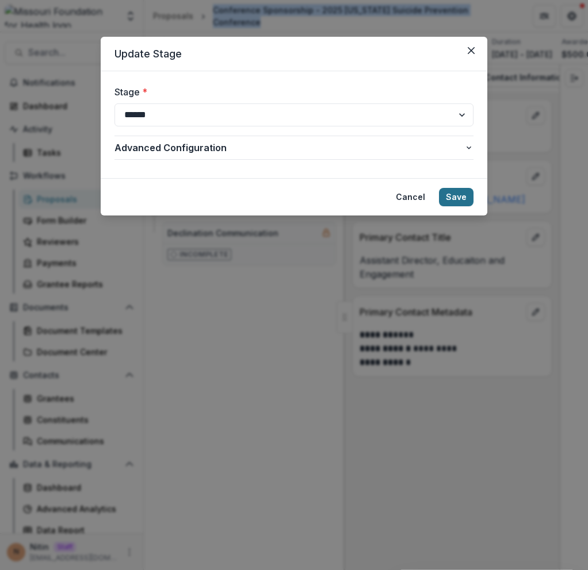
click at [469, 198] on button "Save" at bounding box center [456, 197] width 34 height 18
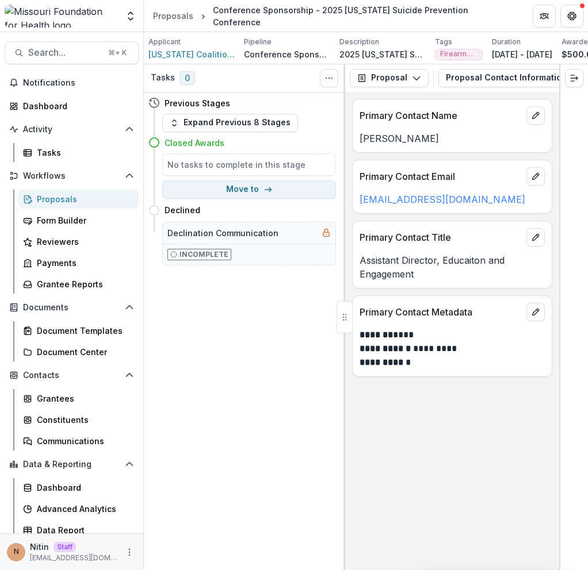
click at [289, 56] on p "Conference Sponsorship" at bounding box center [287, 54] width 86 height 12
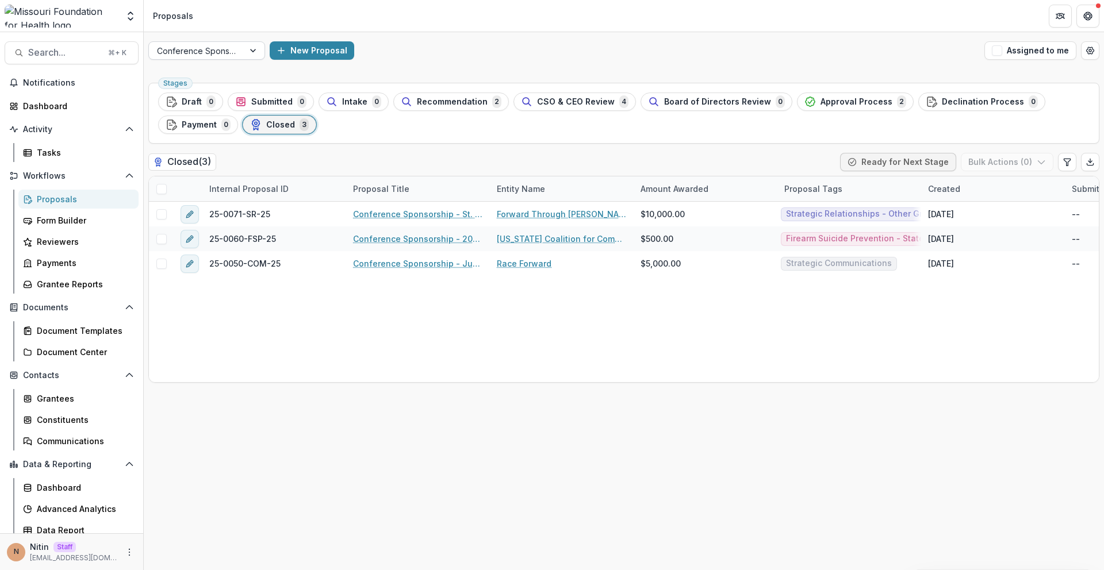
click at [238, 57] on div "Conference Sponsorship" at bounding box center [196, 51] width 95 height 17
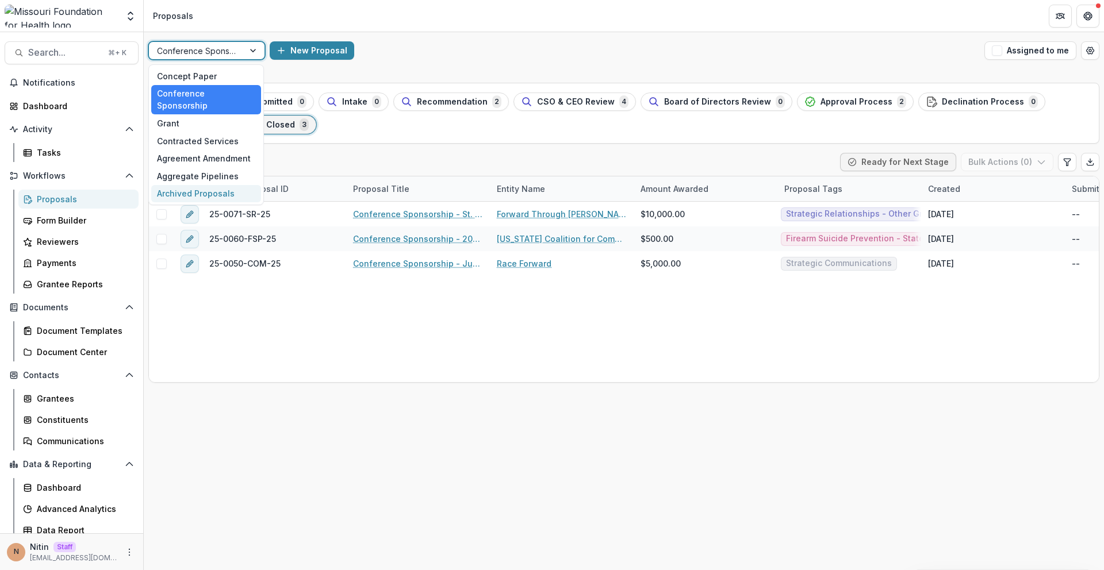
click at [217, 185] on div "Archived Proposals" at bounding box center [206, 194] width 110 height 18
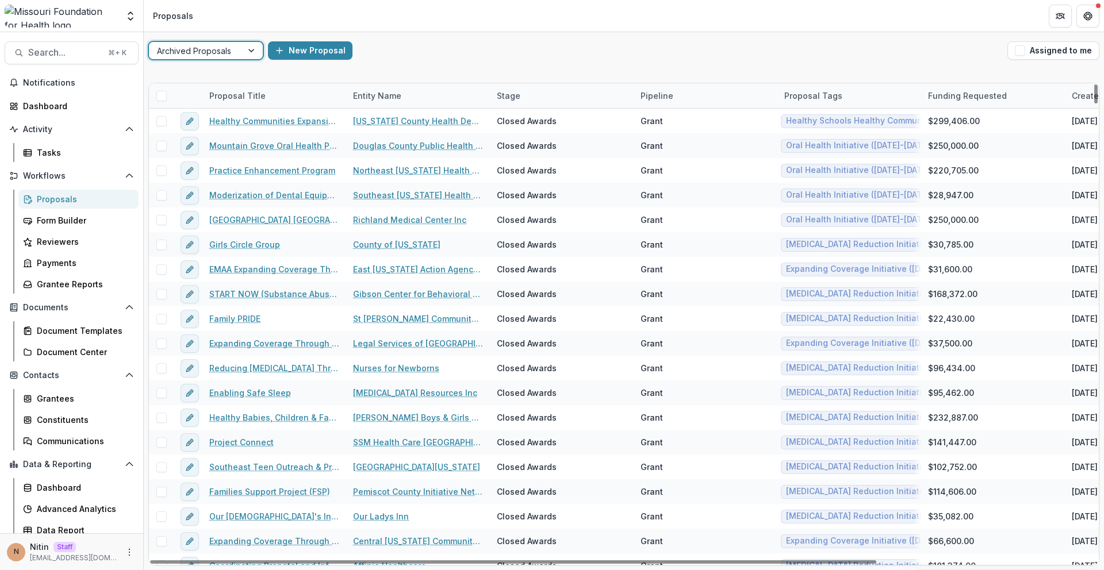
click at [369, 92] on div "Entity Name" at bounding box center [377, 96] width 62 height 12
click at [287, 94] on div "Proposal Title" at bounding box center [274, 95] width 144 height 25
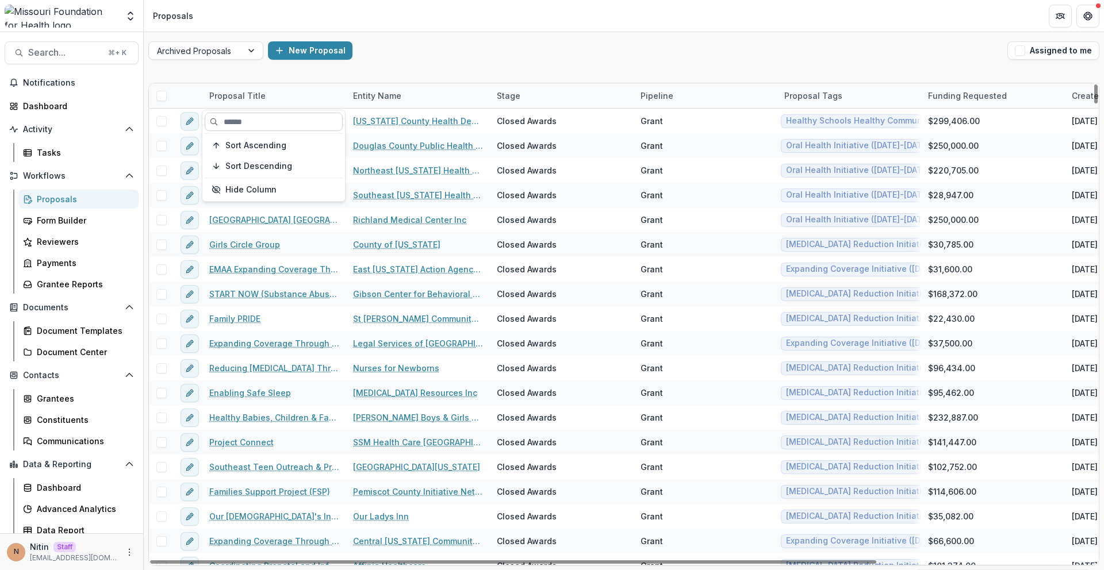
click at [280, 120] on input at bounding box center [274, 122] width 138 height 18
paste input "**********"
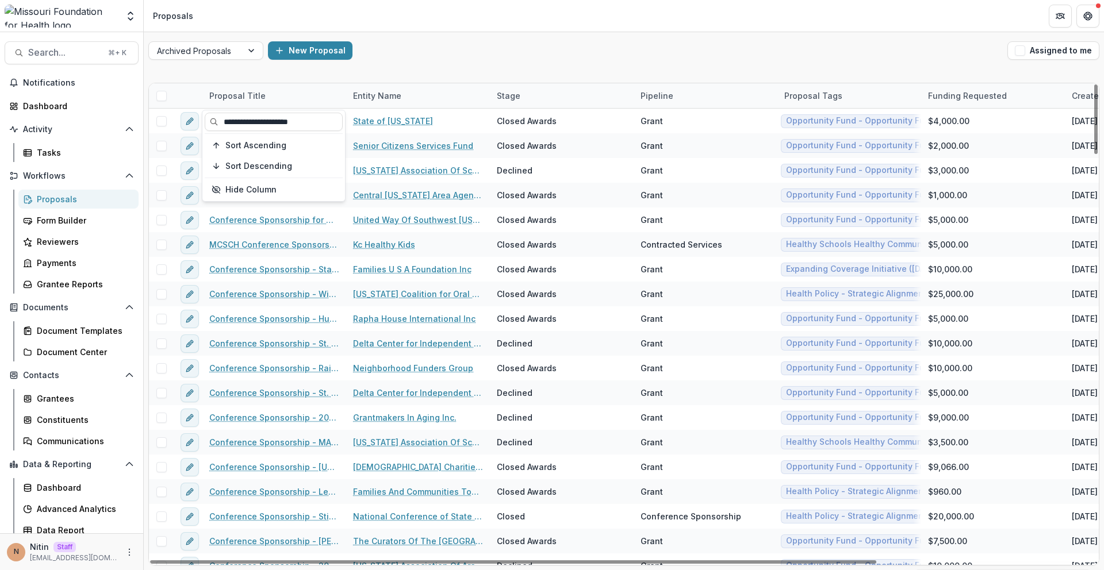
type input "**********"
click at [264, 92] on div "Proposal Title" at bounding box center [237, 96] width 70 height 12
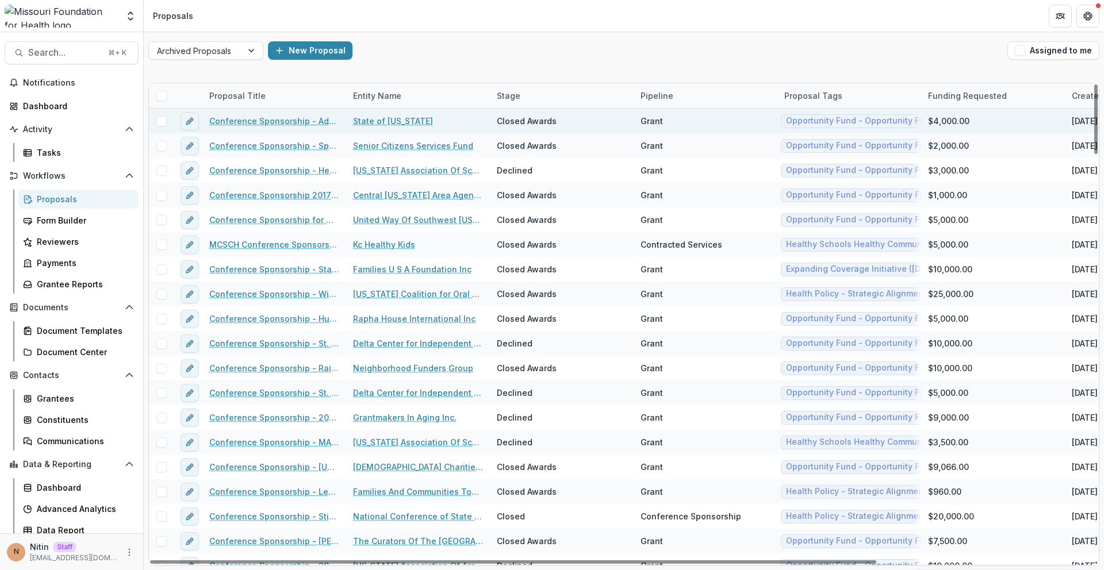
click at [263, 121] on link "Conference Sponsorship - Adult Immunization and Billing Summit" at bounding box center [274, 121] width 130 height 12
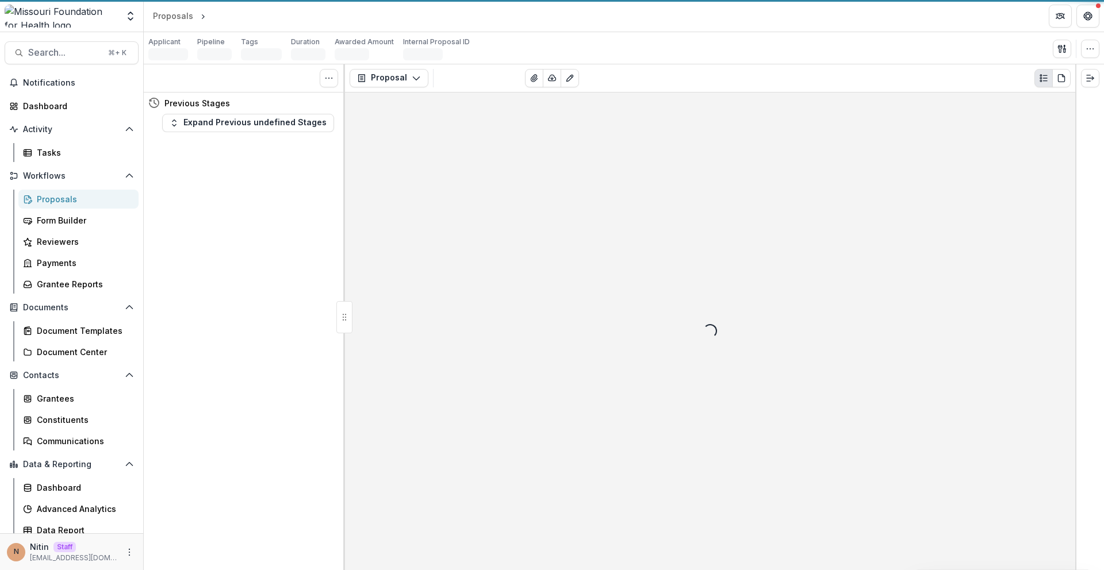
click at [268, 93] on div "Previous Stages" at bounding box center [241, 103] width 187 height 21
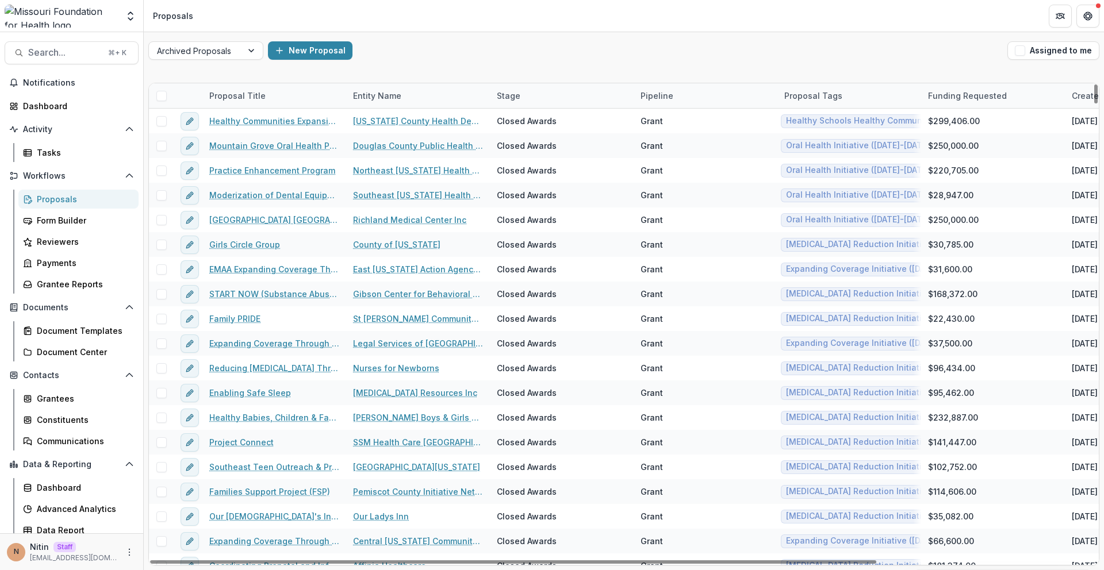
click at [251, 104] on div "Proposal Title" at bounding box center [274, 95] width 144 height 25
click at [260, 118] on input at bounding box center [274, 122] width 138 height 18
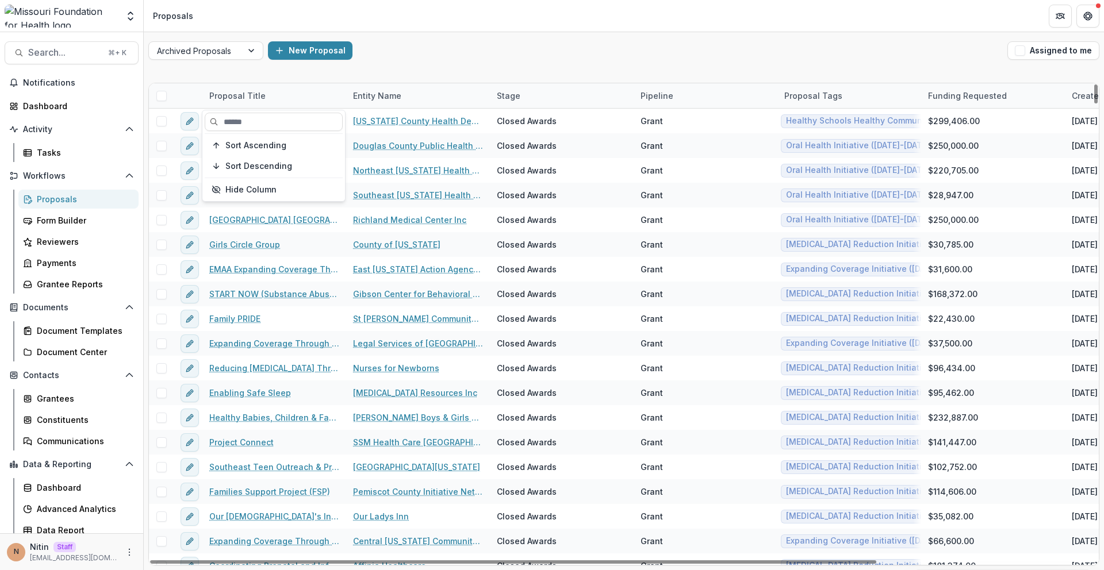
paste input "**********"
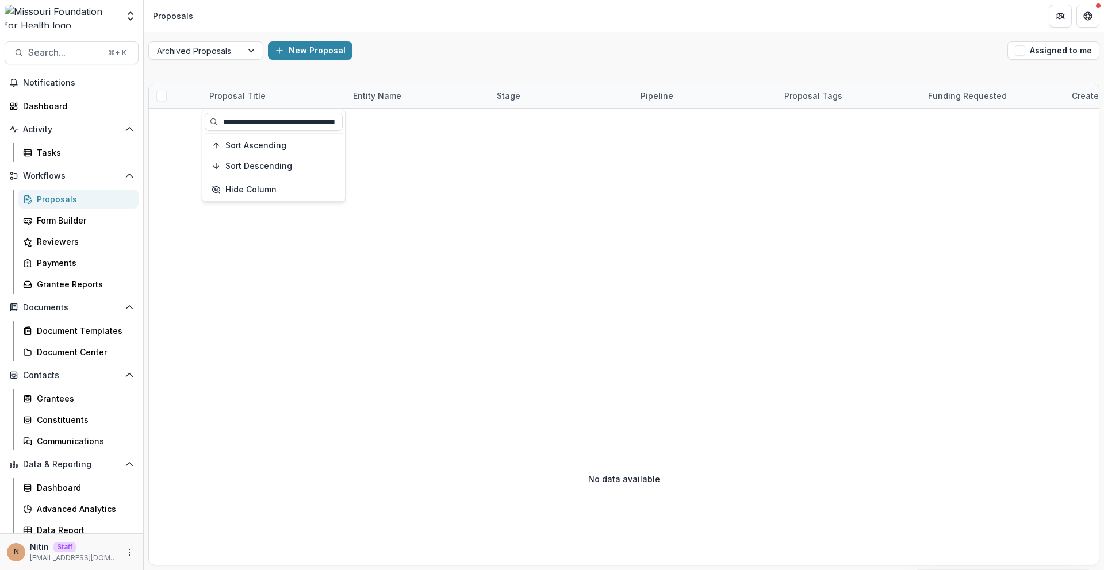
type input "**********"
click at [199, 44] on div at bounding box center [195, 51] width 77 height 14
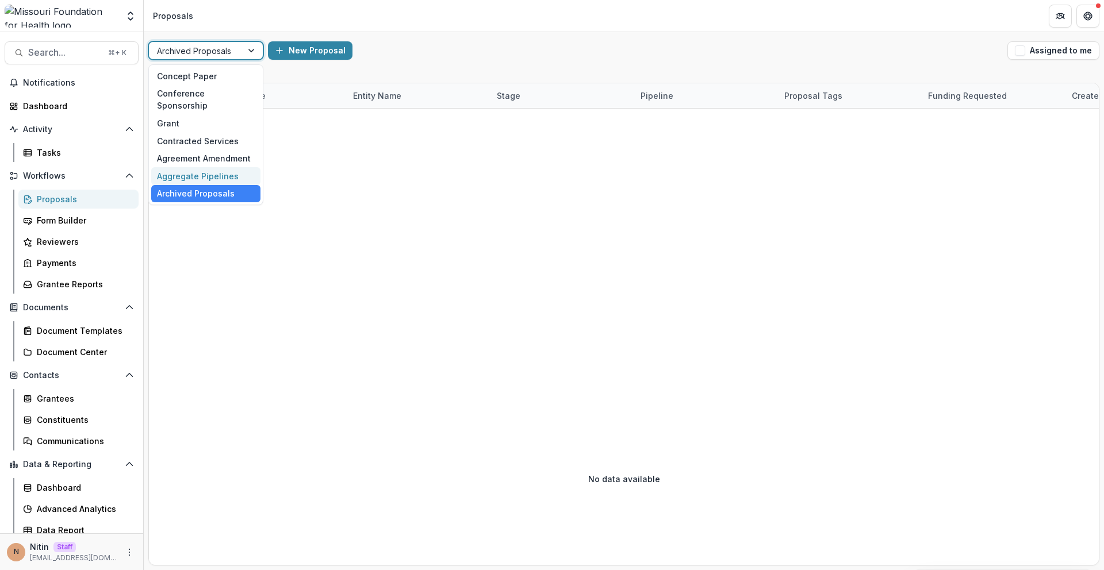
click at [172, 167] on div "Aggregate Pipelines" at bounding box center [205, 176] width 109 height 18
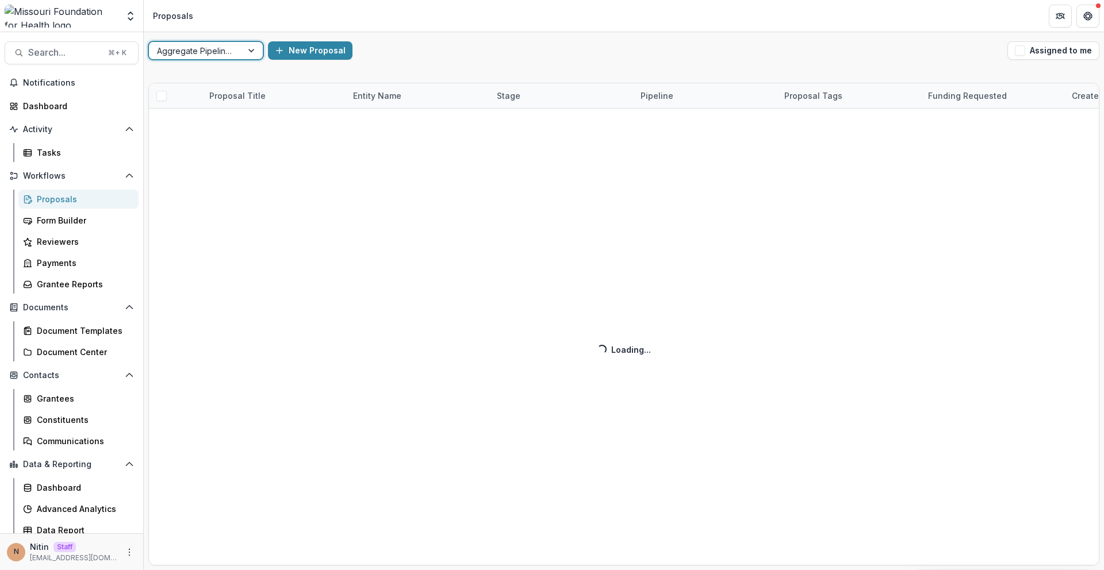
click at [247, 96] on div "Proposal Title Entity Name Stage Pipeline Proposal Tags Funding Requested Creat…" at bounding box center [623, 324] width 951 height 483
click at [254, 95] on div "Proposal Title Entity Name Stage Pipeline Proposal Tags Funding Requested Creat…" at bounding box center [623, 324] width 951 height 483
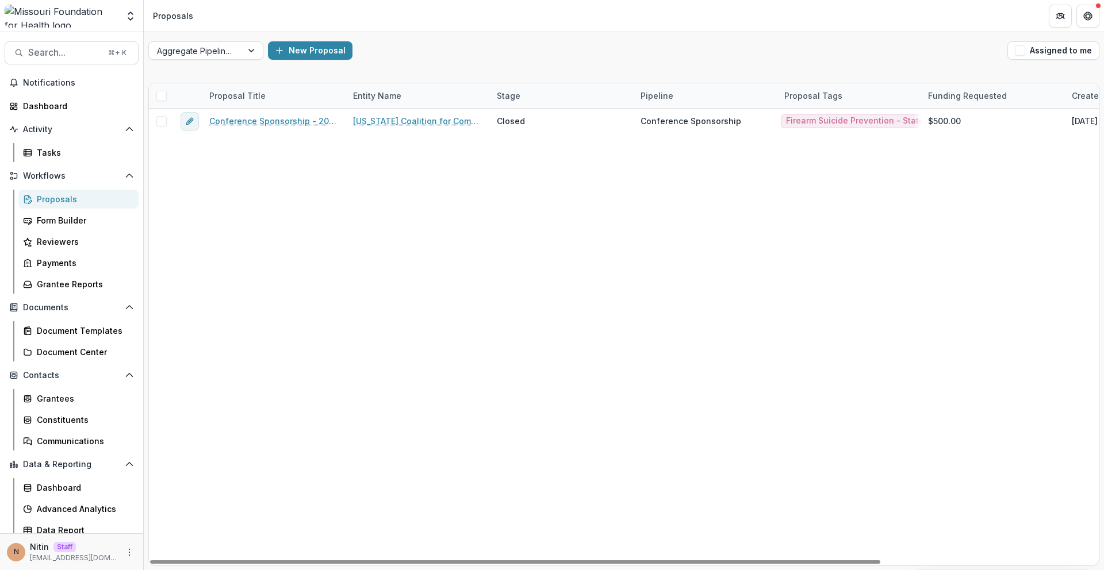
click at [254, 95] on div "Proposal Title" at bounding box center [237, 96] width 70 height 12
click at [616, 183] on div "Conference Sponsorship - 2025 Missouri Suicide Prevention Conference Missouri C…" at bounding box center [765, 337] width 1232 height 457
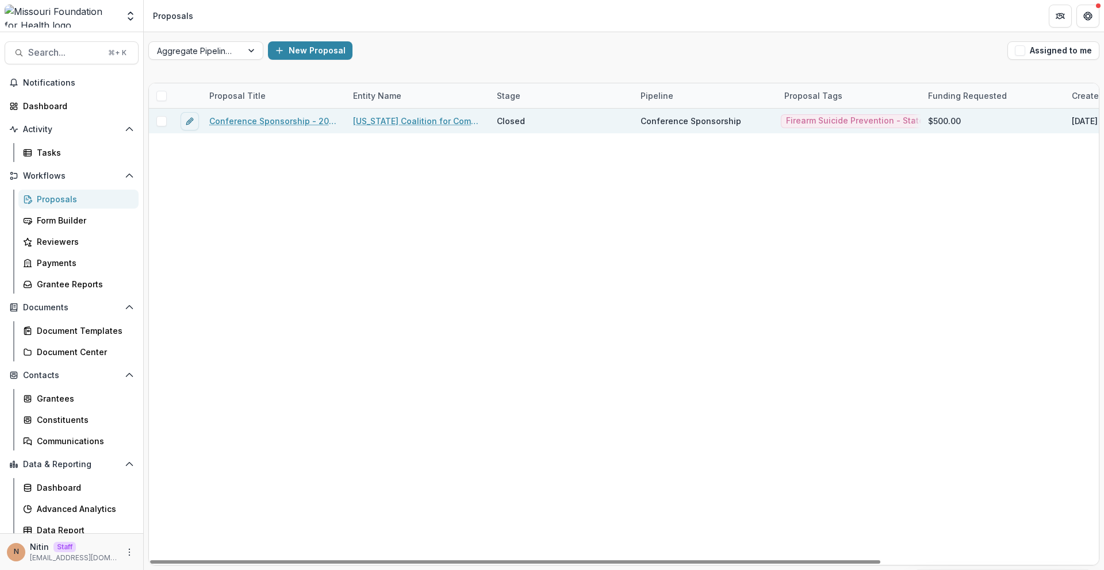
click at [508, 120] on div "Closed" at bounding box center [511, 121] width 28 height 12
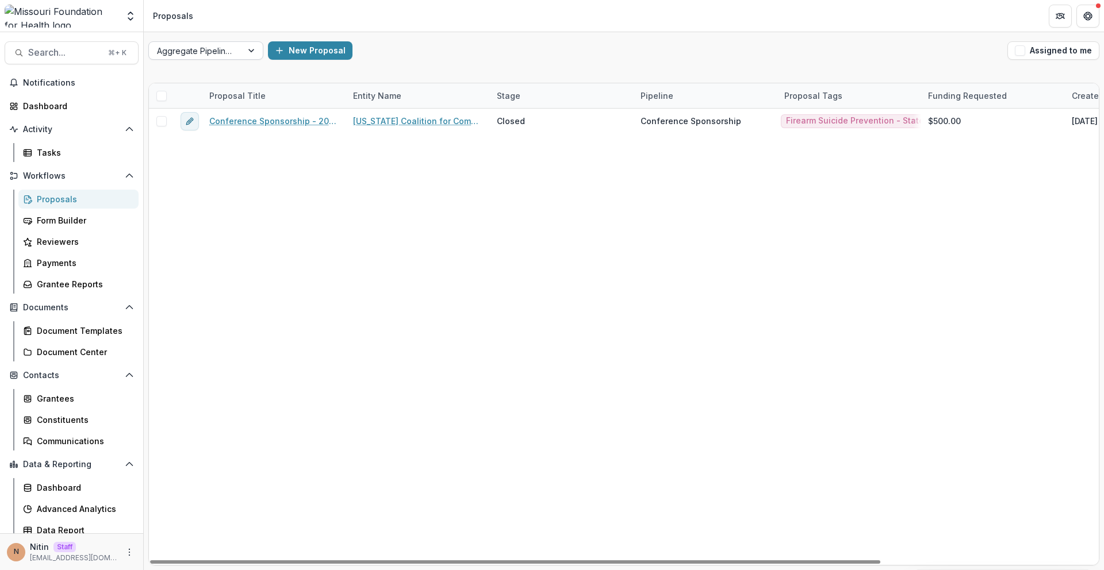
click at [218, 56] on div at bounding box center [195, 51] width 77 height 14
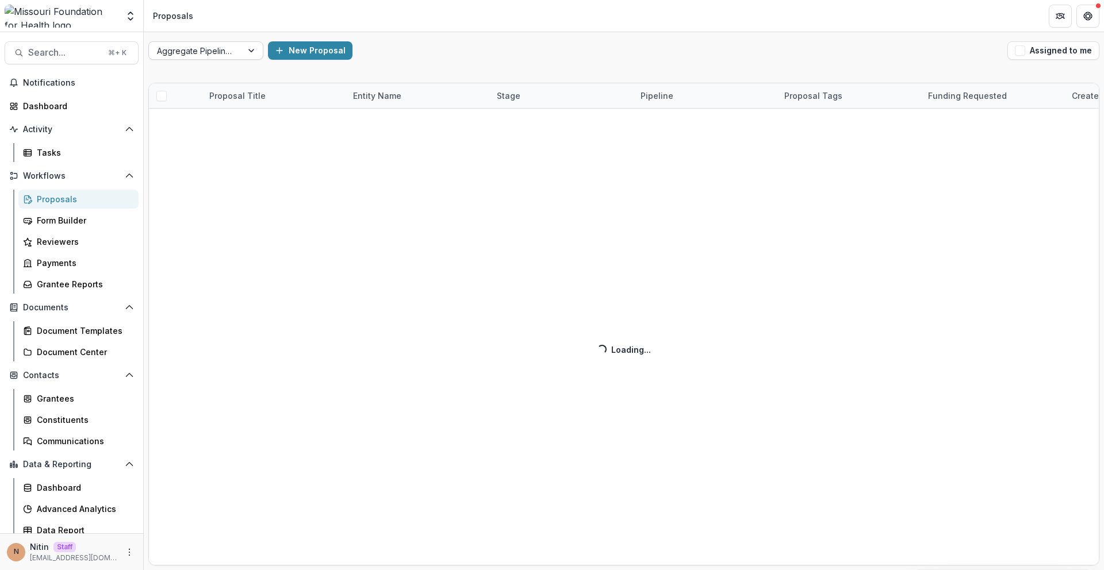
click at [203, 51] on div at bounding box center [195, 51] width 77 height 14
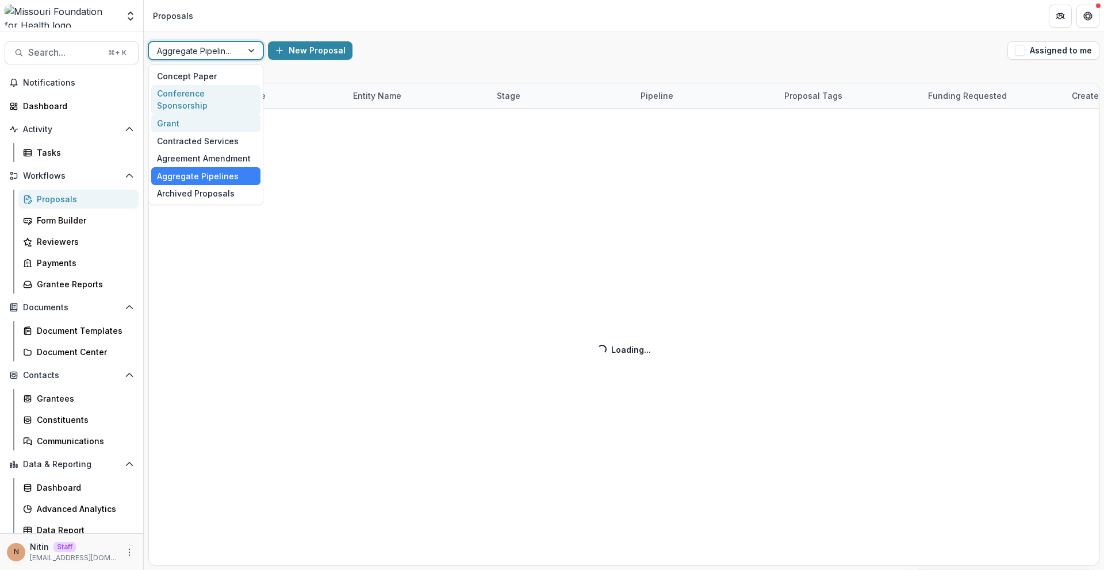
click at [193, 94] on div "Conference Sponsorship" at bounding box center [205, 100] width 109 height 30
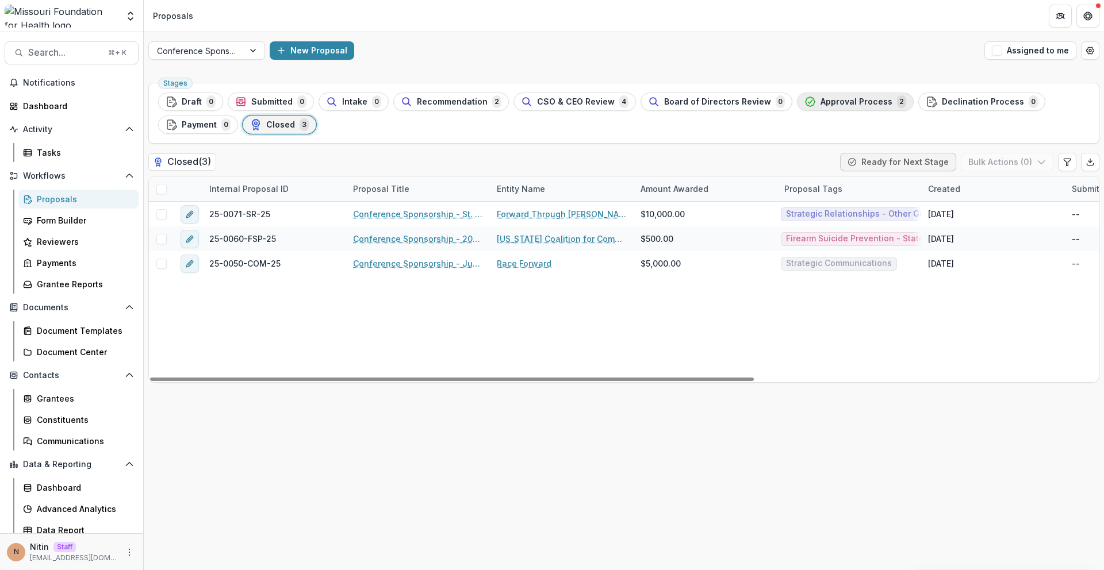
click at [897, 97] on span "2" at bounding box center [901, 101] width 9 height 13
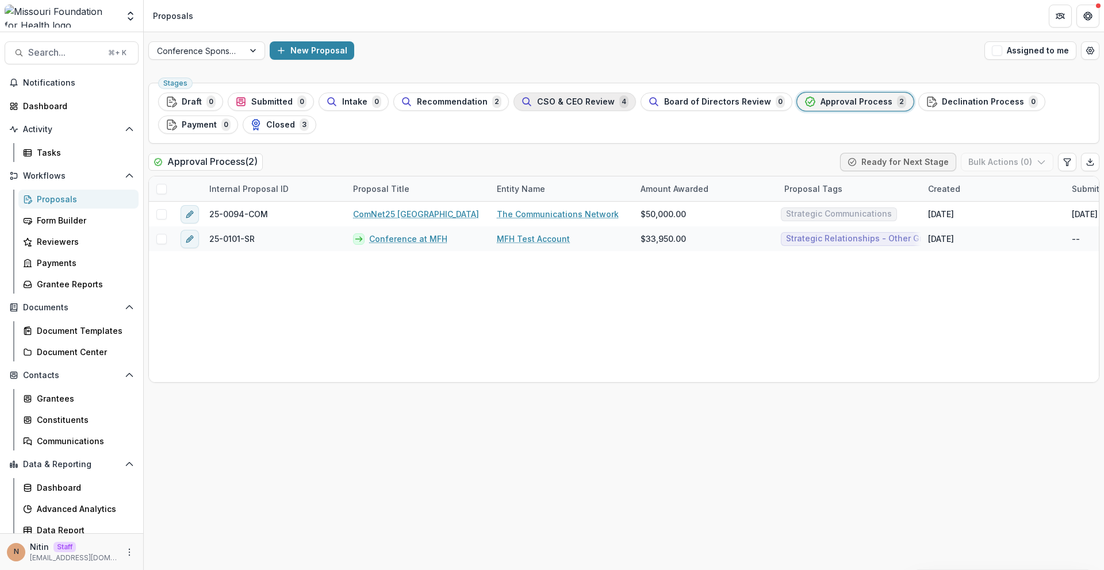
click at [550, 100] on span "CSO & CEO Review" at bounding box center [576, 102] width 78 height 10
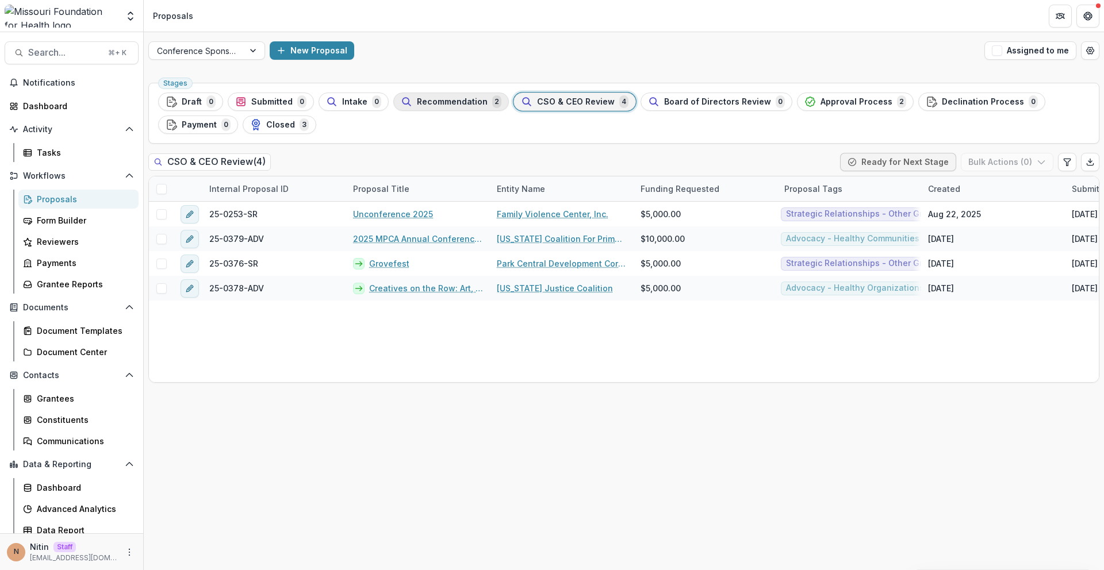
click at [457, 100] on span "Recommendation" at bounding box center [452, 102] width 71 height 10
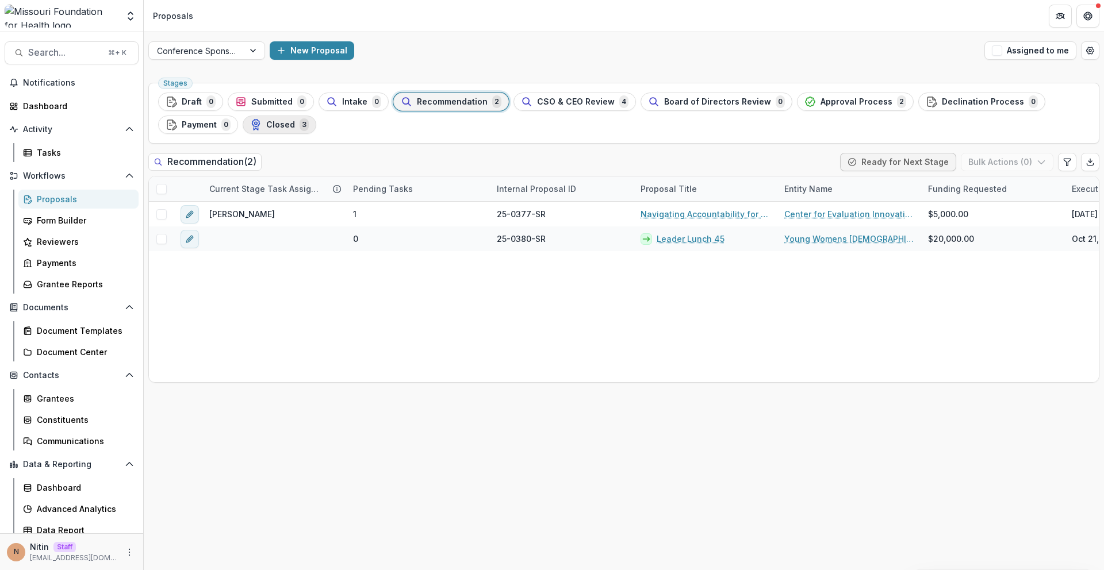
click at [256, 128] on icon "button" at bounding box center [255, 124] width 11 height 11
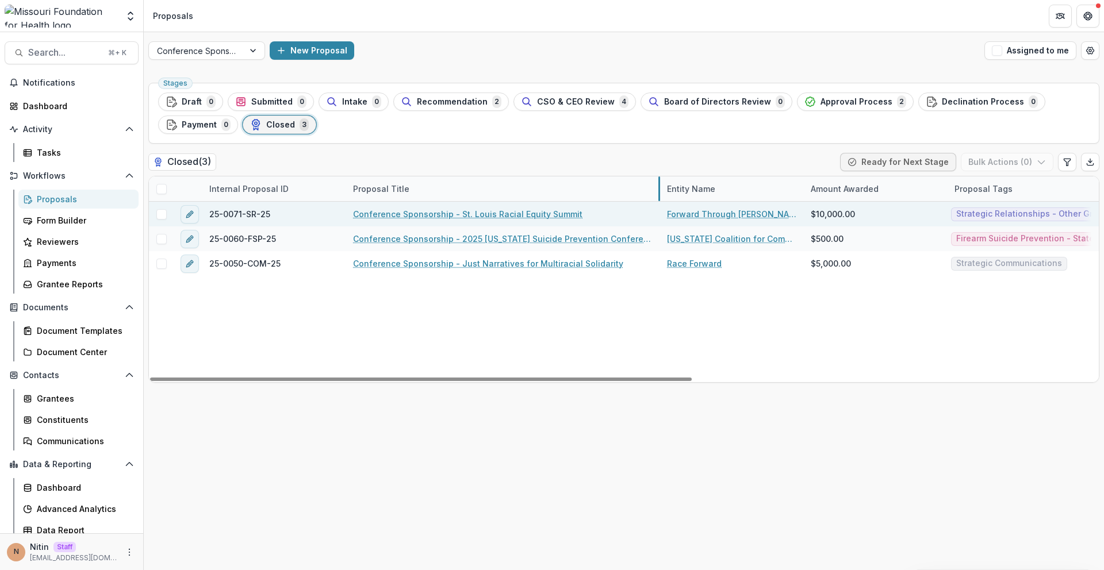
drag, startPoint x: 488, startPoint y: 190, endPoint x: 677, endPoint y: 209, distance: 190.2
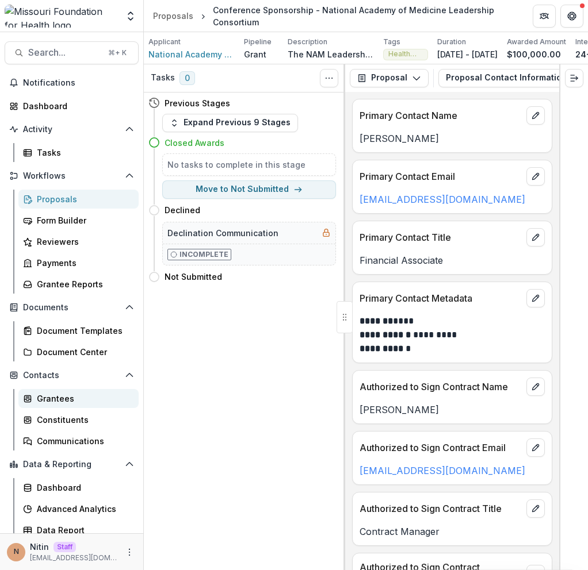
click at [62, 397] on div "Grantees" at bounding box center [83, 399] width 93 height 12
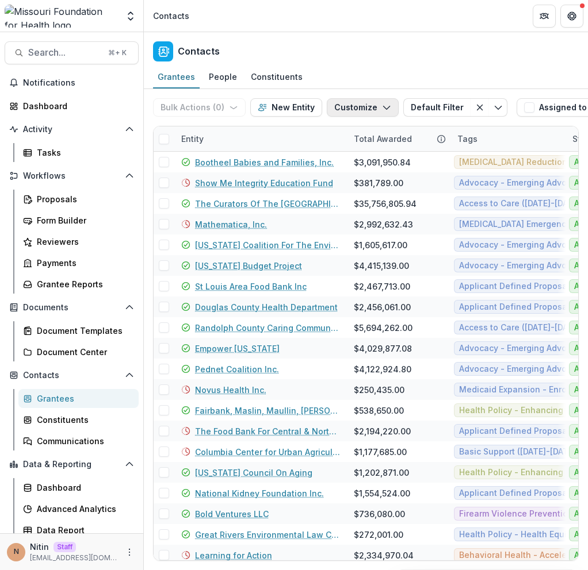
click at [371, 108] on button "Customize" at bounding box center [363, 107] width 72 height 18
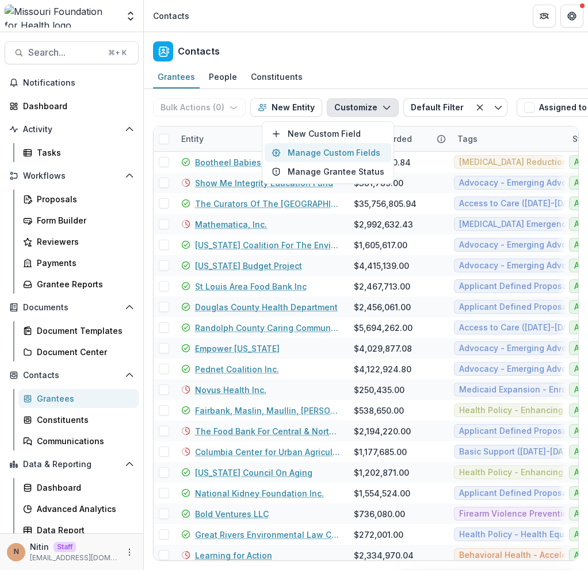
click at [334, 152] on button "Manage Custom Fields" at bounding box center [327, 152] width 126 height 19
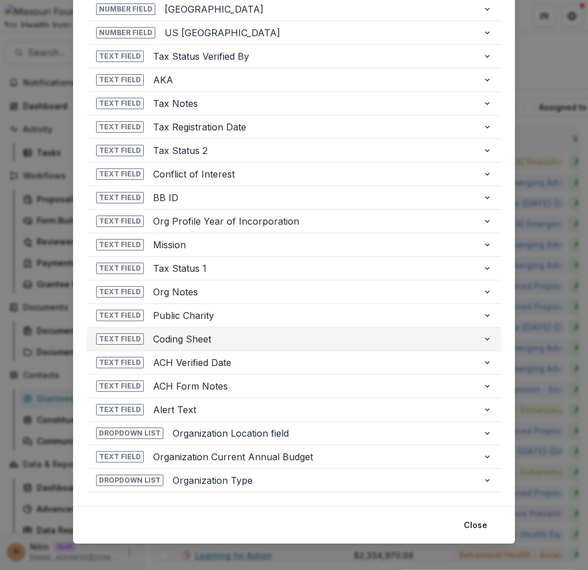
scroll to position [523, 0]
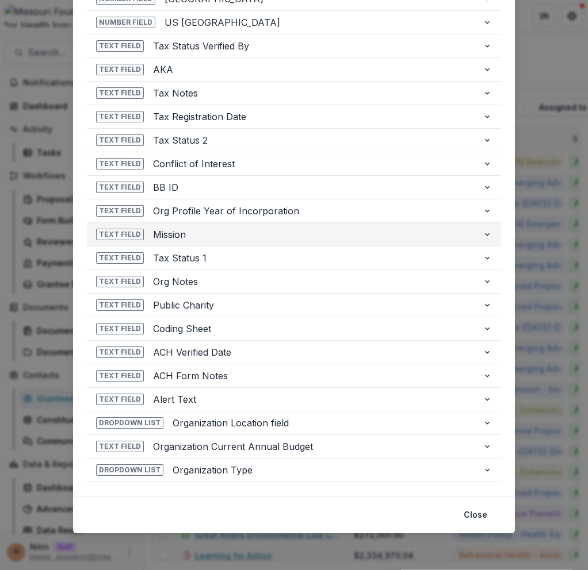
click at [477, 236] on button "Text Field Mission" at bounding box center [294, 234] width 414 height 23
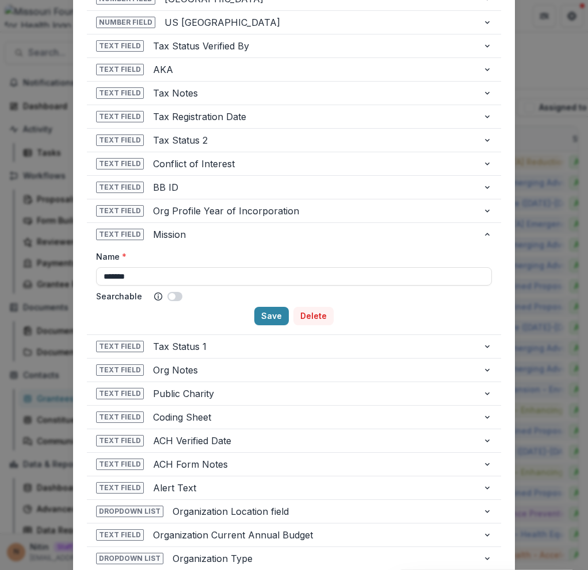
click at [310, 318] on button "Delete" at bounding box center [313, 316] width 40 height 18
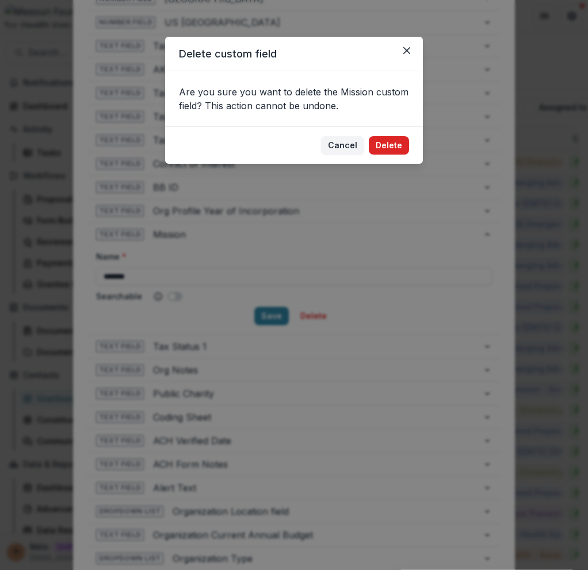
click at [388, 147] on button "Delete" at bounding box center [389, 145] width 40 height 18
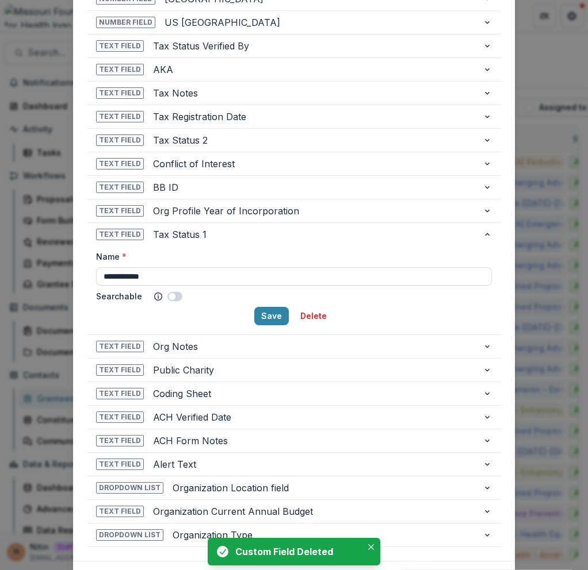
click at [541, 143] on div "**********" at bounding box center [294, 285] width 588 height 570
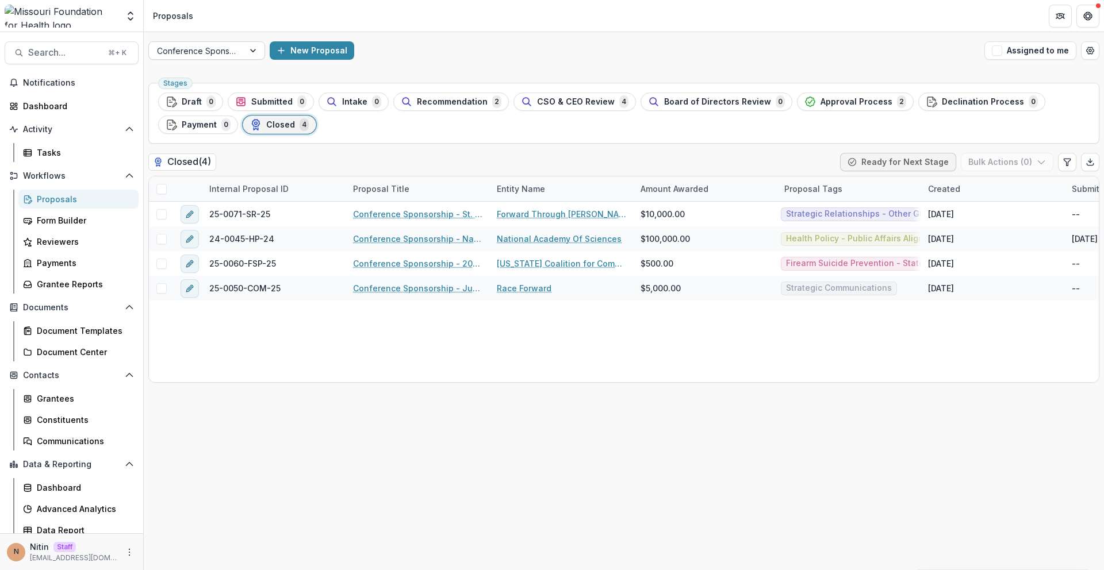
click at [251, 55] on div at bounding box center [254, 50] width 21 height 17
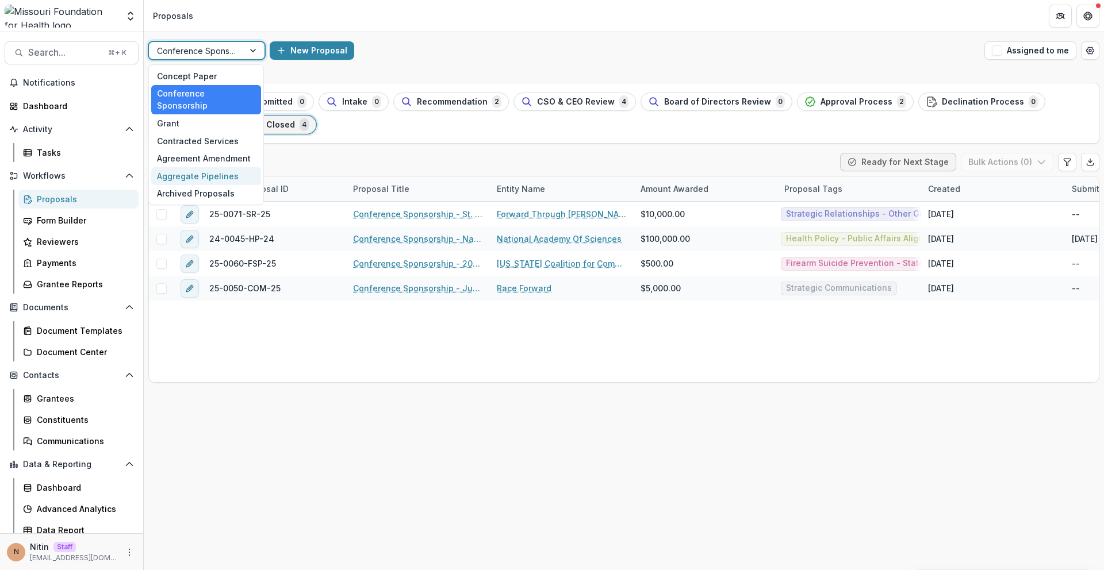
click at [216, 169] on div "Aggregate Pipelines" at bounding box center [206, 176] width 110 height 18
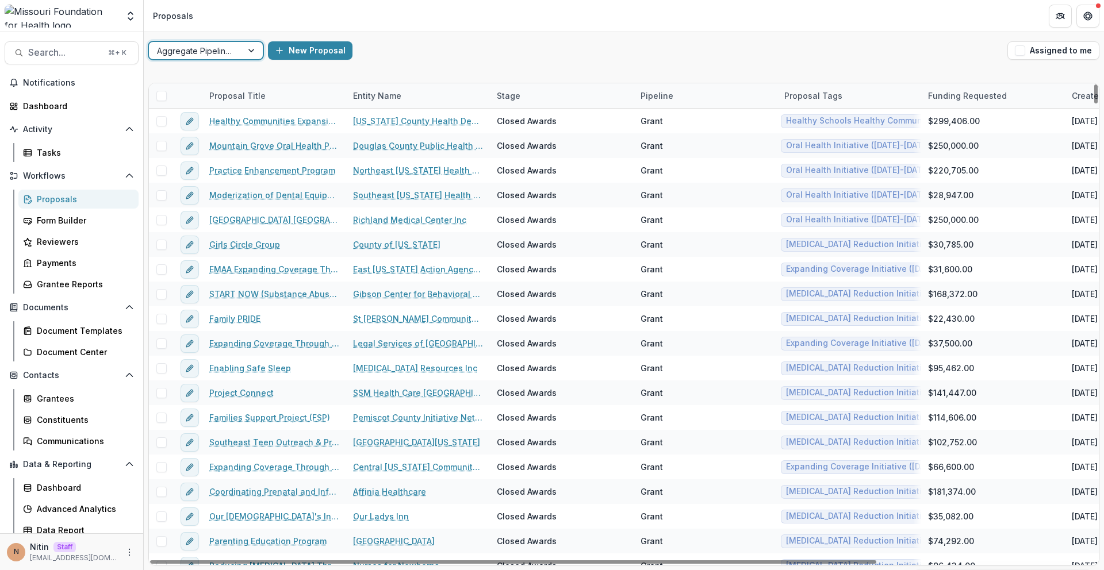
click at [674, 94] on div "Pipeline" at bounding box center [657, 96] width 47 height 12
click at [674, 118] on input at bounding box center [705, 122] width 138 height 18
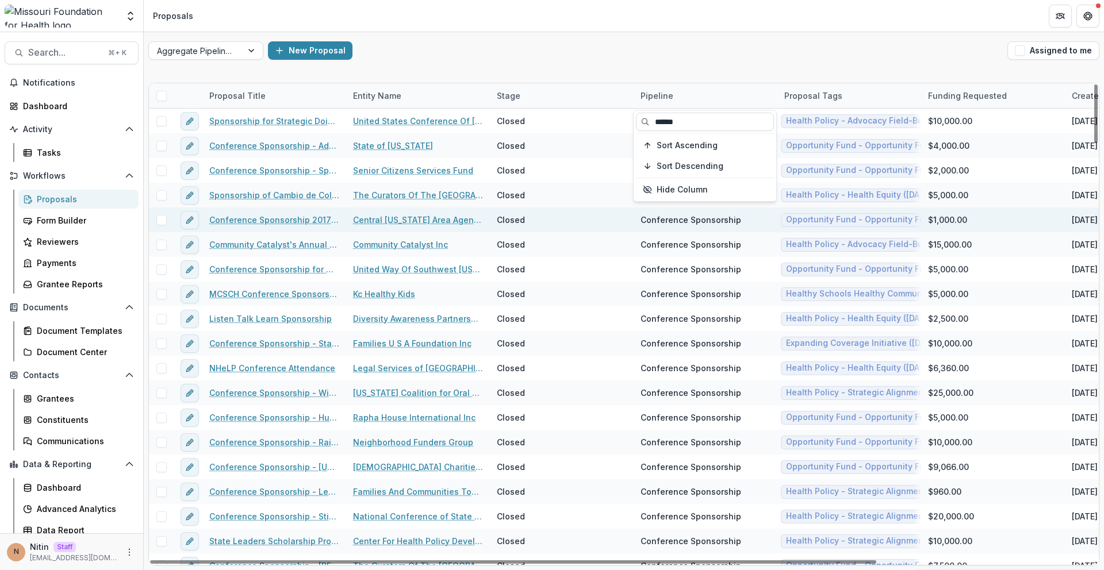
type input "******"
click at [688, 220] on div "Conference Sponsorship" at bounding box center [690, 220] width 101 height 12
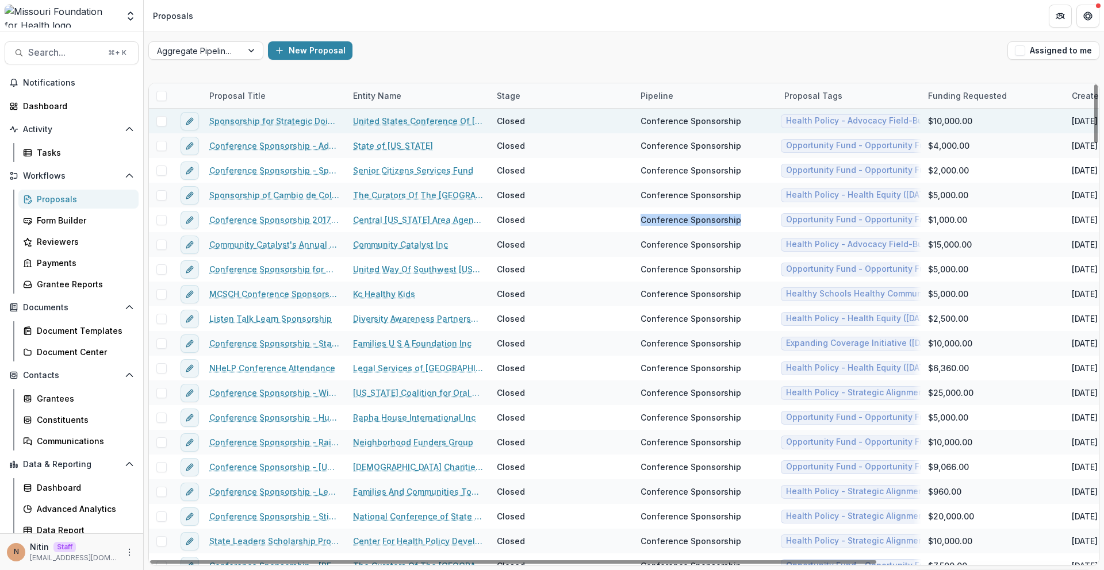
copy div "Conference Sponsorship"
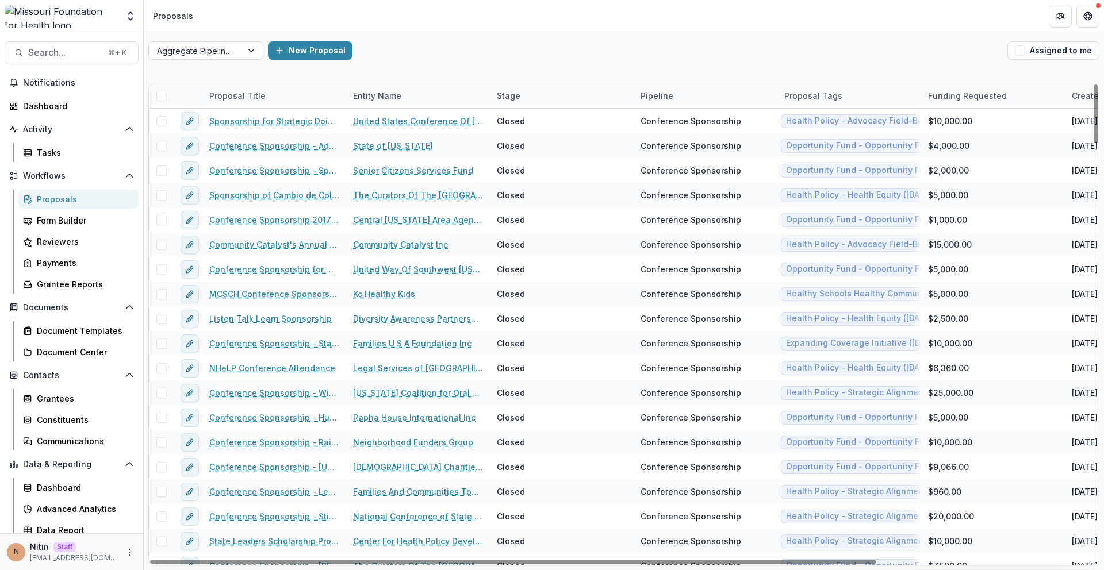
click at [680, 102] on div "Pipeline" at bounding box center [706, 95] width 144 height 25
click at [676, 118] on input "******" at bounding box center [705, 122] width 138 height 18
paste input "**********"
type input "**********"
click at [662, 62] on div "Aggregate Pipelines New Proposal Assigned to me" at bounding box center [624, 50] width 960 height 37
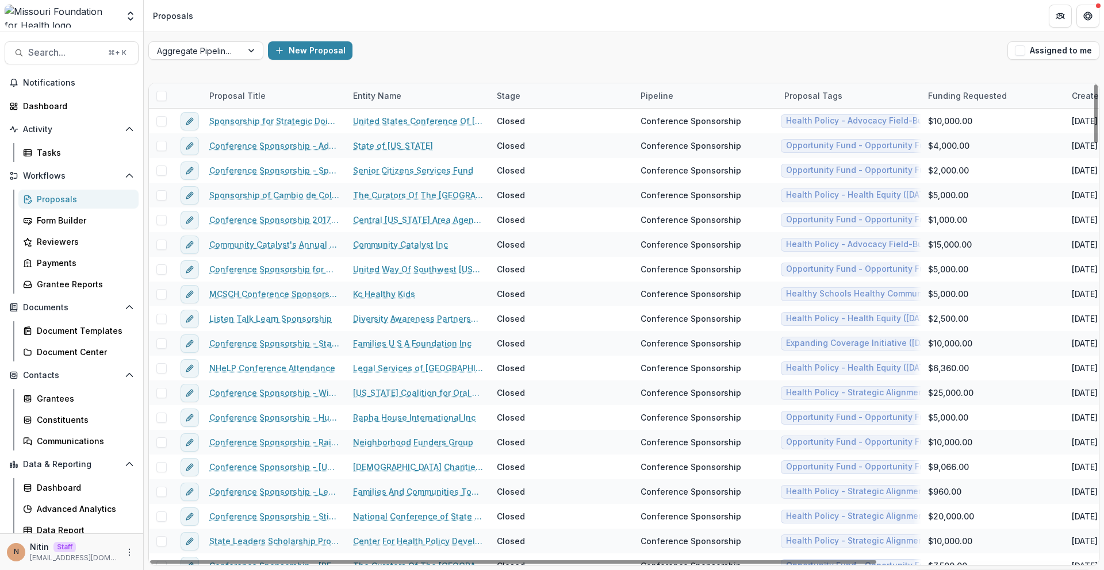
click at [543, 96] on div "Stage" at bounding box center [562, 95] width 144 height 25
click at [536, 116] on input at bounding box center [561, 122] width 138 height 18
type input "******"
click at [551, 53] on div "New Proposal" at bounding box center [635, 50] width 735 height 18
click at [161, 93] on span at bounding box center [161, 96] width 10 height 10
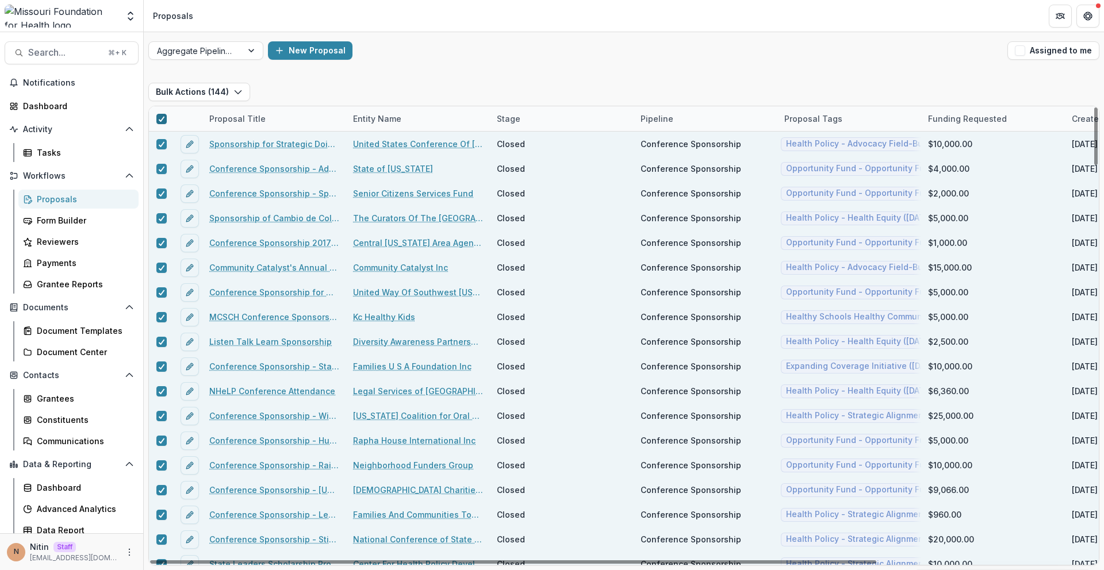
click at [158, 116] on icon at bounding box center [161, 119] width 7 height 6
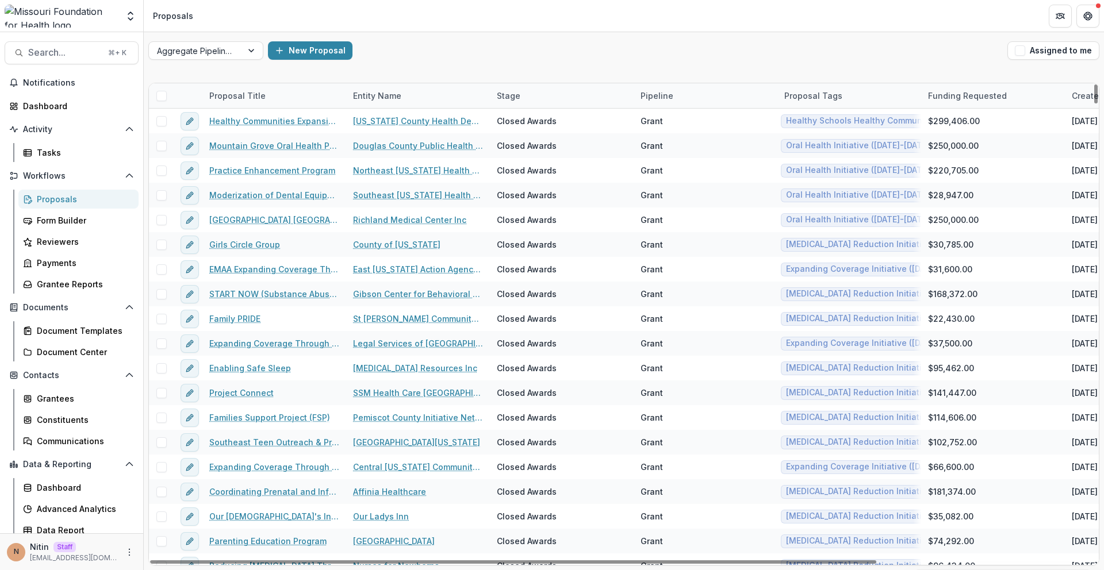
drag, startPoint x: 164, startPoint y: 94, endPoint x: 314, endPoint y: 0, distance: 176.9
click at [164, 94] on span at bounding box center [161, 96] width 10 height 10
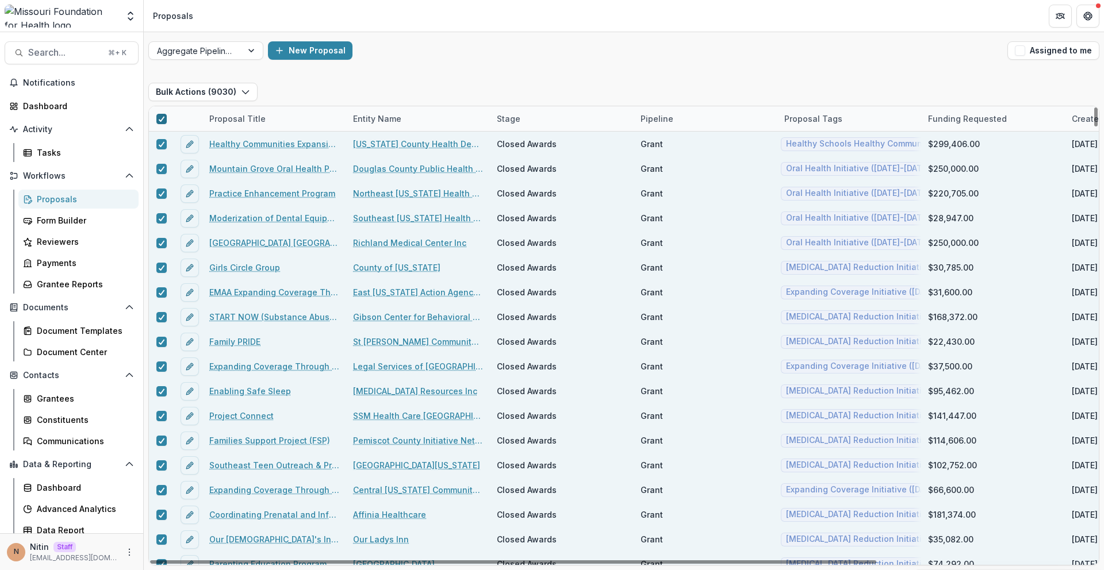
click at [160, 117] on icon at bounding box center [161, 119] width 7 height 6
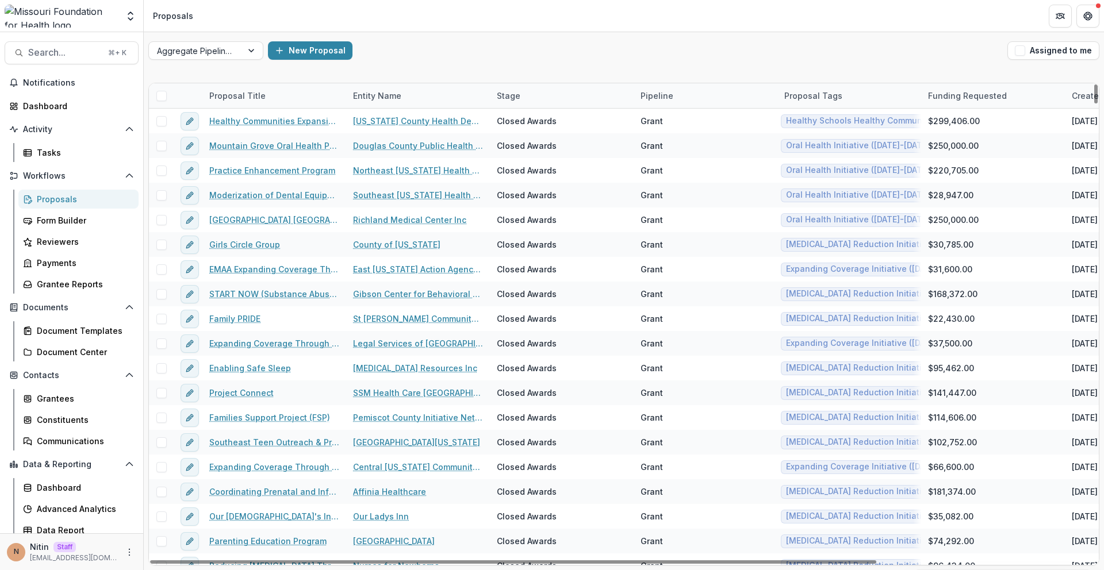
click at [676, 98] on div "Pipeline" at bounding box center [657, 96] width 47 height 12
click at [579, 91] on div "Stage" at bounding box center [562, 95] width 144 height 25
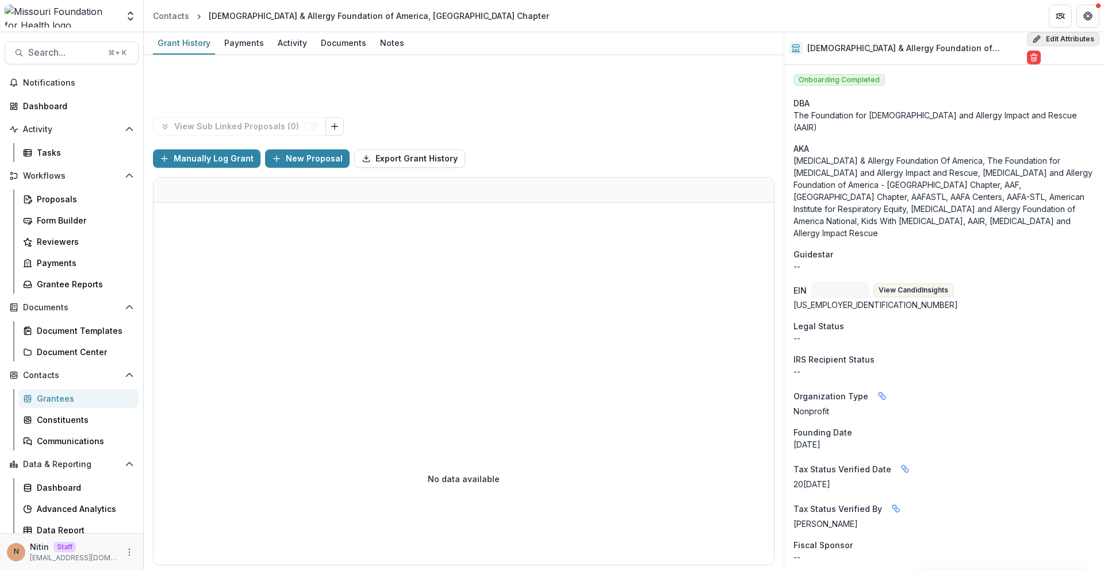
click at [1033, 33] on button "Edit Attributes" at bounding box center [1063, 39] width 72 height 14
select select
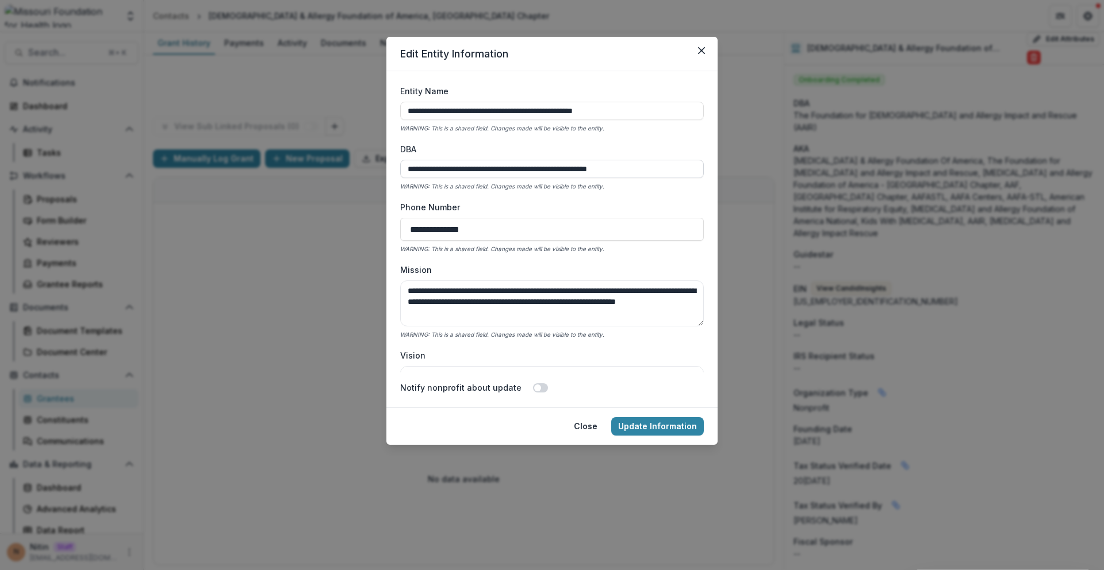
click at [520, 162] on input "**********" at bounding box center [552, 169] width 304 height 18
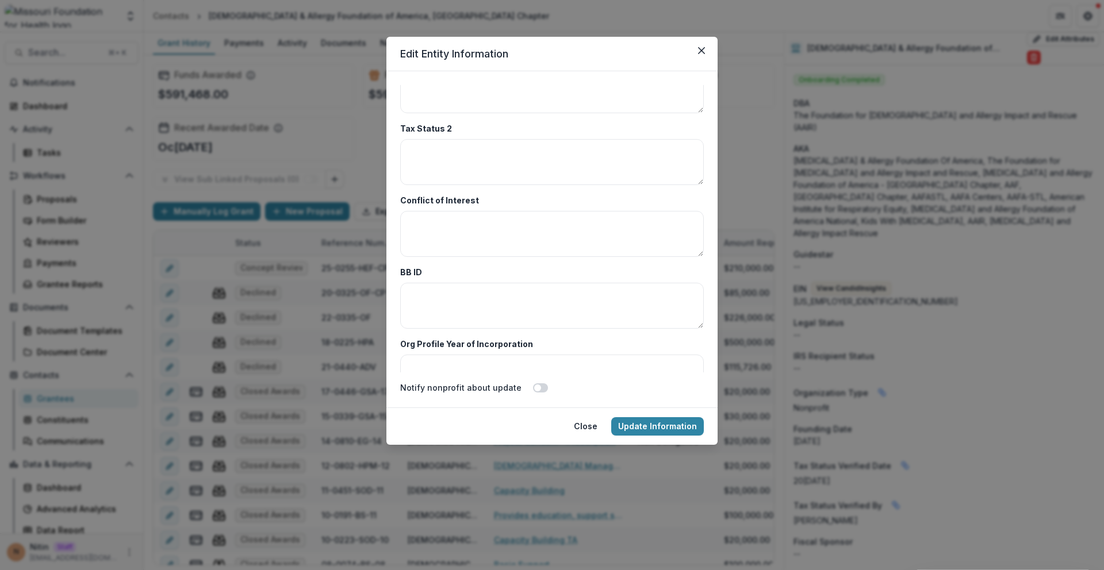
scroll to position [4010, 0]
